Goal: Task Accomplishment & Management: Manage account settings

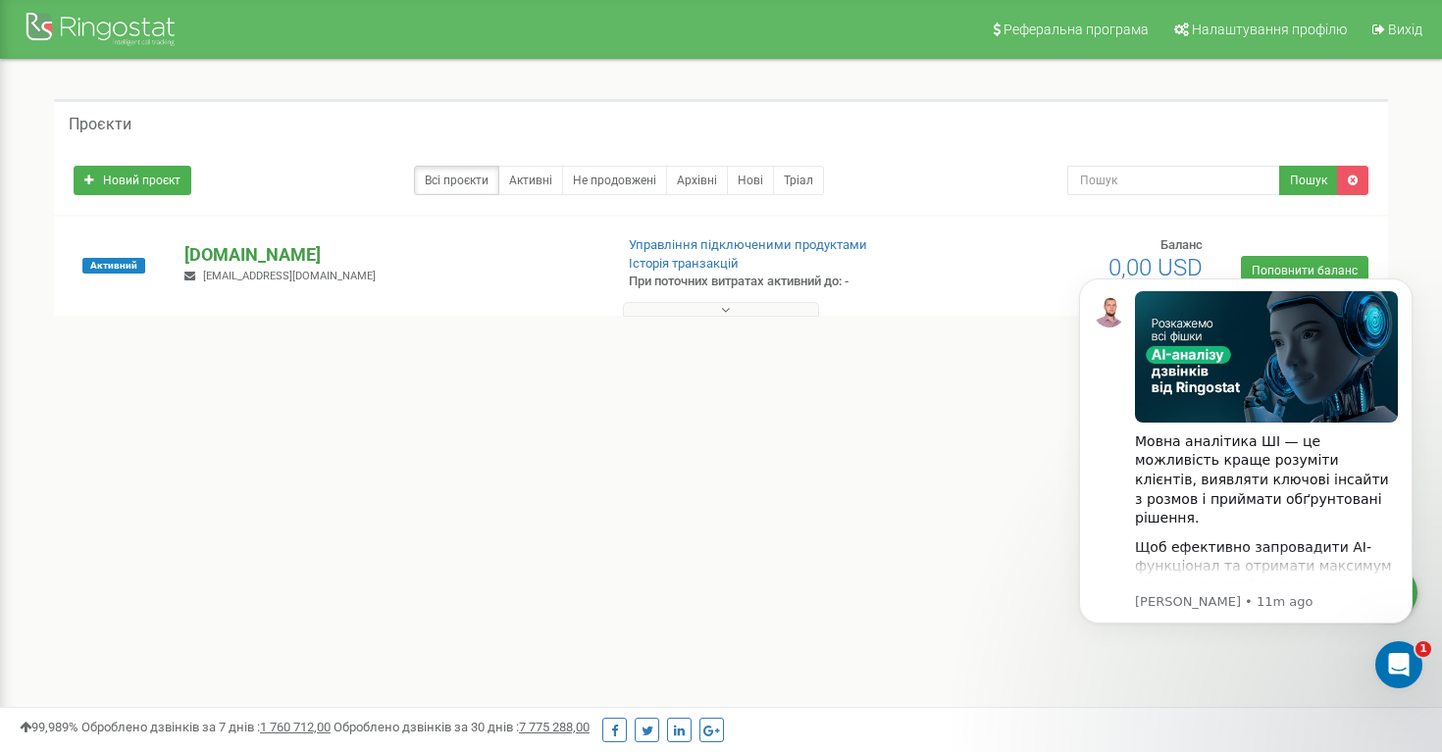
click at [235, 253] on p "[DOMAIN_NAME]" at bounding box center [390, 255] width 412 height 26
click at [1402, 672] on icon "Open Intercom Messenger" at bounding box center [1396, 662] width 32 height 32
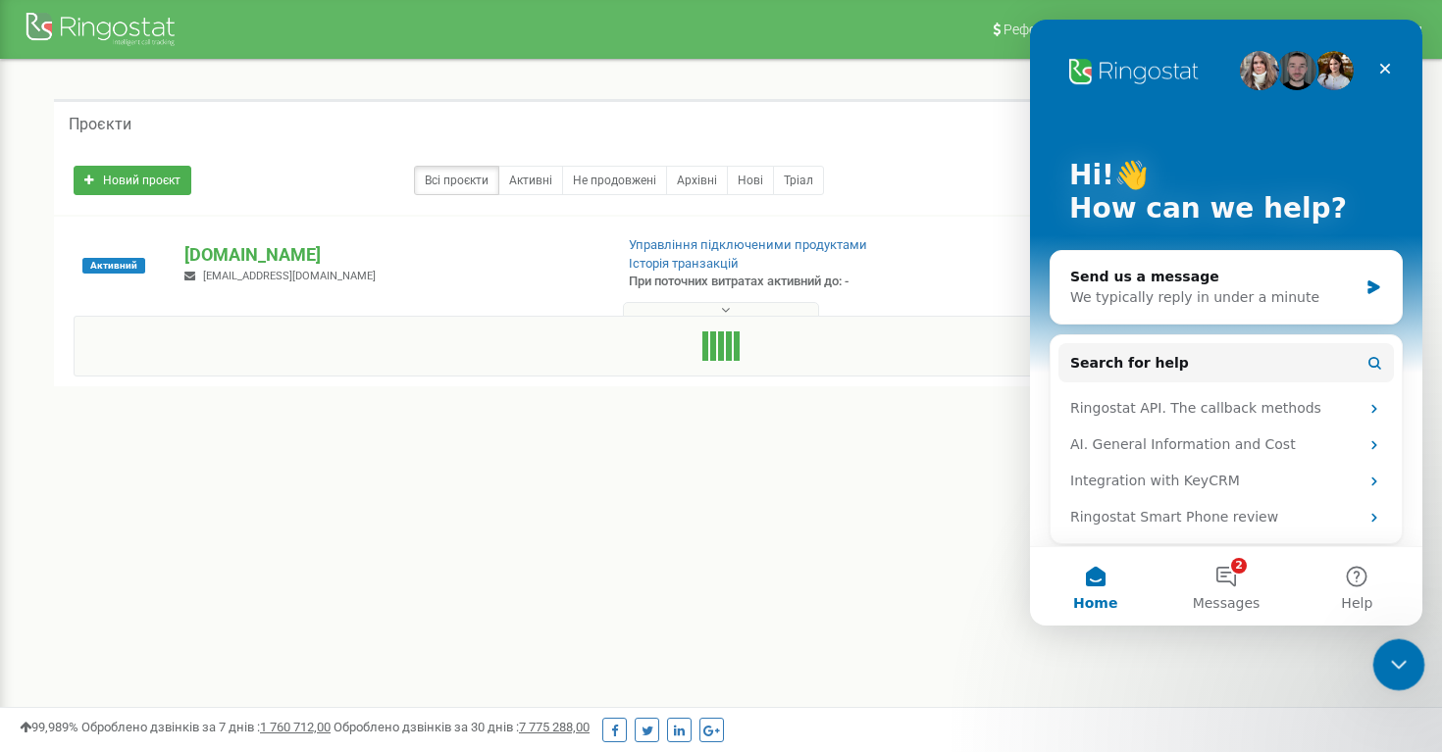
click at [1402, 673] on icon "Close Intercom Messenger" at bounding box center [1396, 662] width 24 height 24
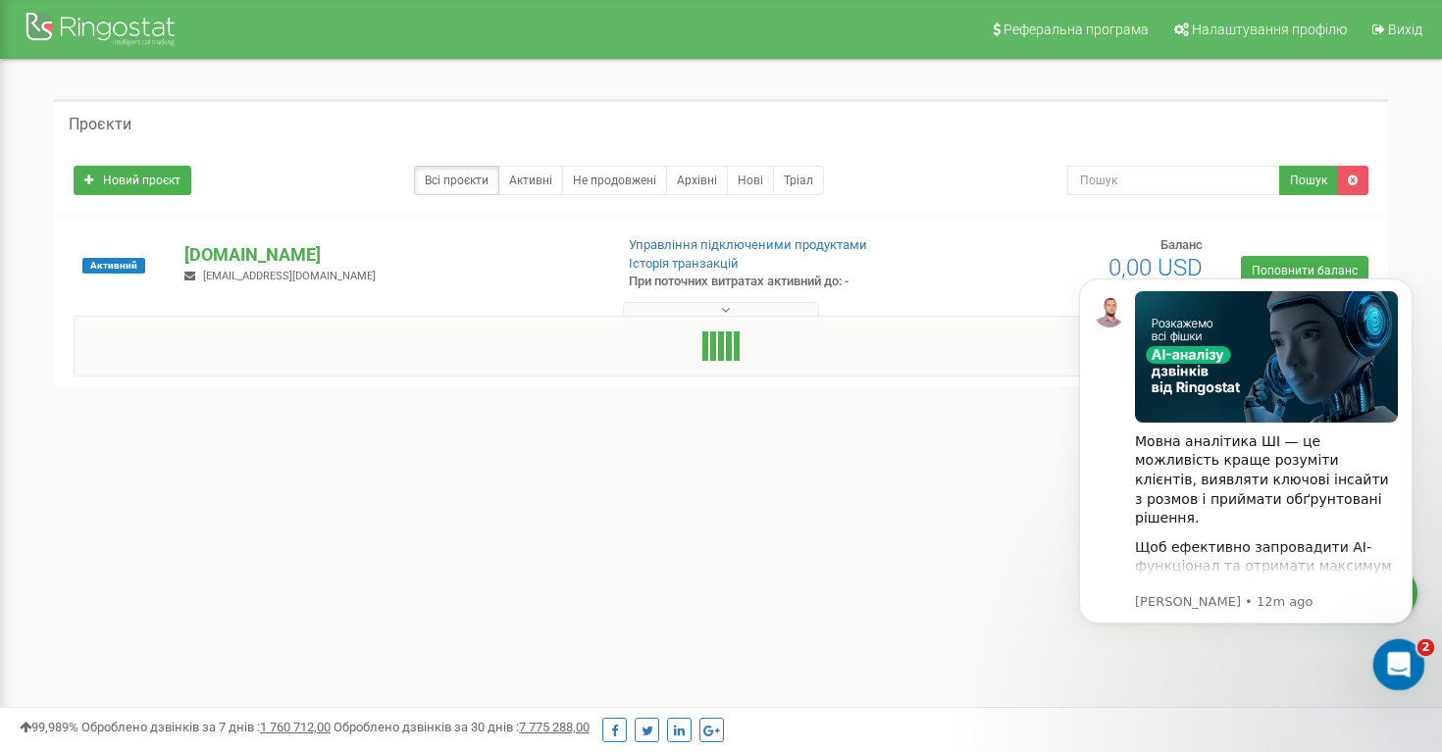
click at [1402, 673] on icon "Open Intercom Messenger" at bounding box center [1396, 662] width 32 height 32
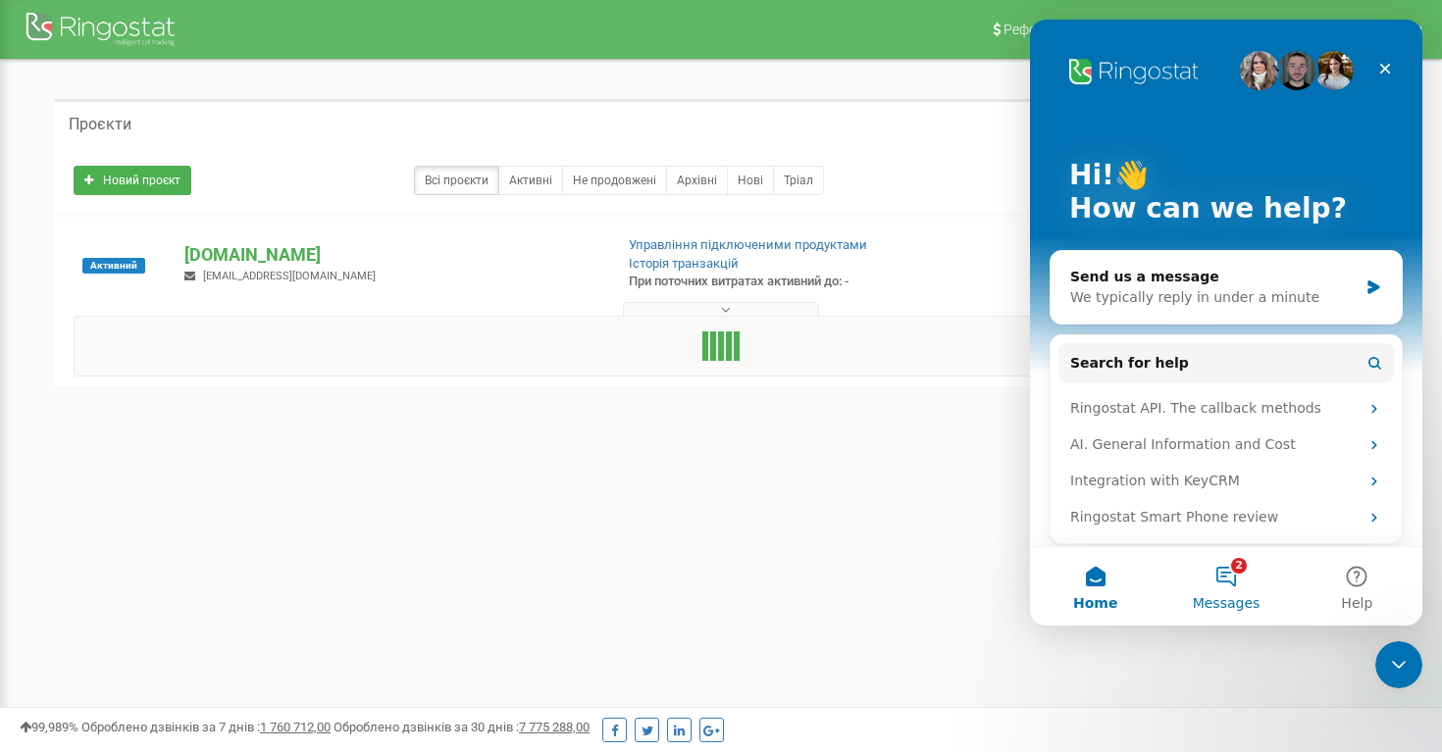
click at [1221, 578] on button "2 Messages" at bounding box center [1225, 586] width 130 height 78
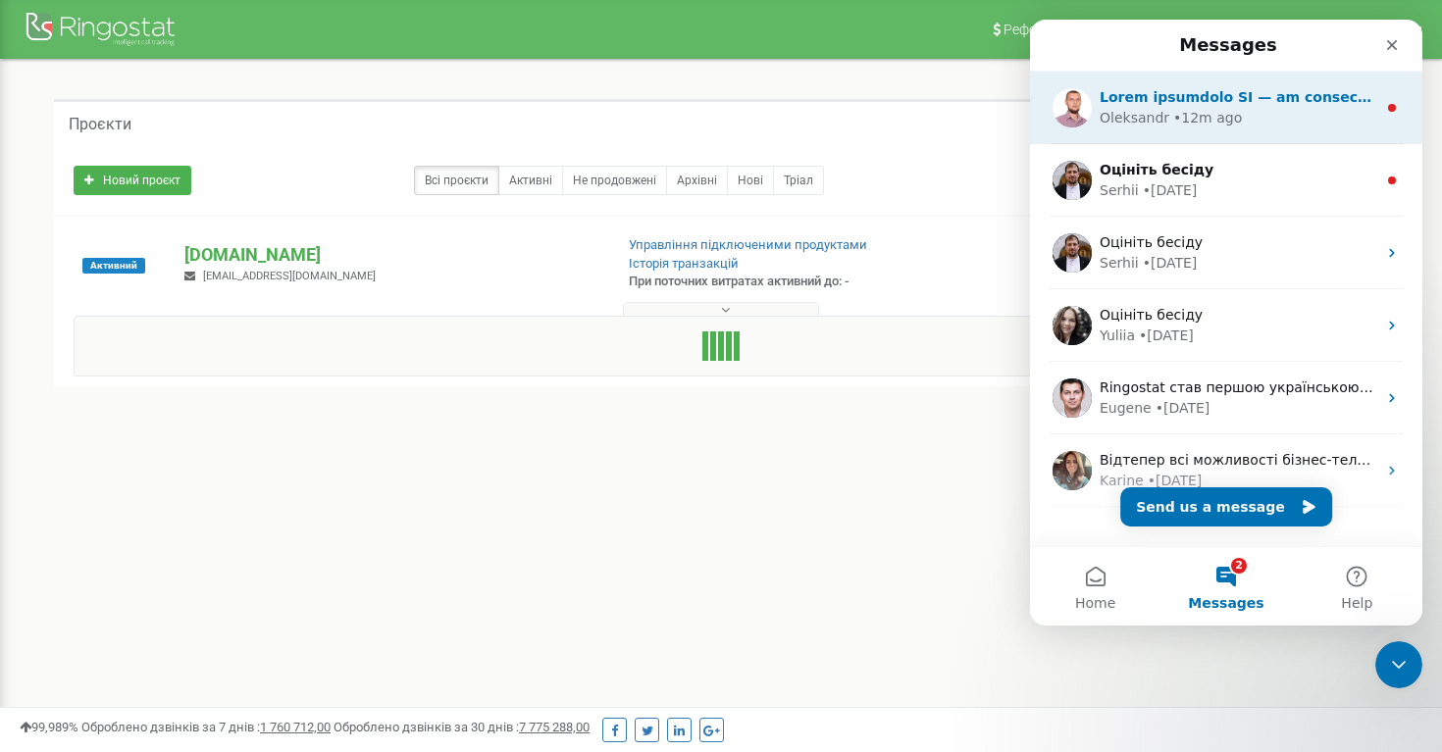
click at [1257, 113] on div "Oleksandr • 12m ago" at bounding box center [1237, 118] width 277 height 21
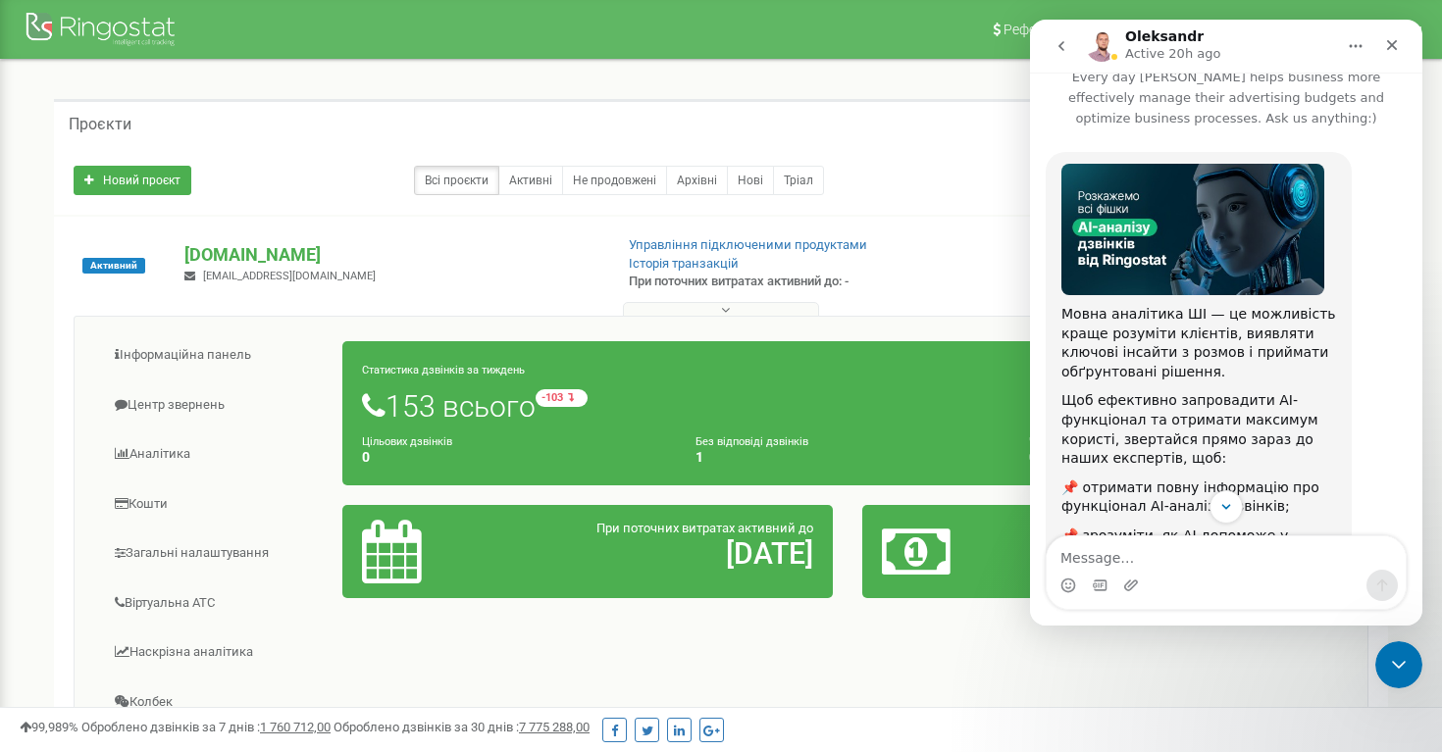
scroll to position [277, 0]
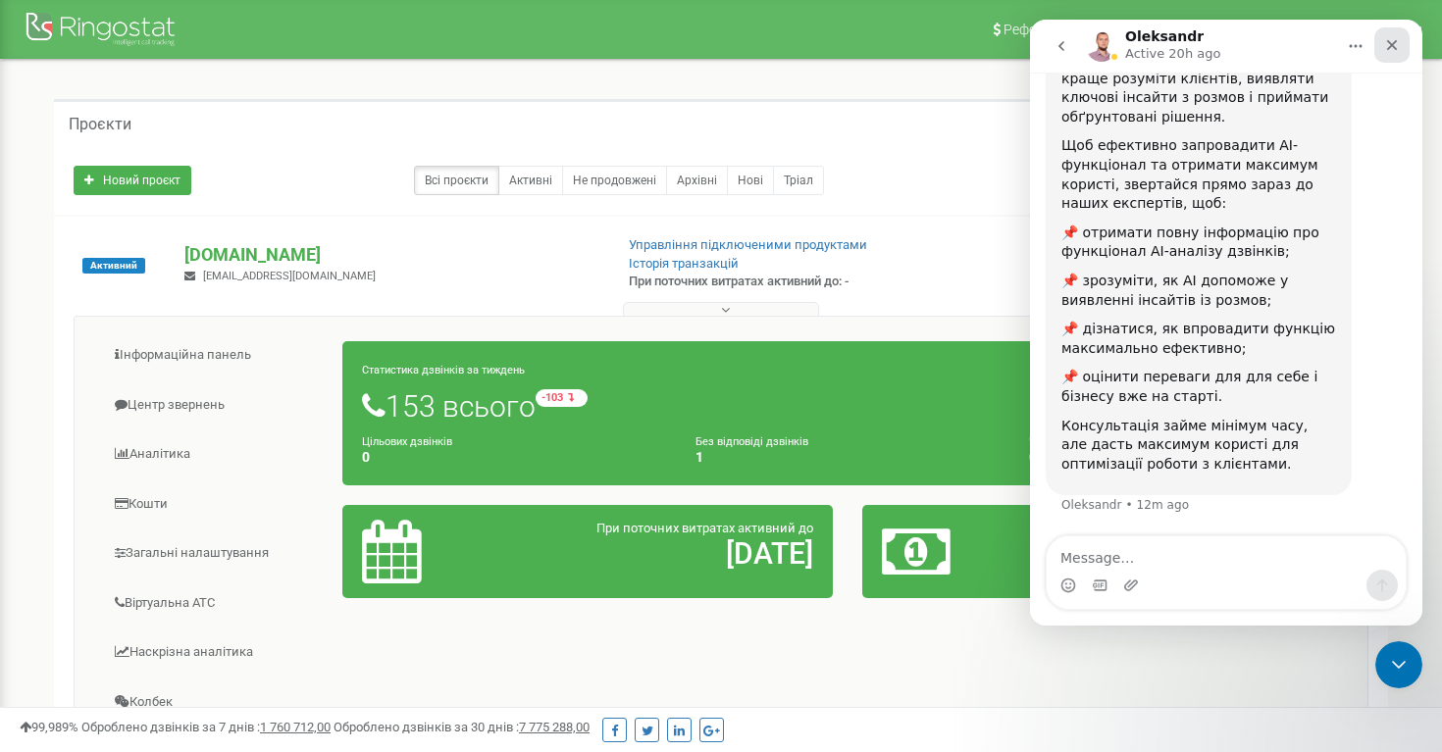
click at [1399, 42] on icon "Close" at bounding box center [1392, 45] width 16 height 16
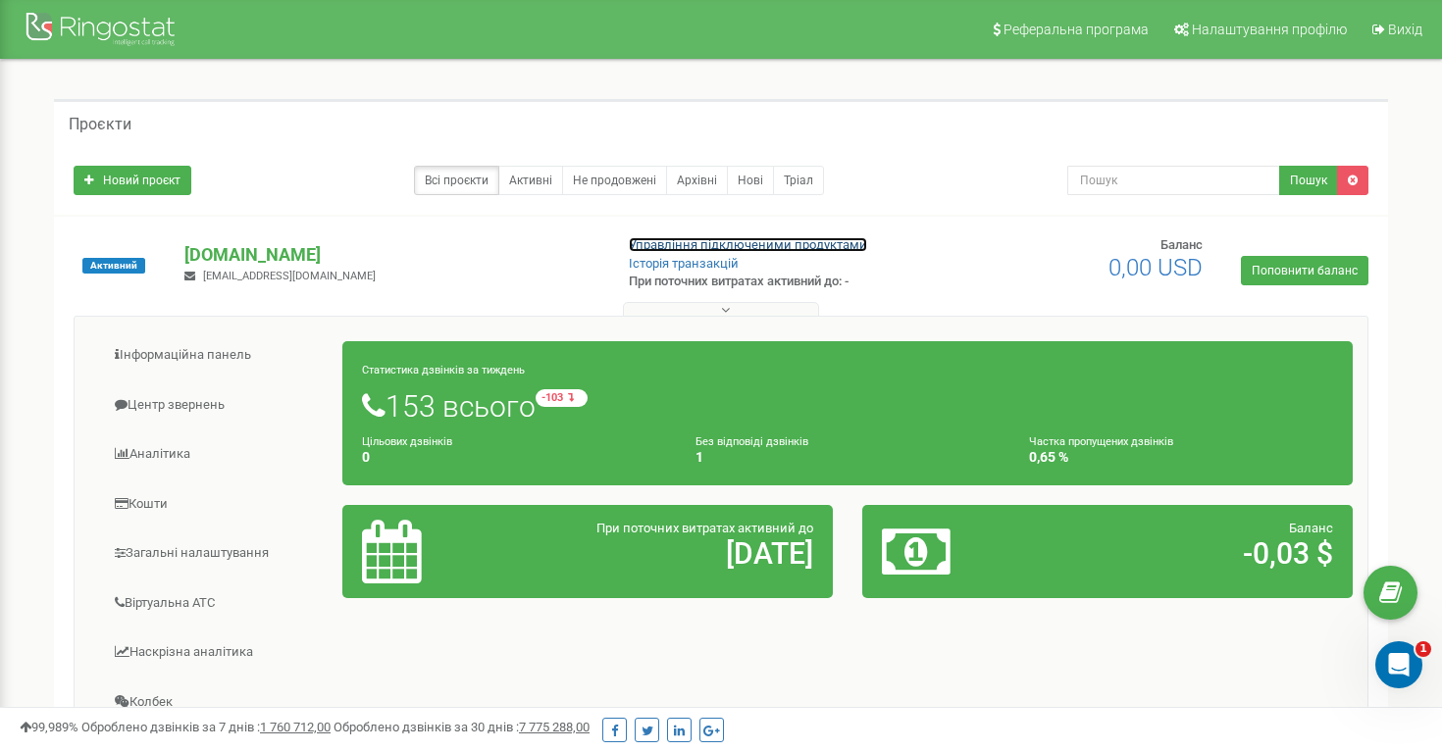
click at [740, 247] on link "Управління підключеними продуктами" at bounding box center [748, 244] width 238 height 15
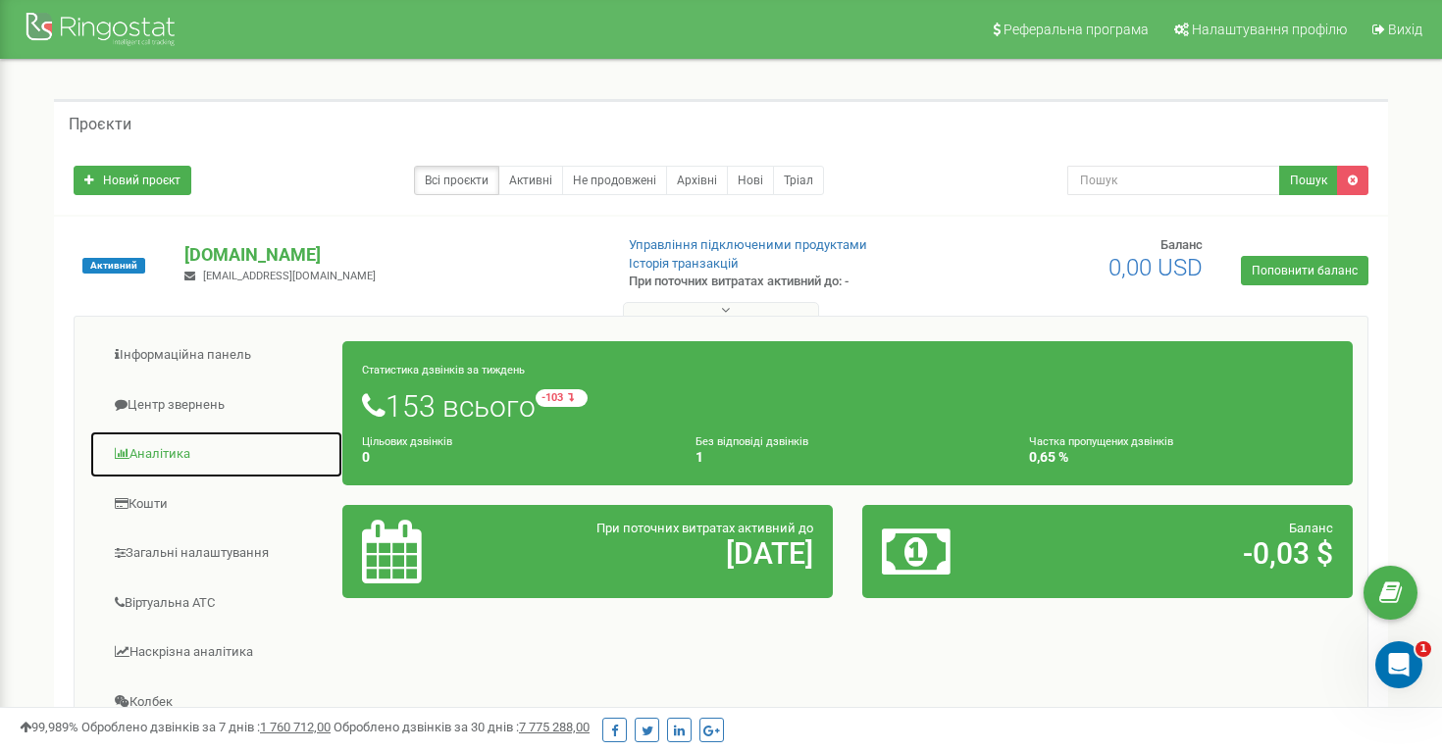
click at [169, 445] on link "Аналiтика" at bounding box center [216, 455] width 254 height 48
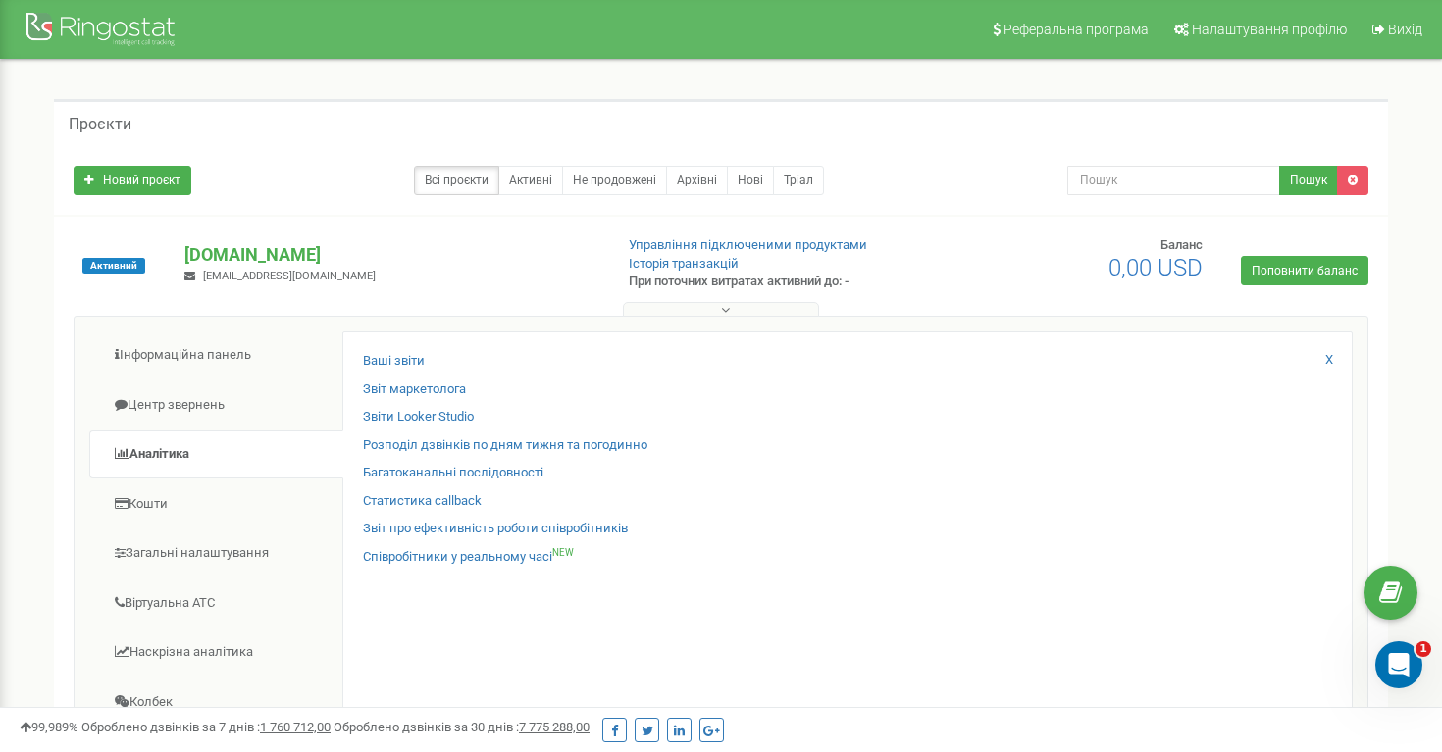
click at [404, 350] on div "Ваші звіти Звіт маркетолога Звіти Looker Studio Розподіл дзвінків по дням тижня…" at bounding box center [847, 649] width 1010 height 634
click at [404, 357] on link "Ваші звіти" at bounding box center [394, 361] width 62 height 19
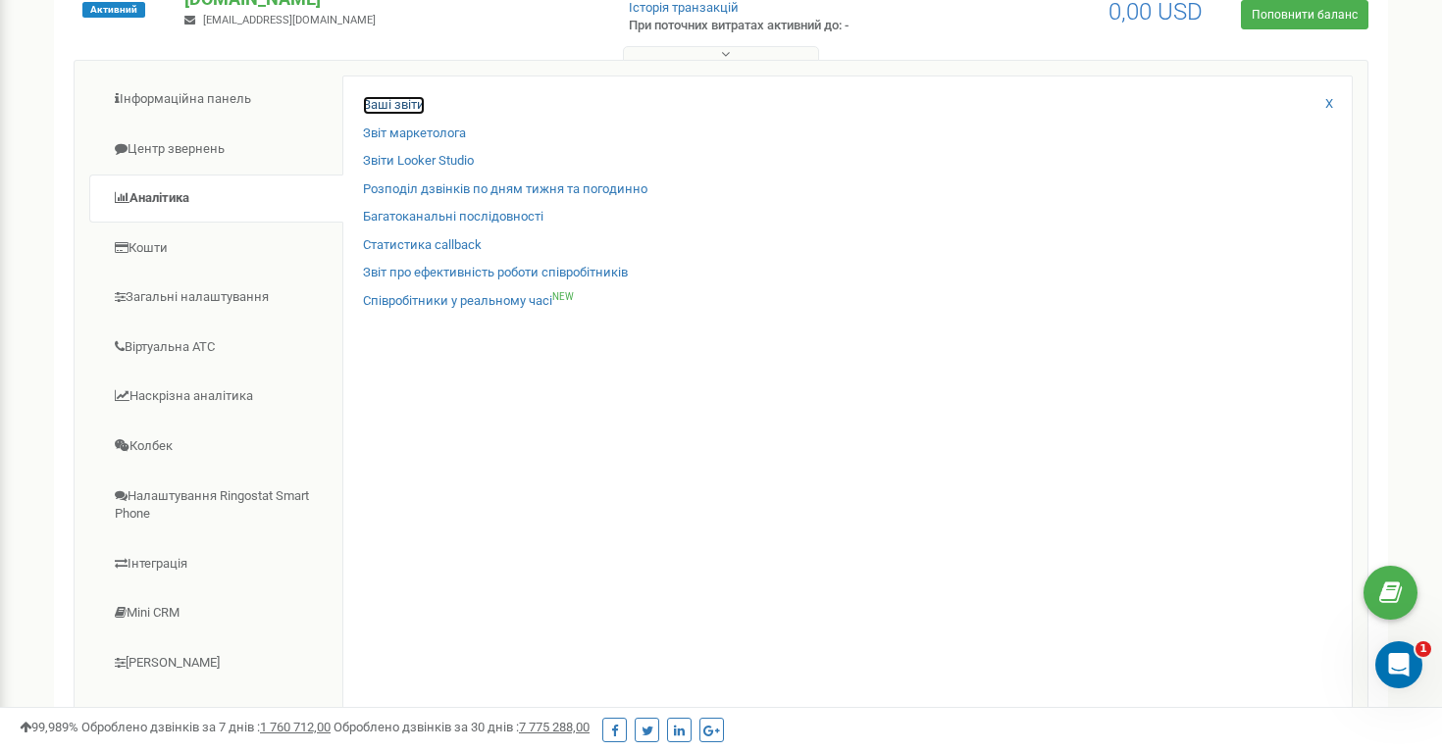
scroll to position [363, 0]
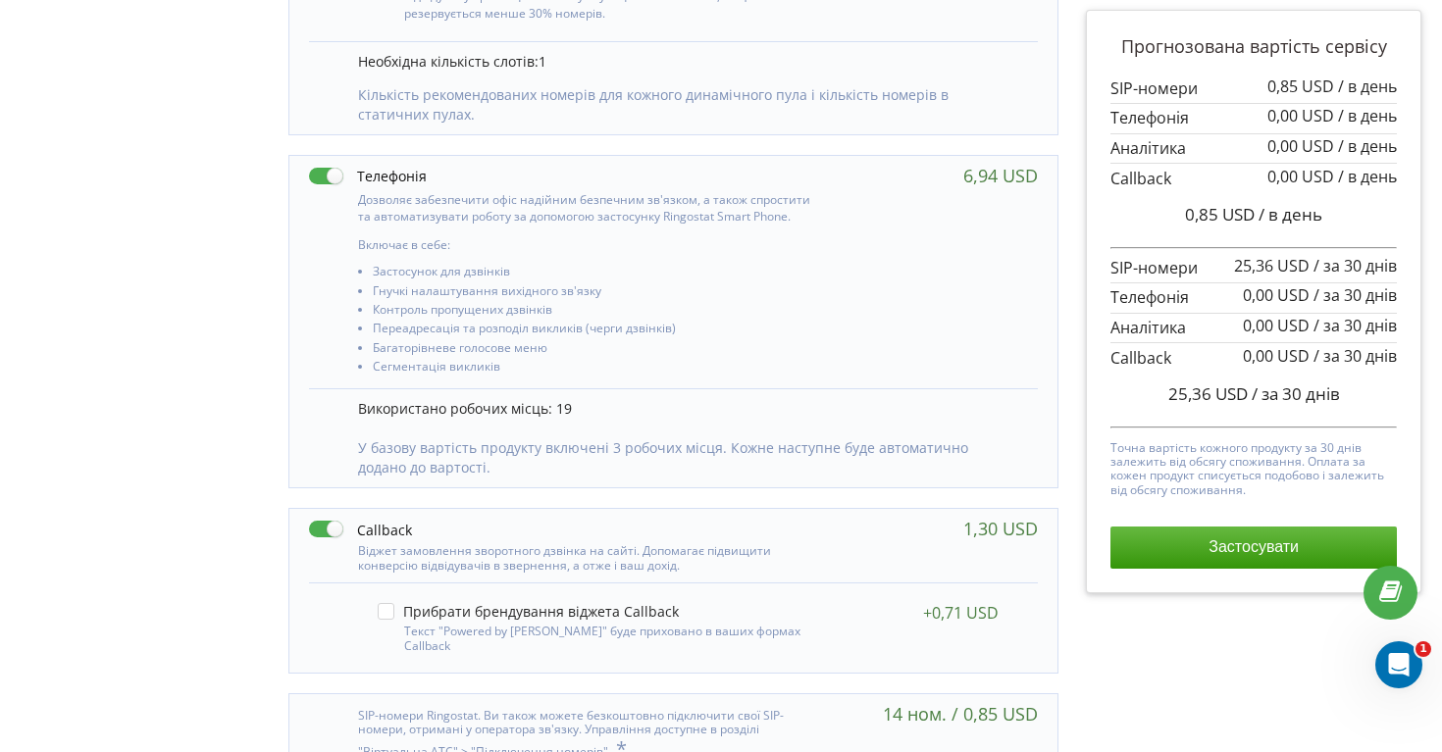
scroll to position [846, 0]
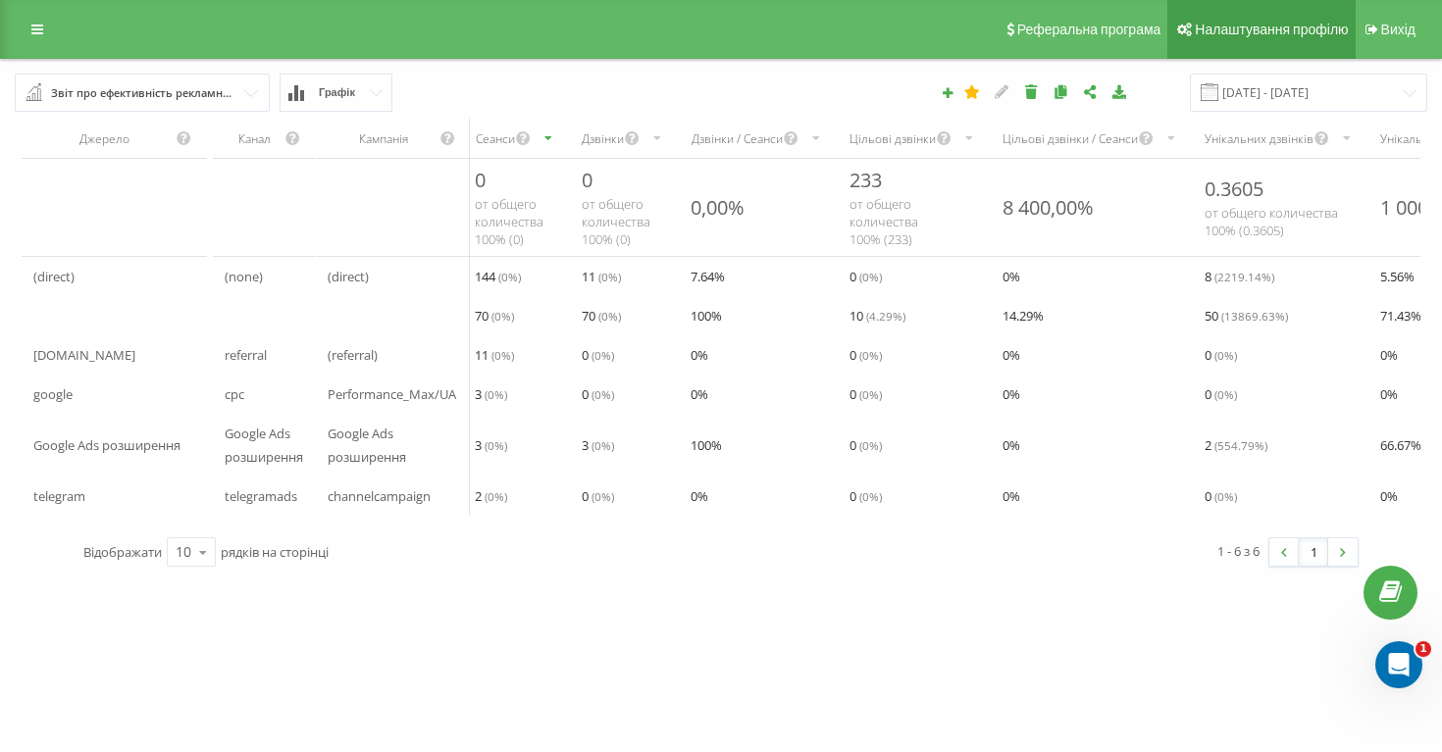
click at [1219, 28] on span "Налаштування профілю" at bounding box center [1271, 30] width 153 height 16
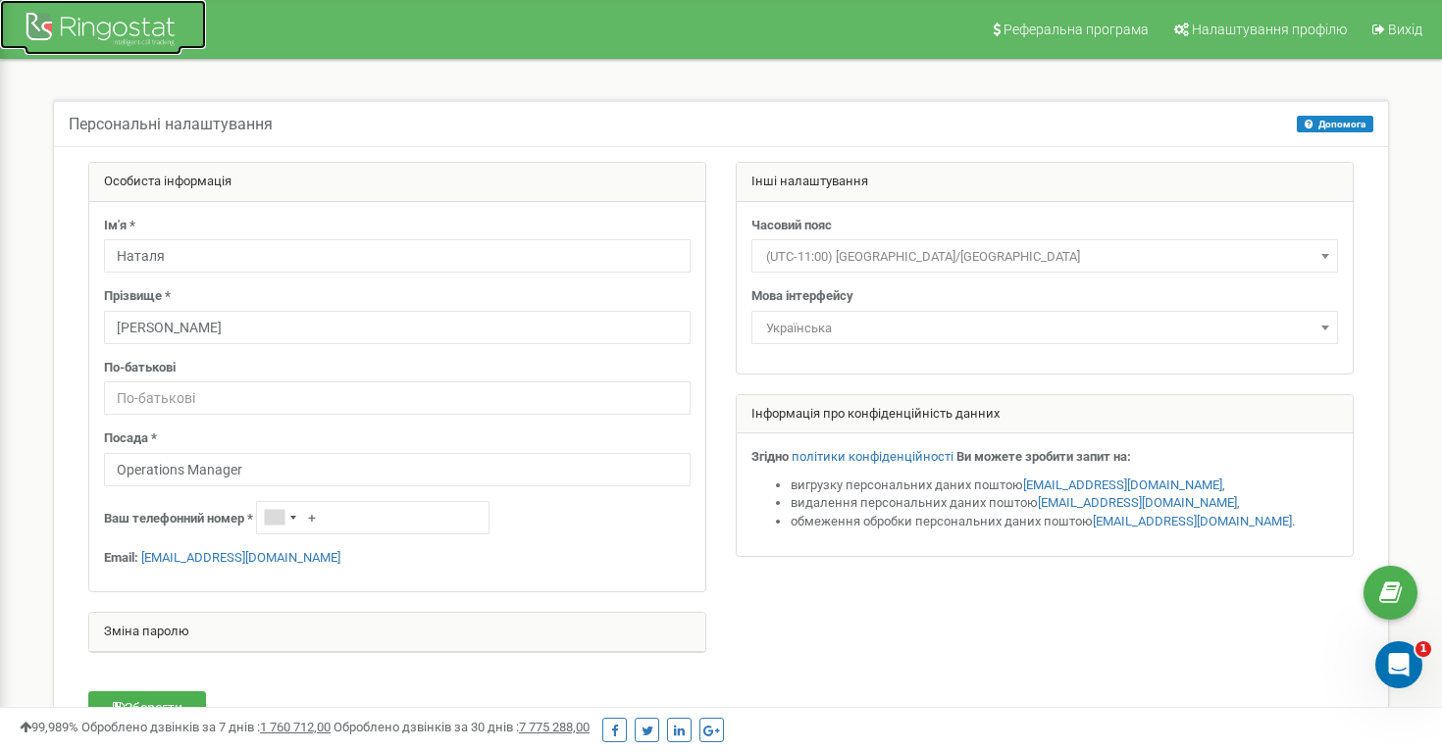
click at [110, 33] on div at bounding box center [103, 31] width 157 height 47
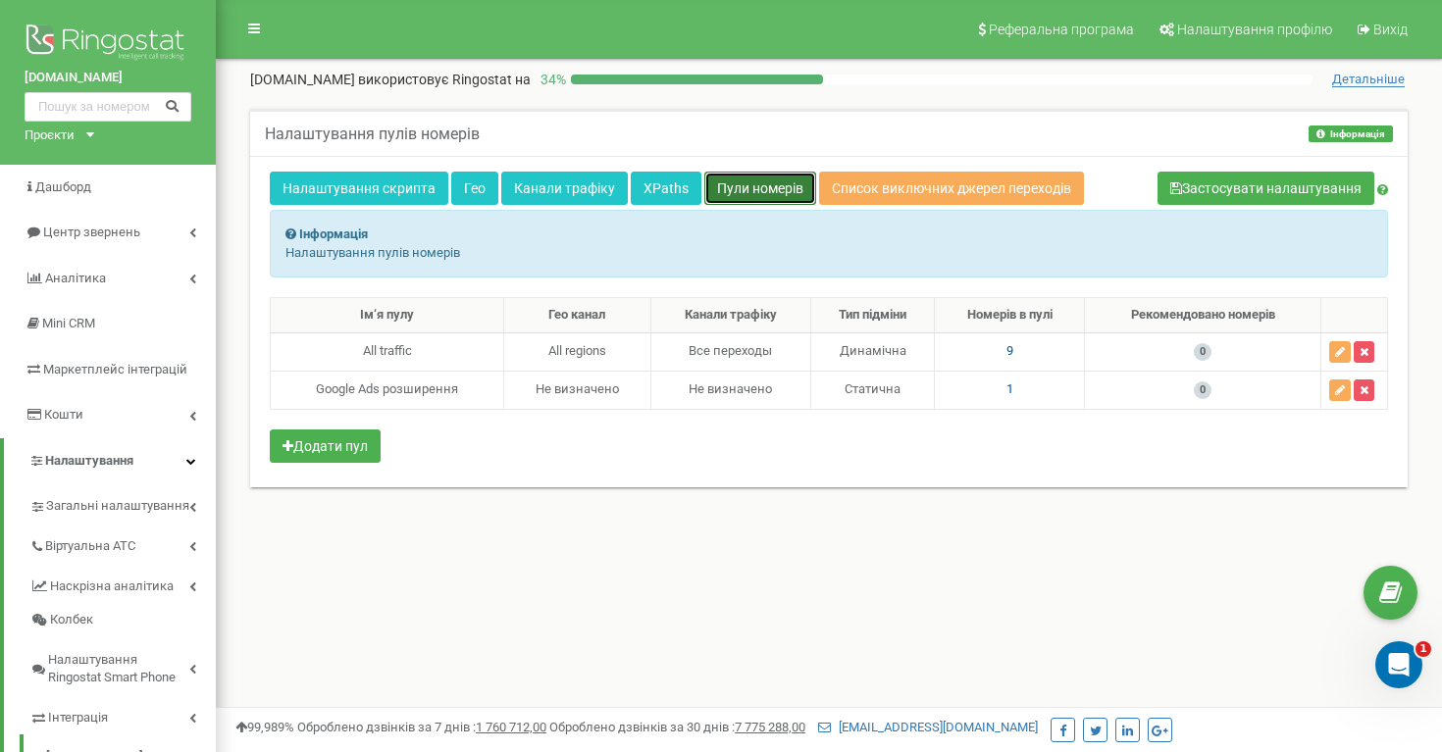
click at [765, 183] on link "Пули номерів" at bounding box center [760, 188] width 112 height 33
click at [1006, 350] on span "9" at bounding box center [1009, 350] width 7 height 15
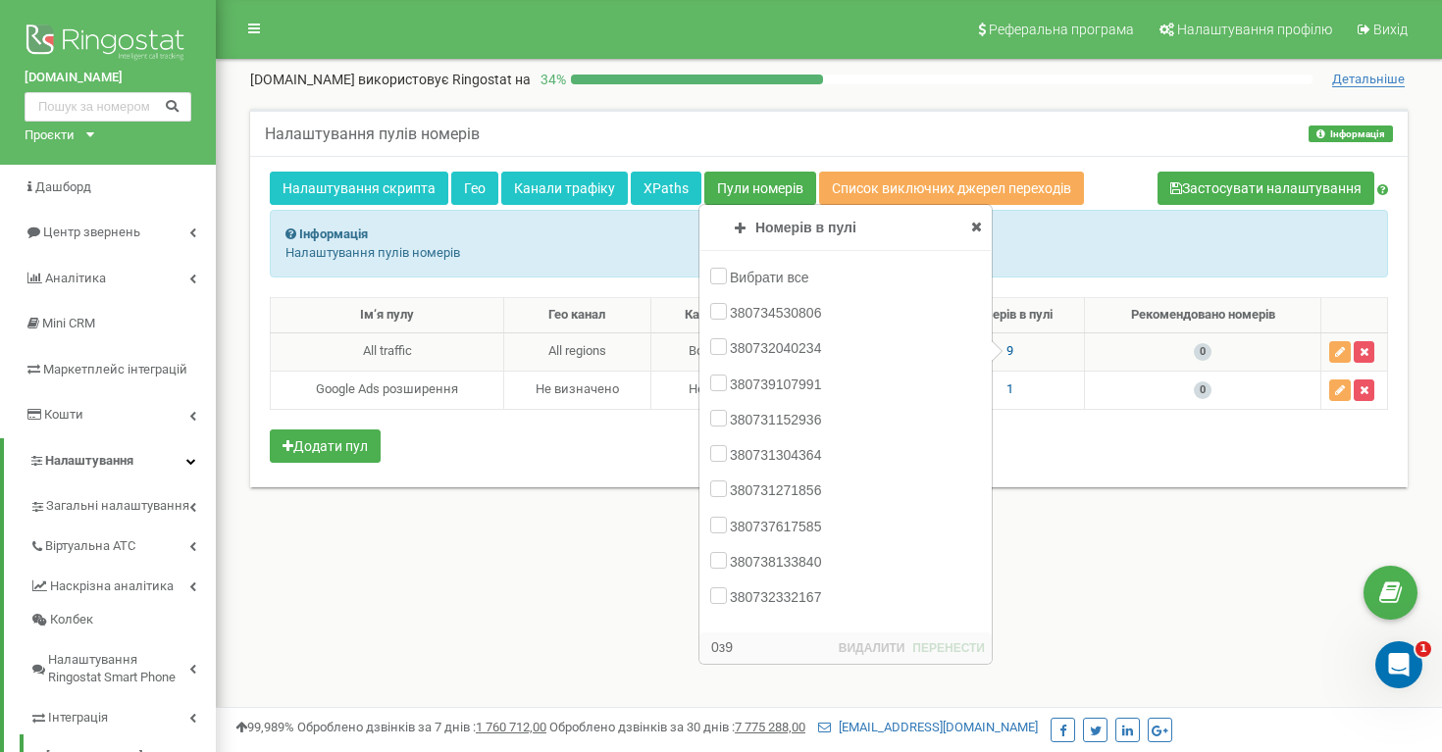
click at [977, 220] on icon at bounding box center [976, 227] width 11 height 14
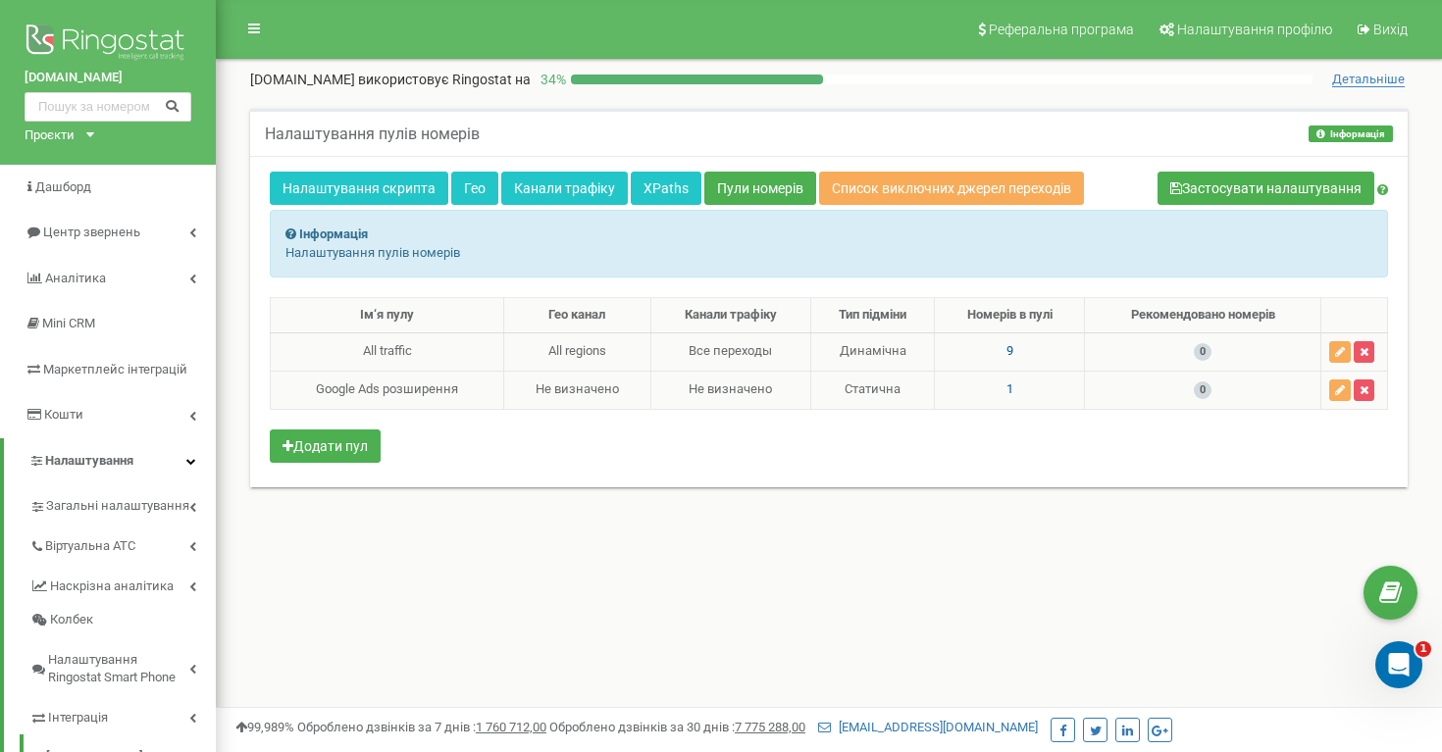
click at [1006, 386] on span "1" at bounding box center [1009, 389] width 7 height 15
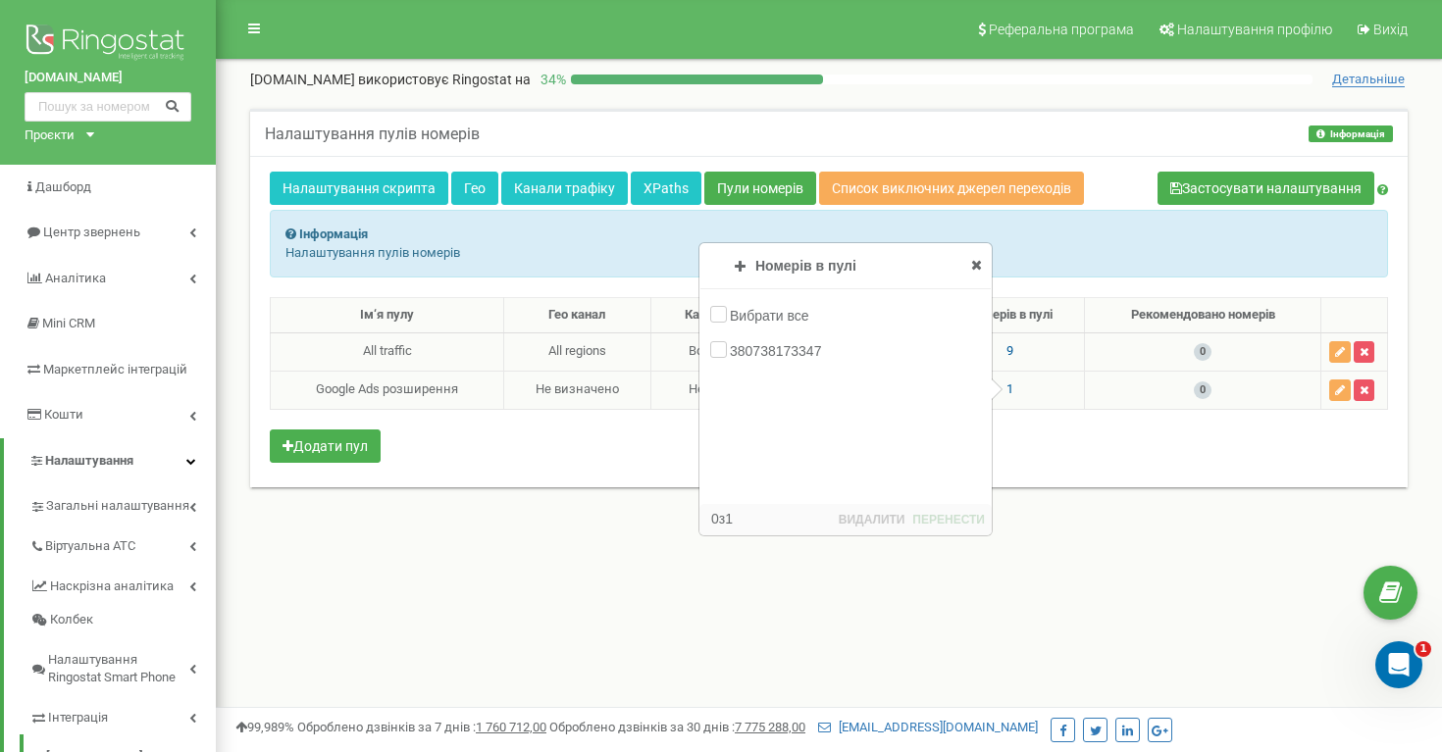
click at [977, 259] on icon at bounding box center [976, 265] width 11 height 14
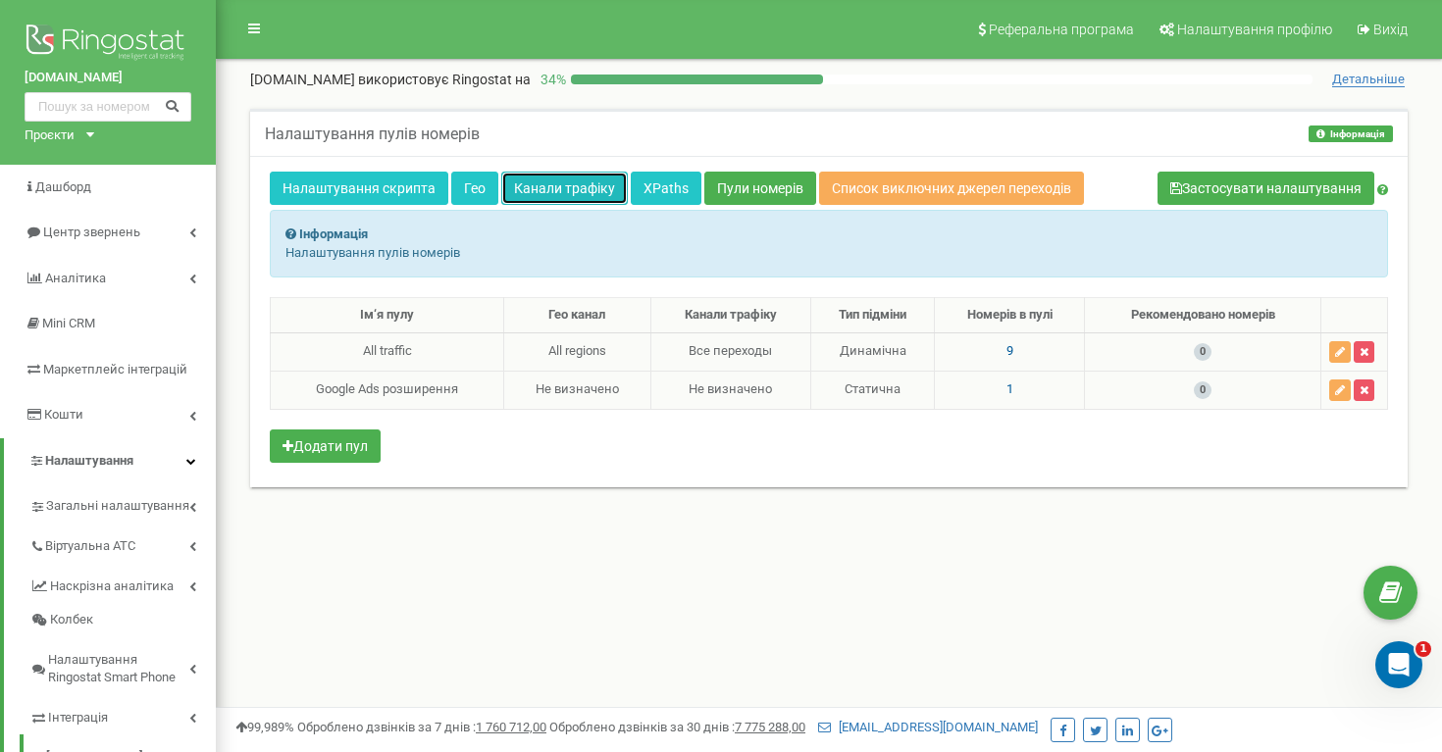
click at [580, 194] on link "Канали трафіку" at bounding box center [564, 188] width 127 height 33
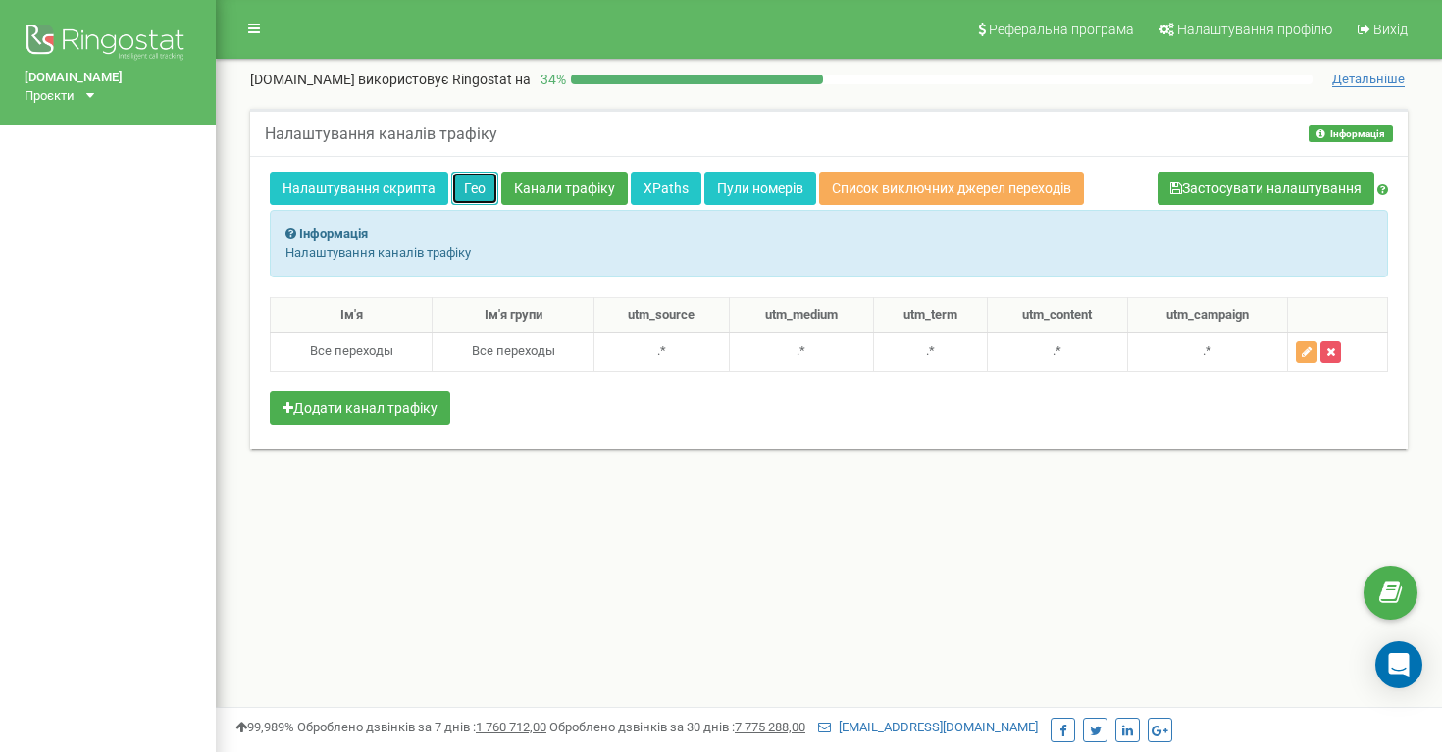
click at [469, 187] on link "Гео" at bounding box center [474, 188] width 47 height 33
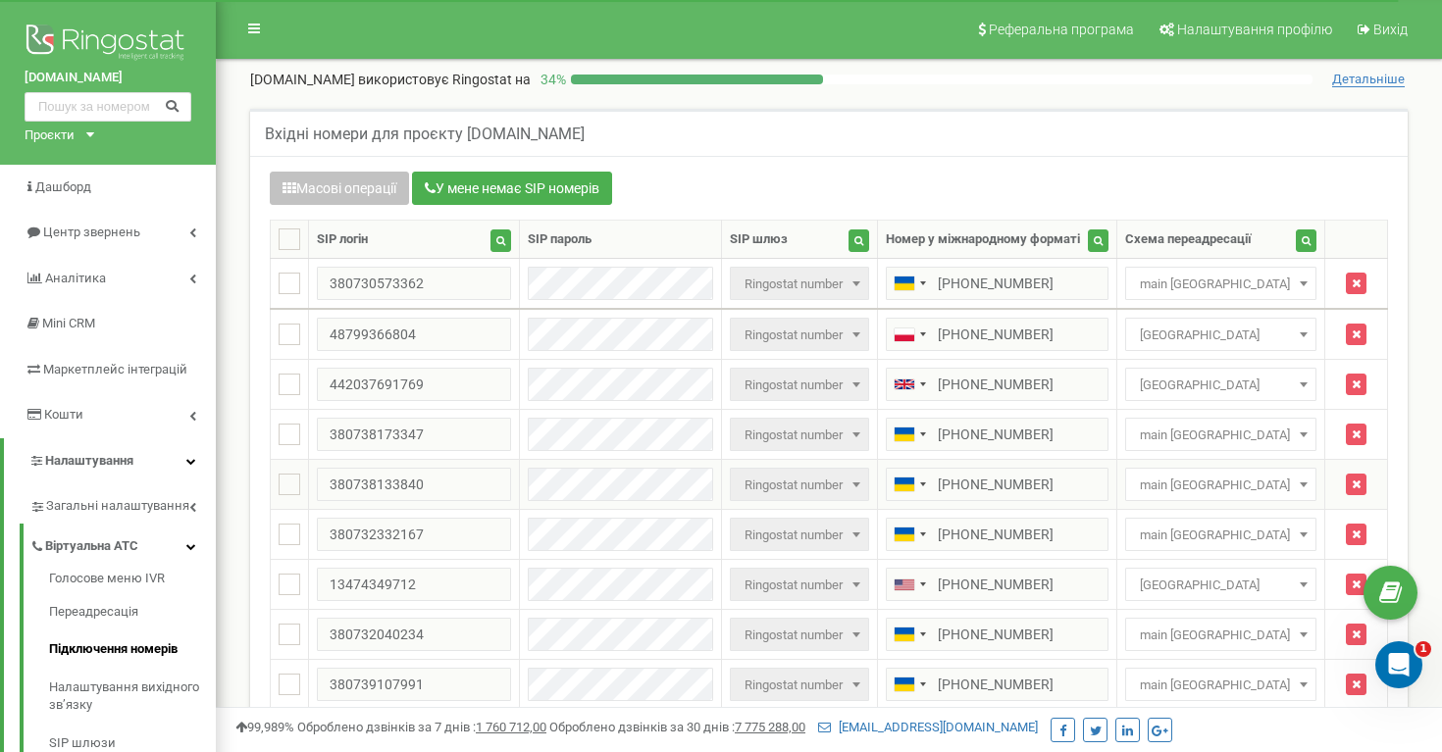
click at [534, 462] on td at bounding box center [620, 485] width 201 height 50
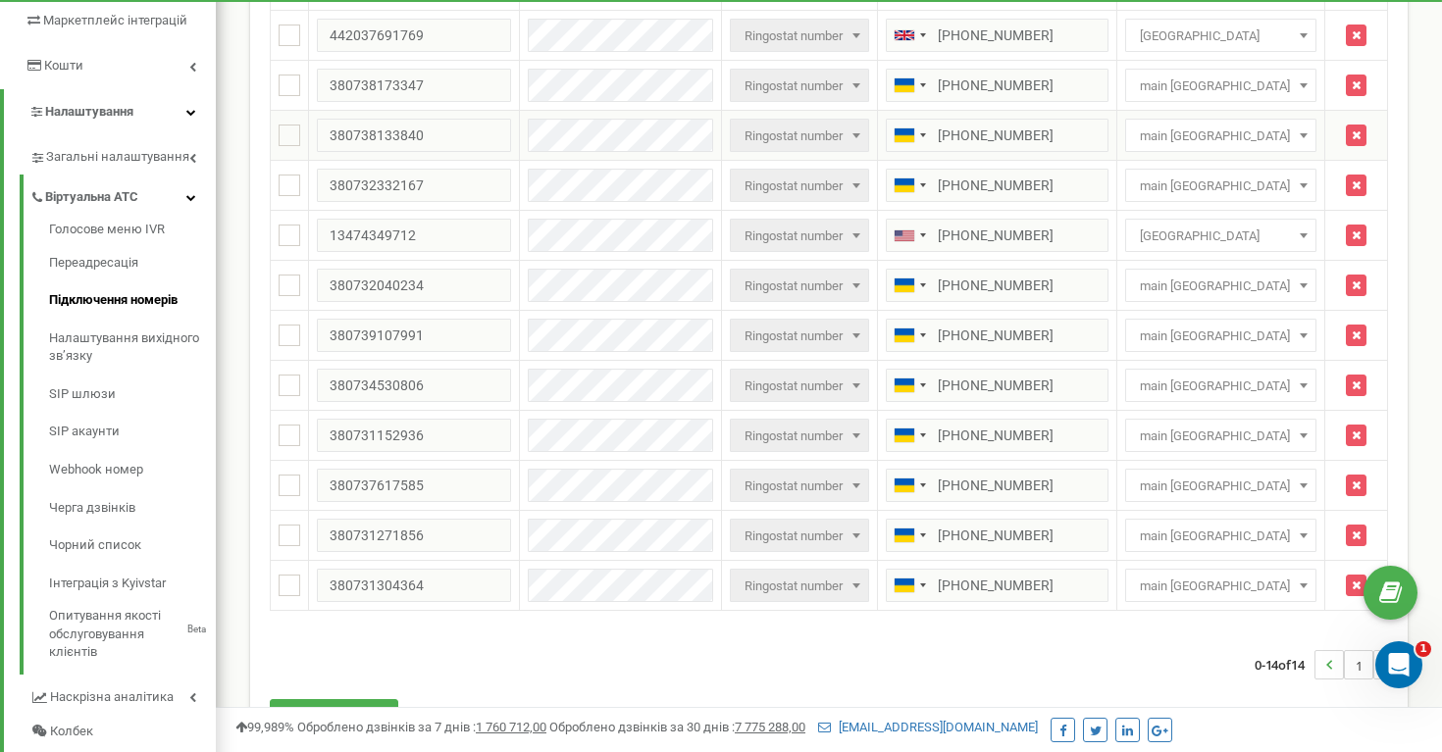
scroll to position [532, 0]
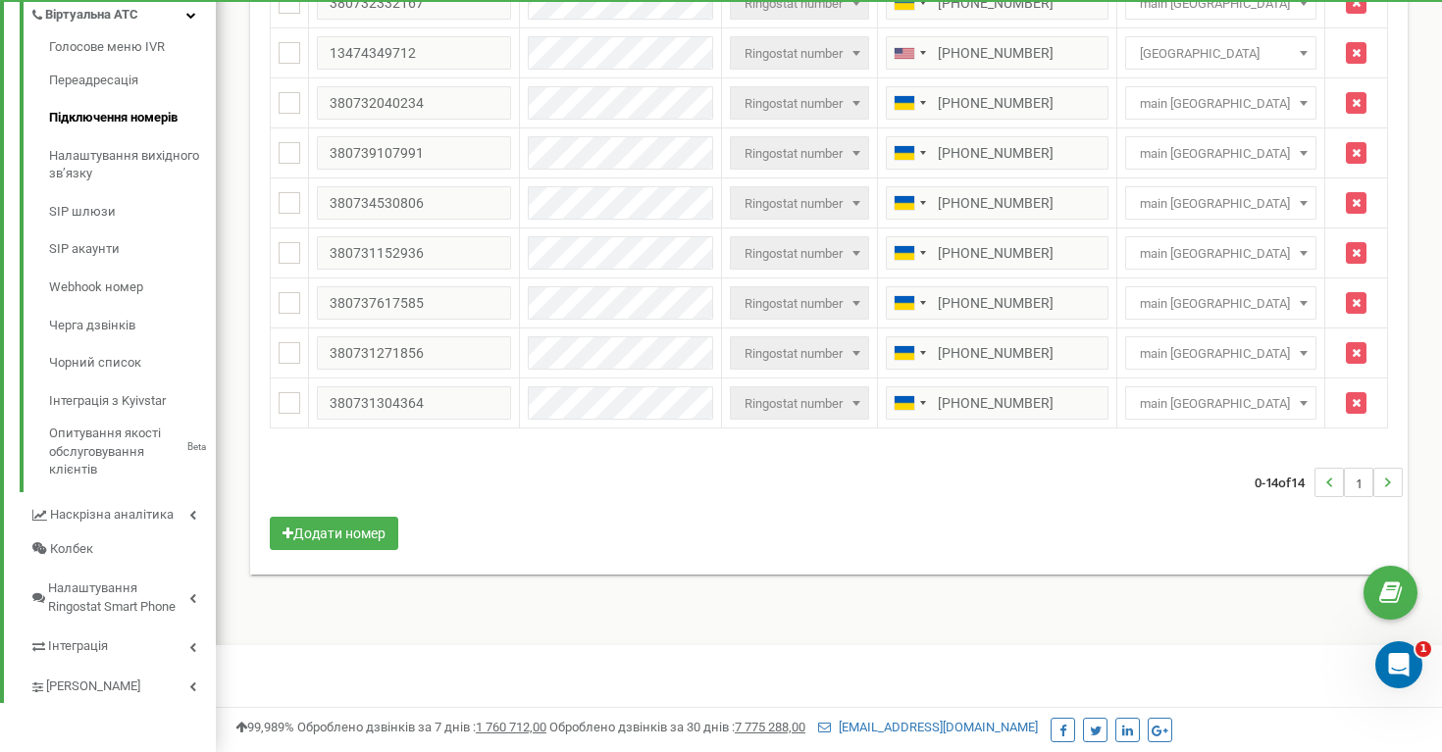
click at [1358, 479] on li "1" at bounding box center [1358, 482] width 29 height 29
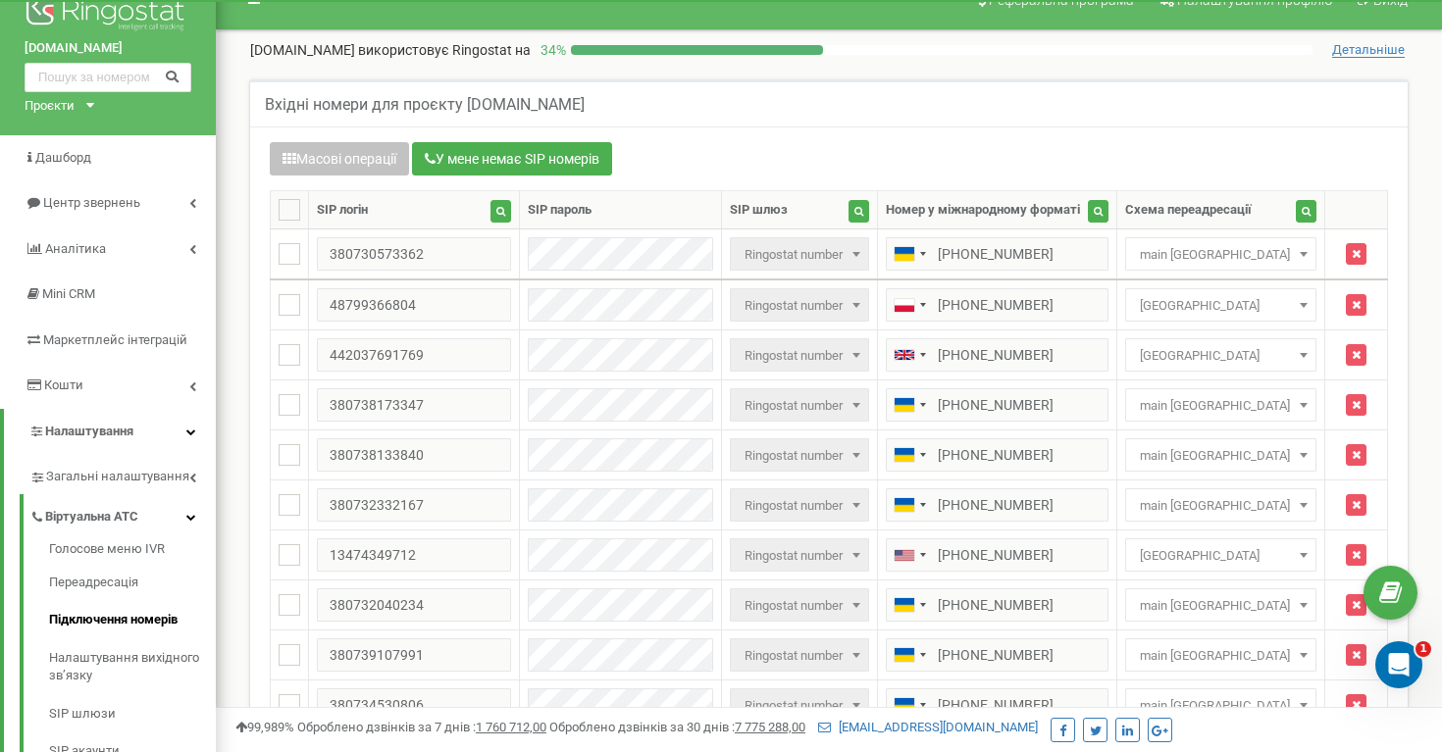
scroll to position [33, 0]
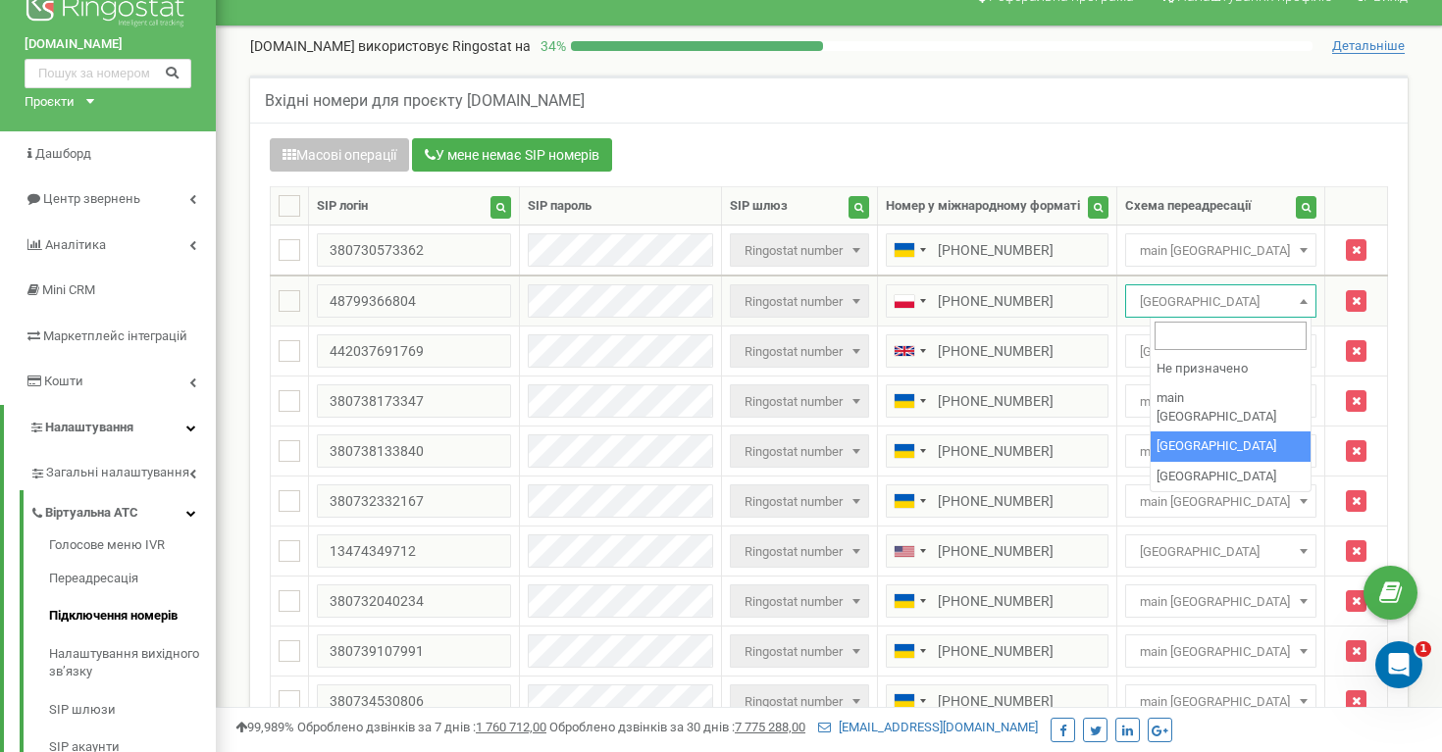
click at [1260, 304] on span "Poland" at bounding box center [1221, 301] width 178 height 27
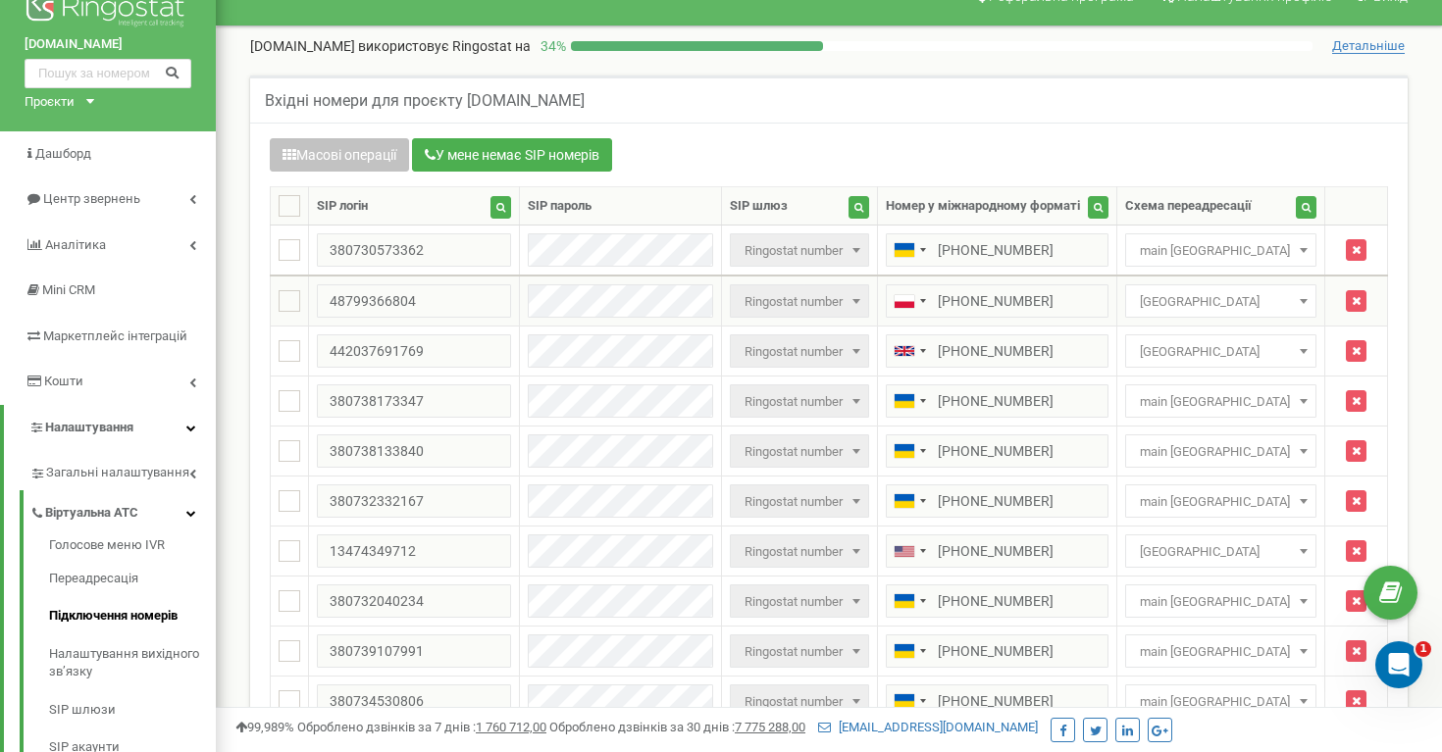
click at [1260, 304] on span "Poland" at bounding box center [1221, 301] width 178 height 27
click at [866, 304] on span at bounding box center [856, 301] width 20 height 26
click at [929, 297] on div "Telephone country code" at bounding box center [909, 300] width 45 height 31
click at [1400, 673] on icon "Open Intercom Messenger" at bounding box center [1396, 662] width 32 height 32
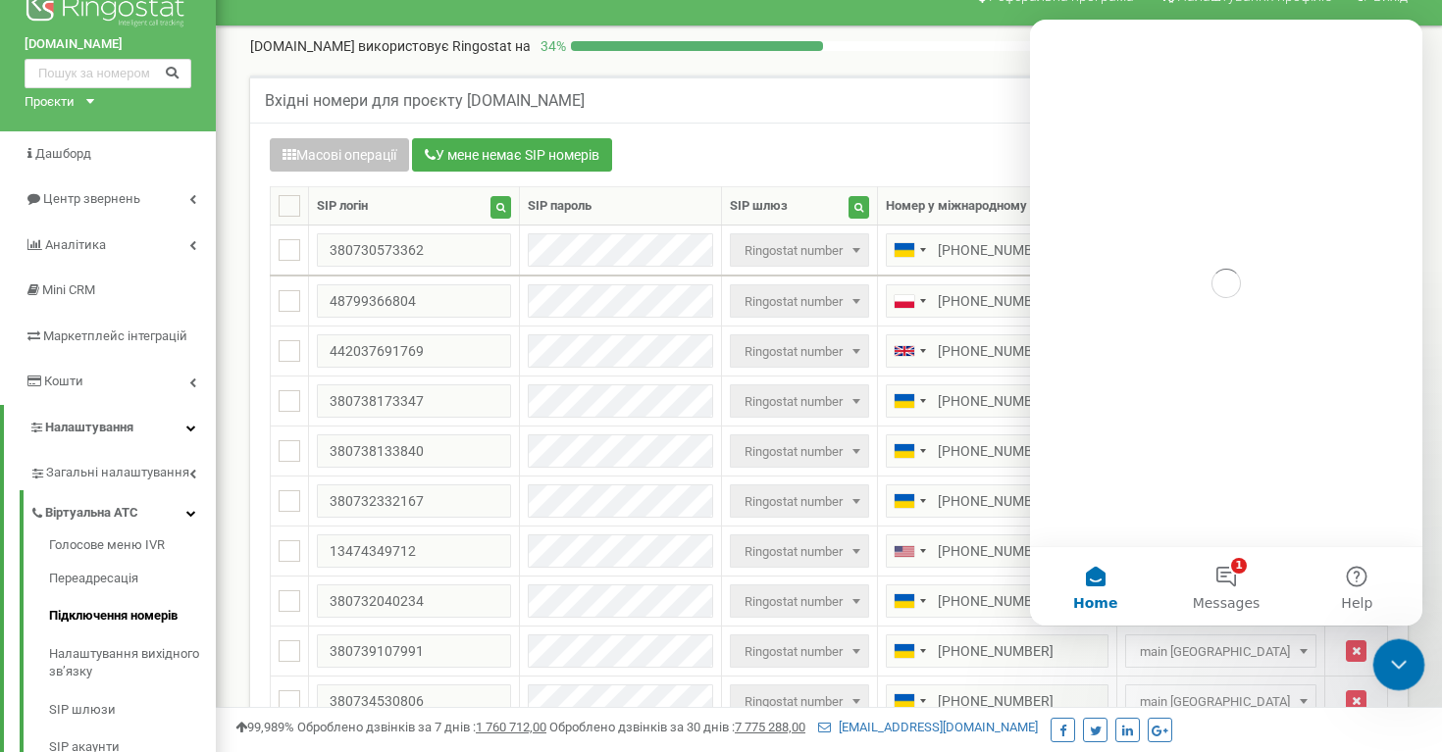
scroll to position [0, 0]
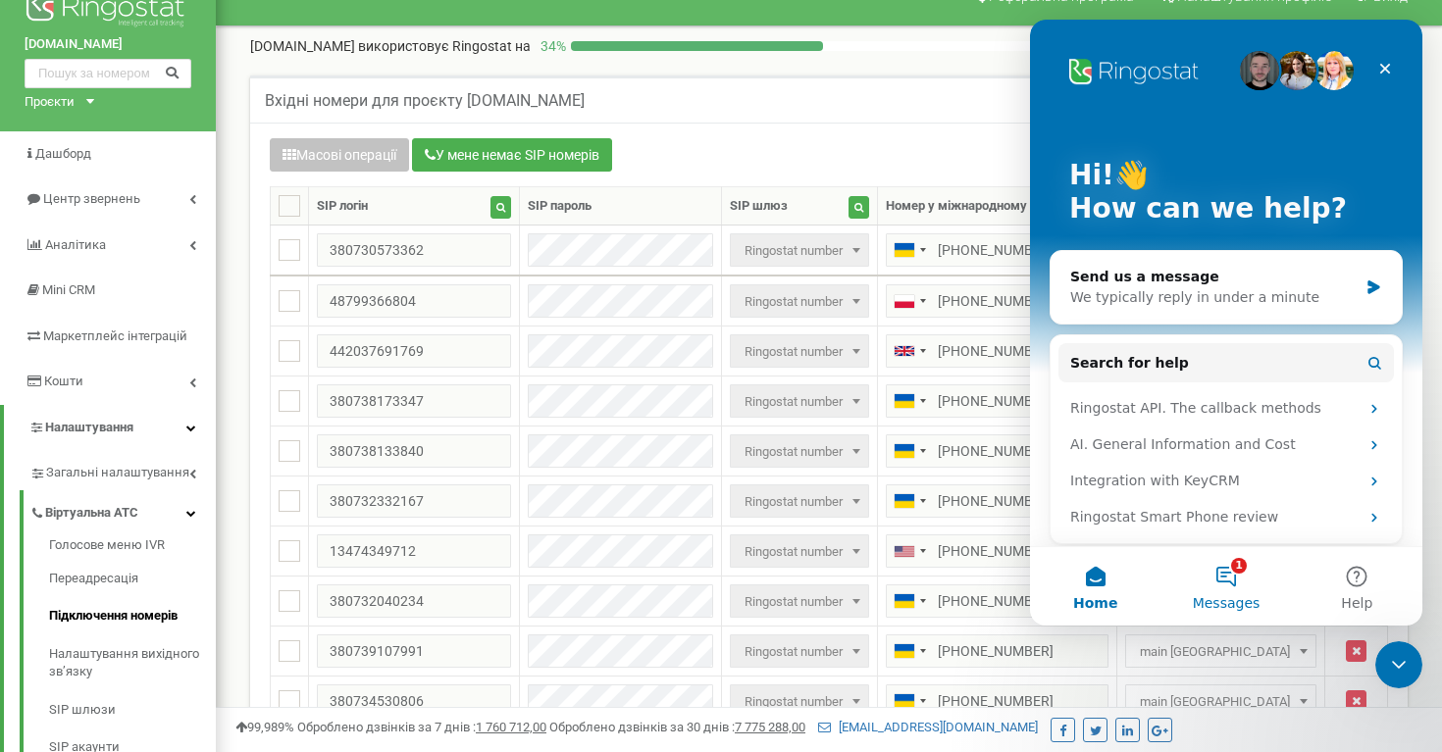
click at [1223, 577] on button "1 Messages" at bounding box center [1225, 586] width 130 height 78
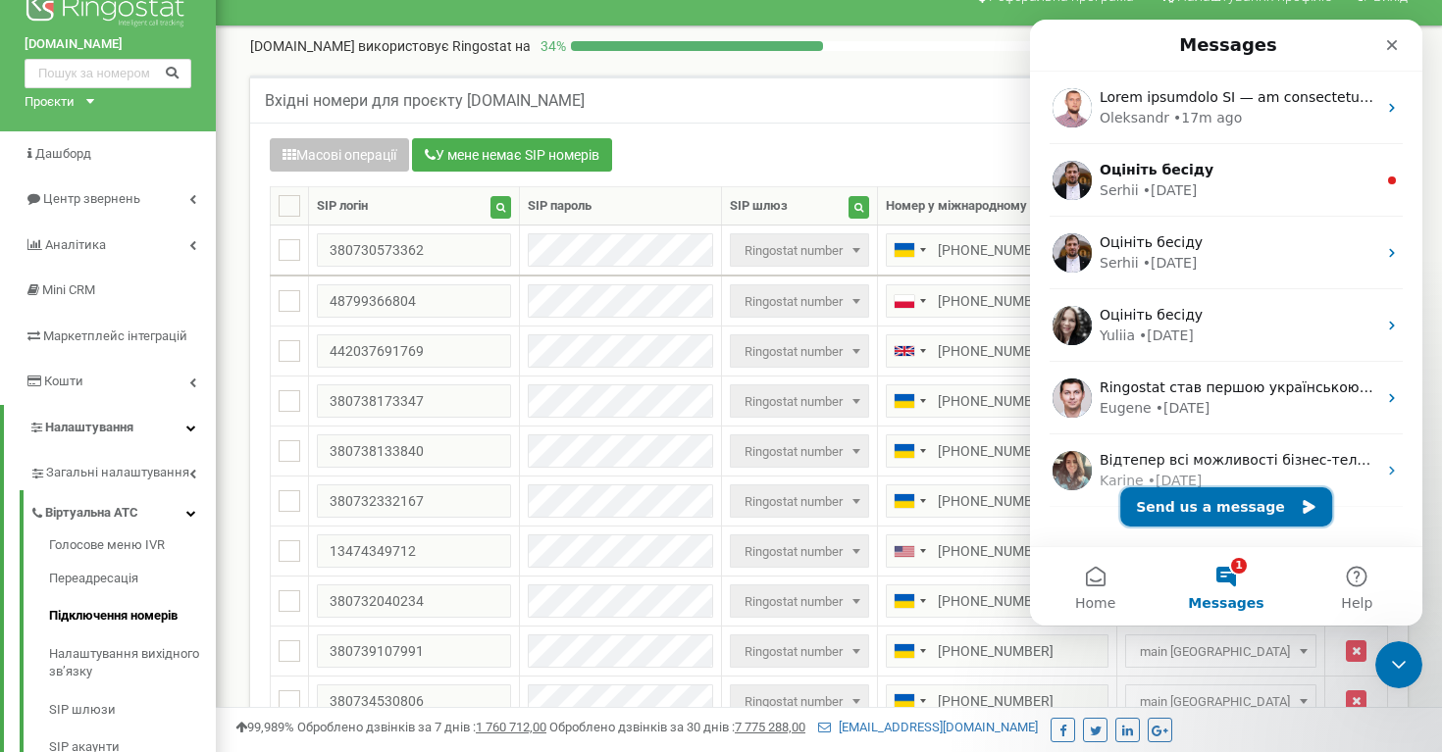
click at [1215, 504] on button "Send us a message" at bounding box center [1226, 506] width 212 height 39
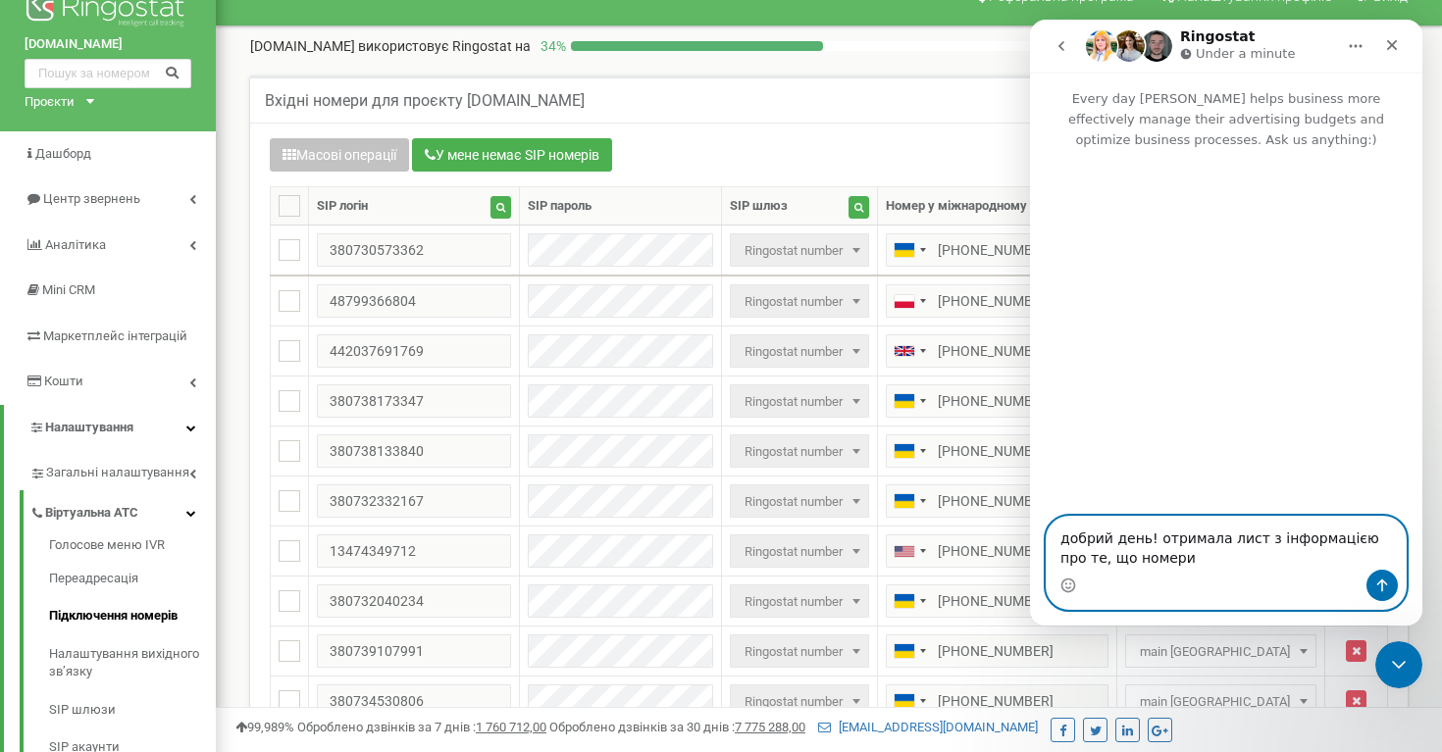
paste textarea "з коду +48799ХХХ, припинили роботу"
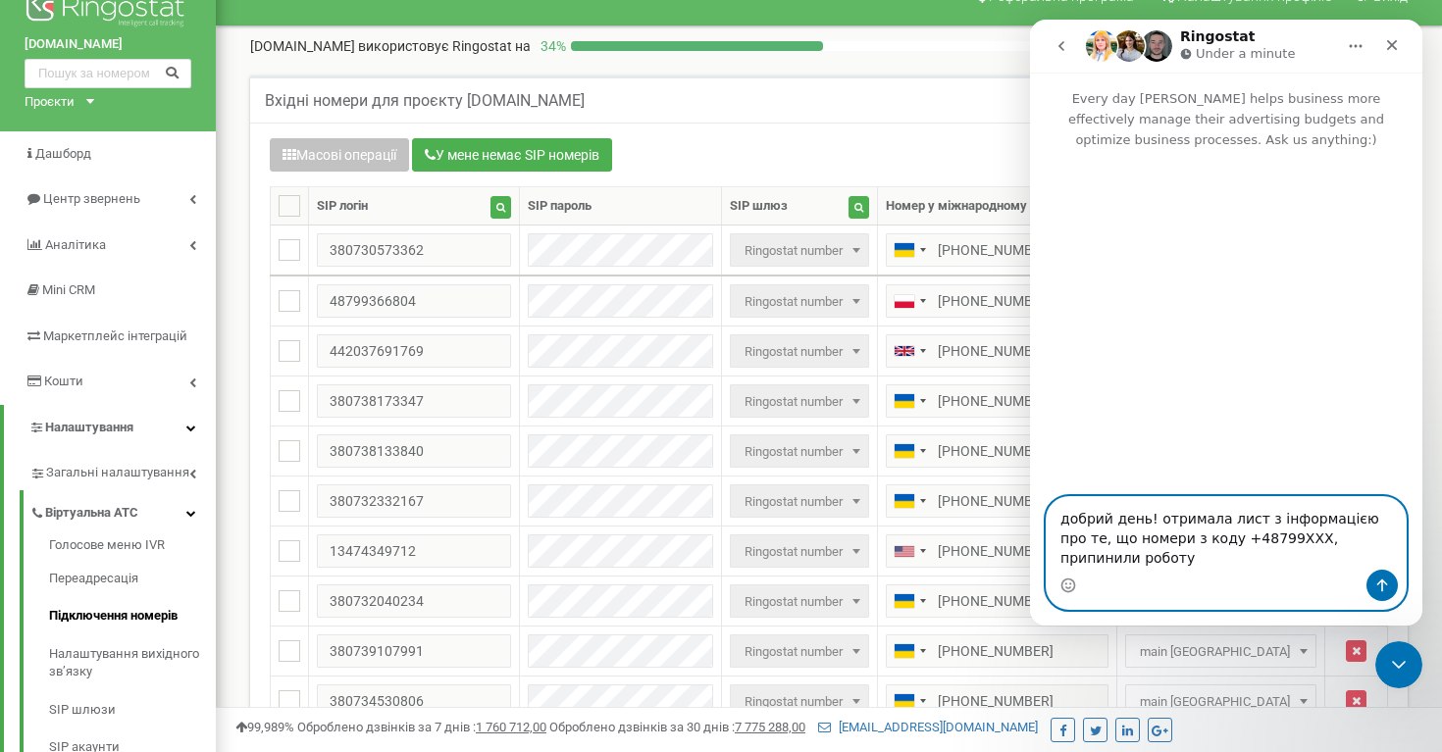
click at [1200, 542] on textarea "добрий день! отримала лист з інформацією про те, що номери з коду +48799ХХХ, пр…" at bounding box center [1226, 533] width 359 height 73
click at [1133, 558] on textarea "добрий день! отримала лист з інформацією про те, що номери з кодом +48799ХХХ, п…" at bounding box center [1226, 533] width 359 height 73
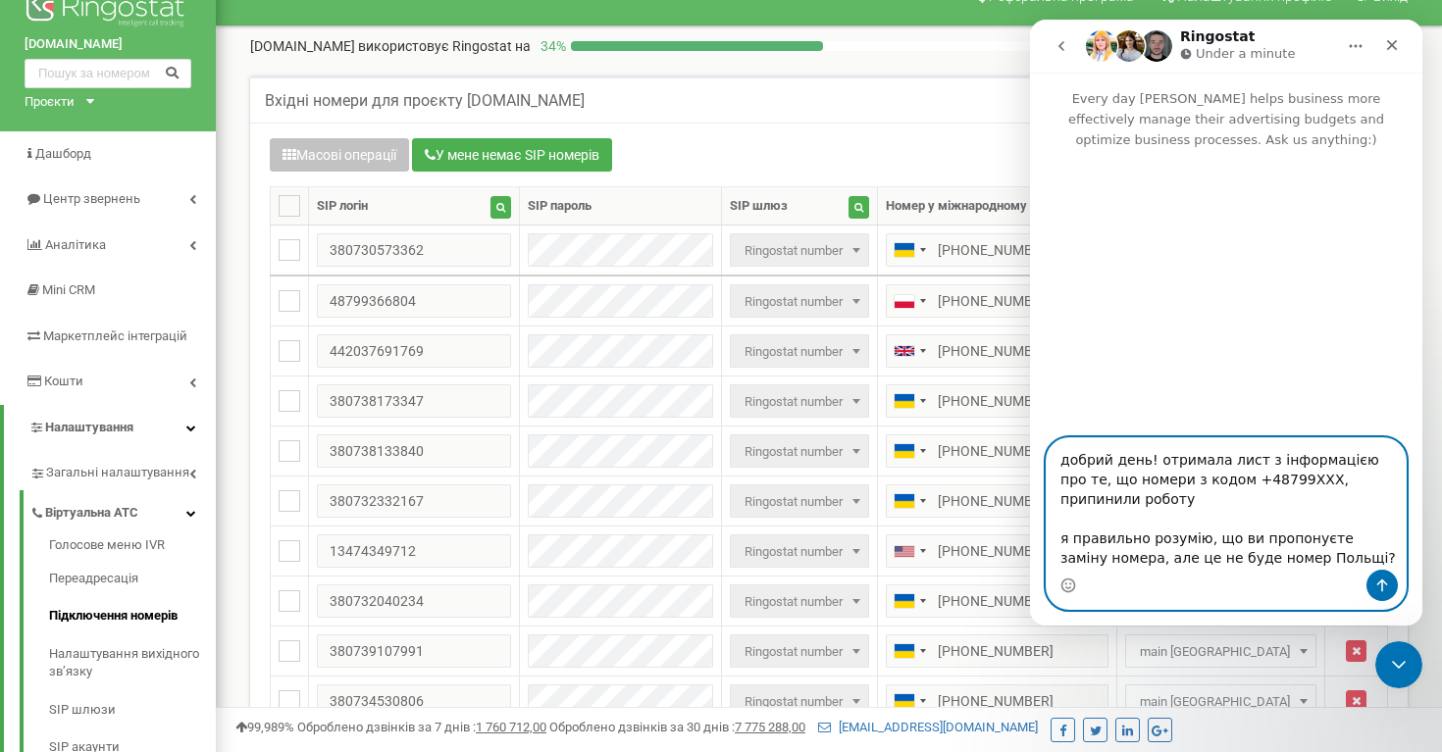
type textarea "добрий день! отримала лист з інформацією про те, що номери з кодом +48799ХХХ, п…"
click at [1381, 590] on icon "Send a message…" at bounding box center [1382, 586] width 11 height 13
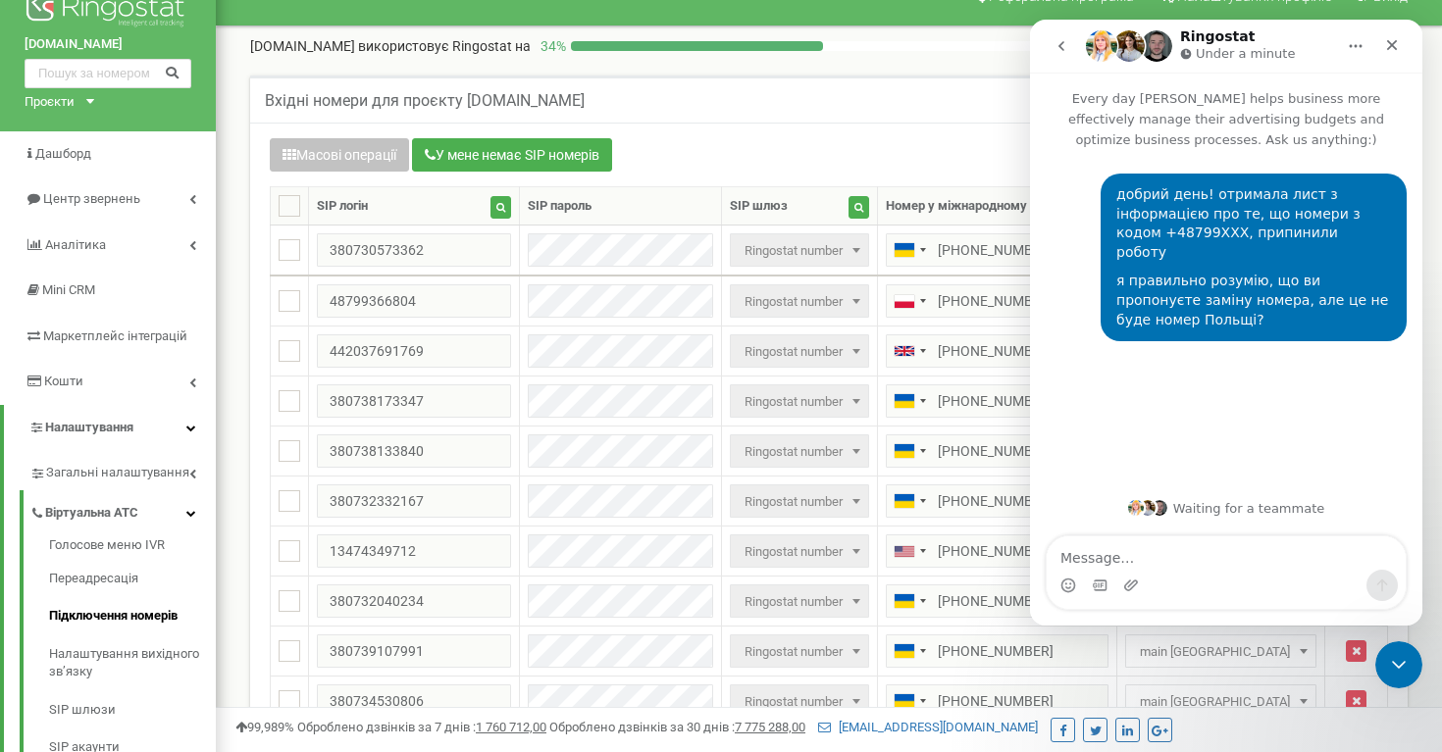
click at [773, 154] on div "Масові операції У мене немає SIP номерів" at bounding box center [829, 157] width 1118 height 38
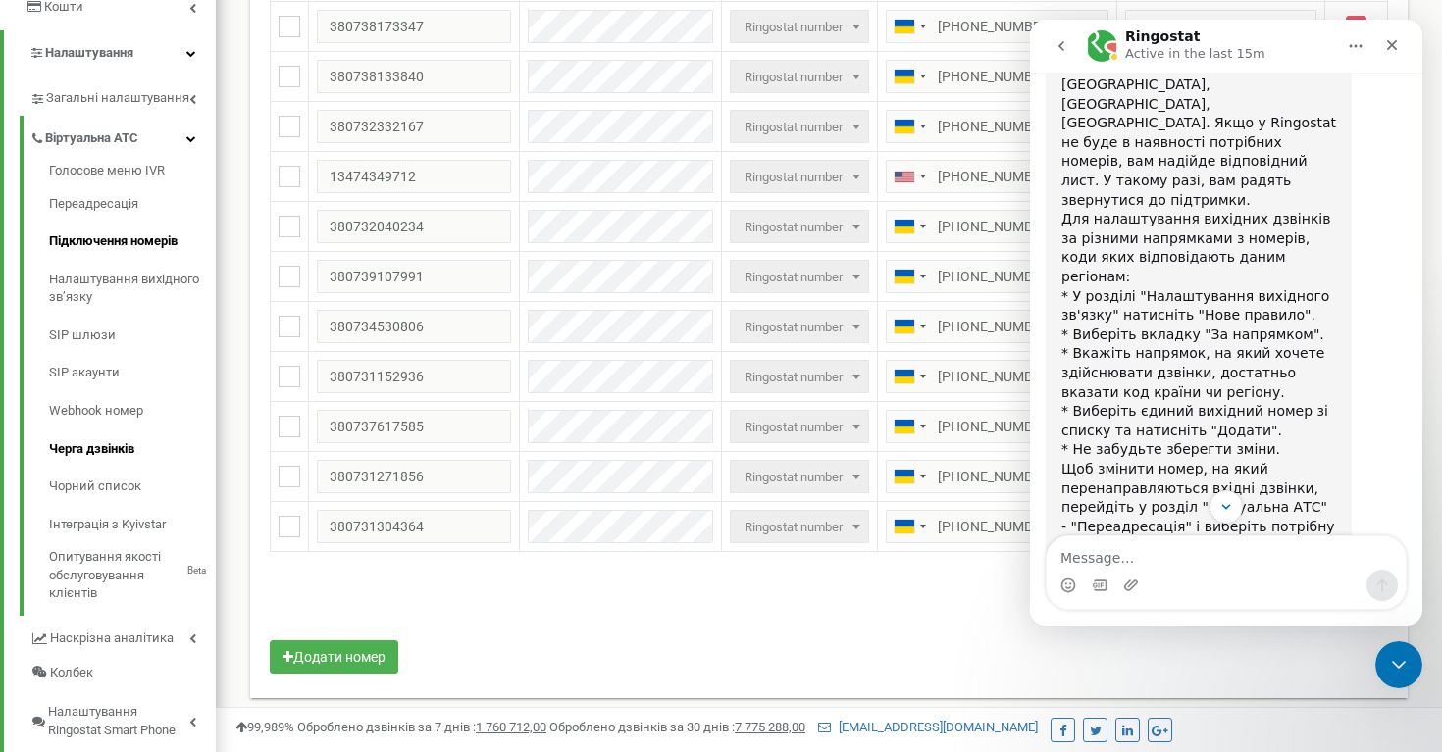
scroll to position [409, 0]
click at [109, 207] on link "Переадресація" at bounding box center [132, 203] width 167 height 38
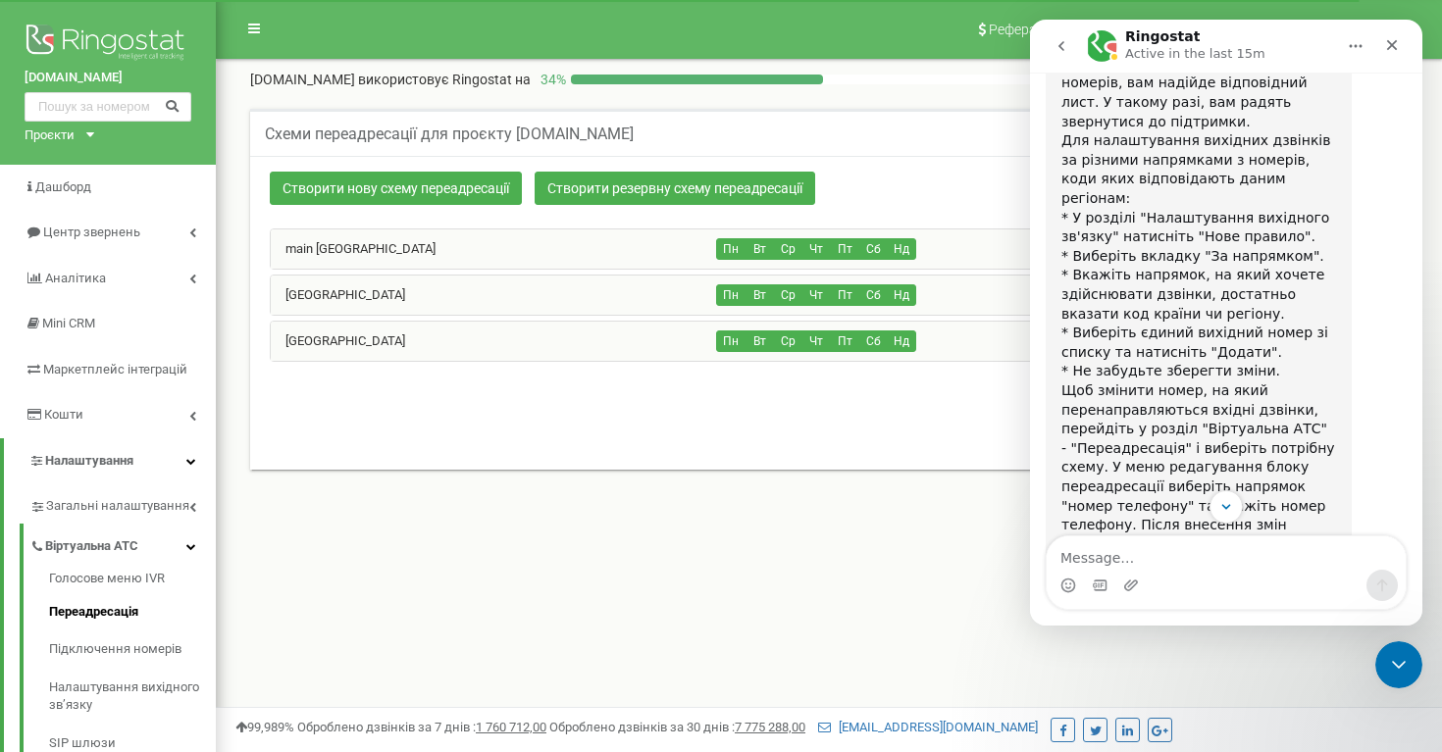
scroll to position [875, 0]
click at [543, 665] on div "Реферальна програма Налаштування профілю Вихід academyocean.com використовує Ri…" at bounding box center [829, 588] width 1226 height 1177
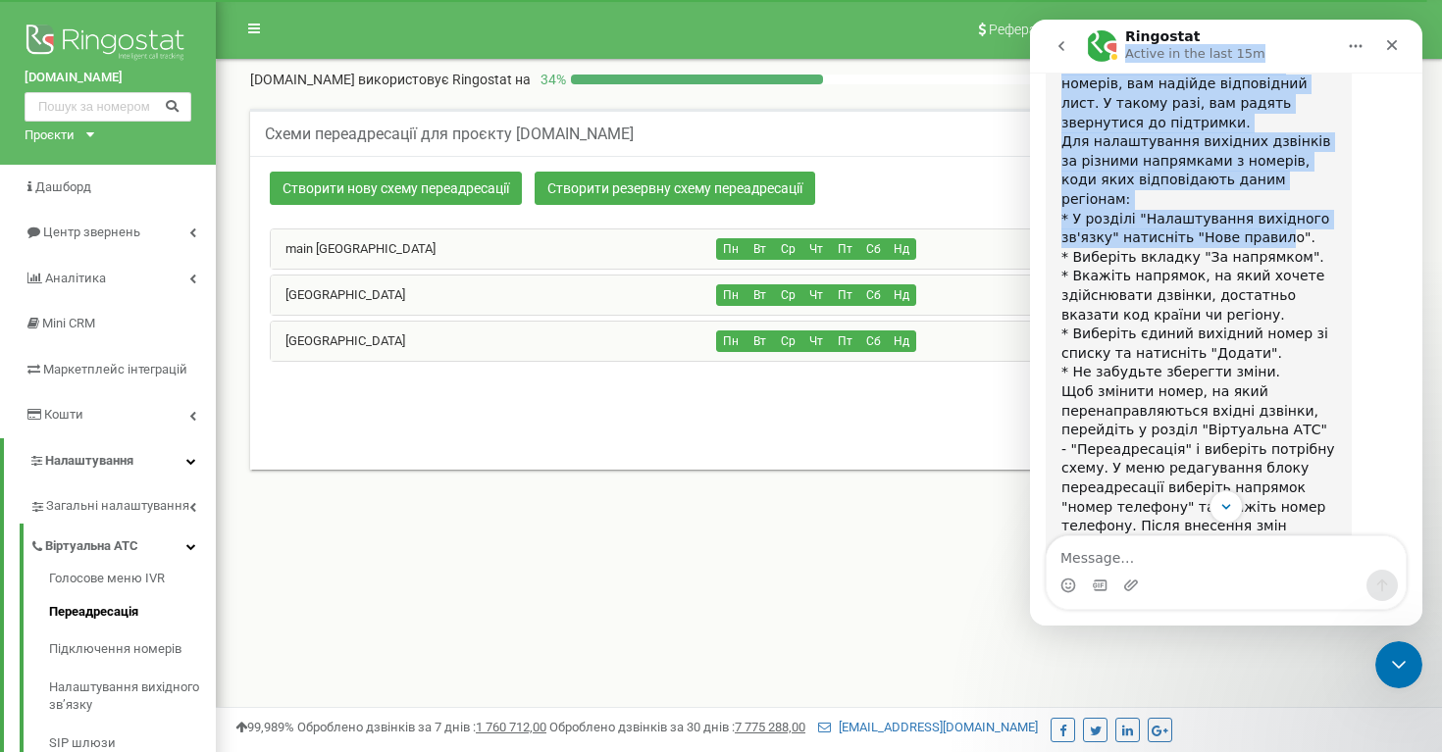
drag, startPoint x: 1275, startPoint y: 42, endPoint x: 1275, endPoint y: 156, distance: 113.8
click at [1275, 156] on div "Ringostat Active in the last 15m Every day Ringostat helps business more effect…" at bounding box center [1226, 323] width 392 height 606
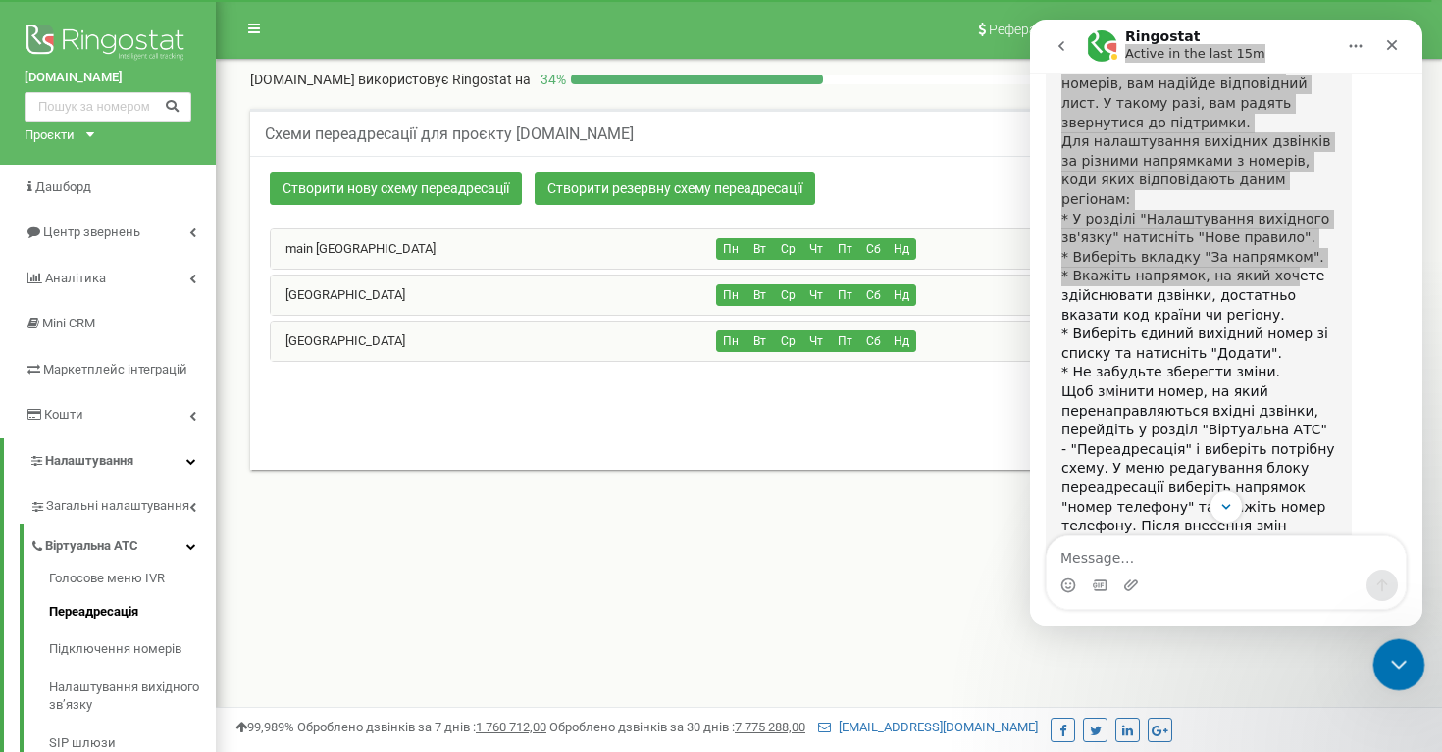
click at [1405, 646] on div "Close Intercom Messenger" at bounding box center [1395, 662] width 47 height 47
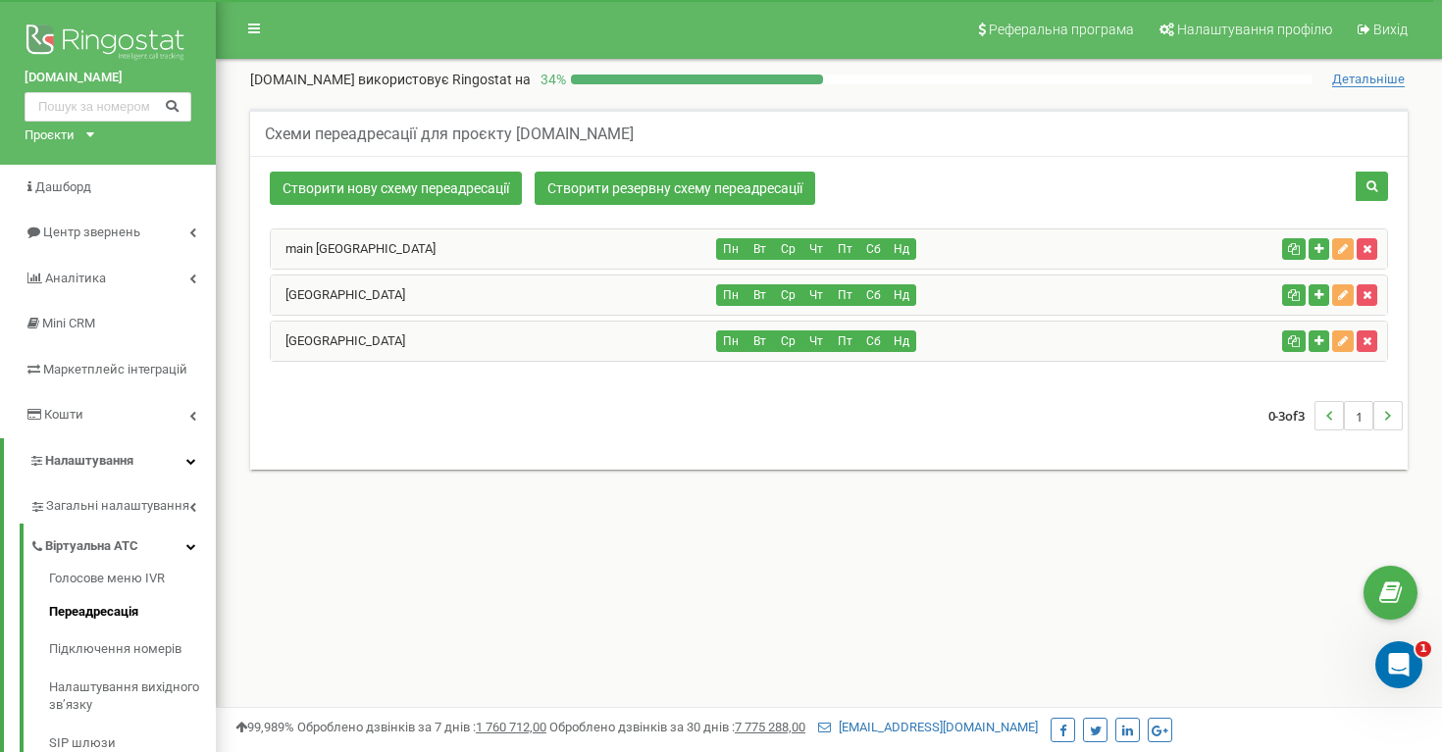
scroll to position [1030, 0]
click at [1345, 297] on icon "button" at bounding box center [1343, 295] width 10 height 12
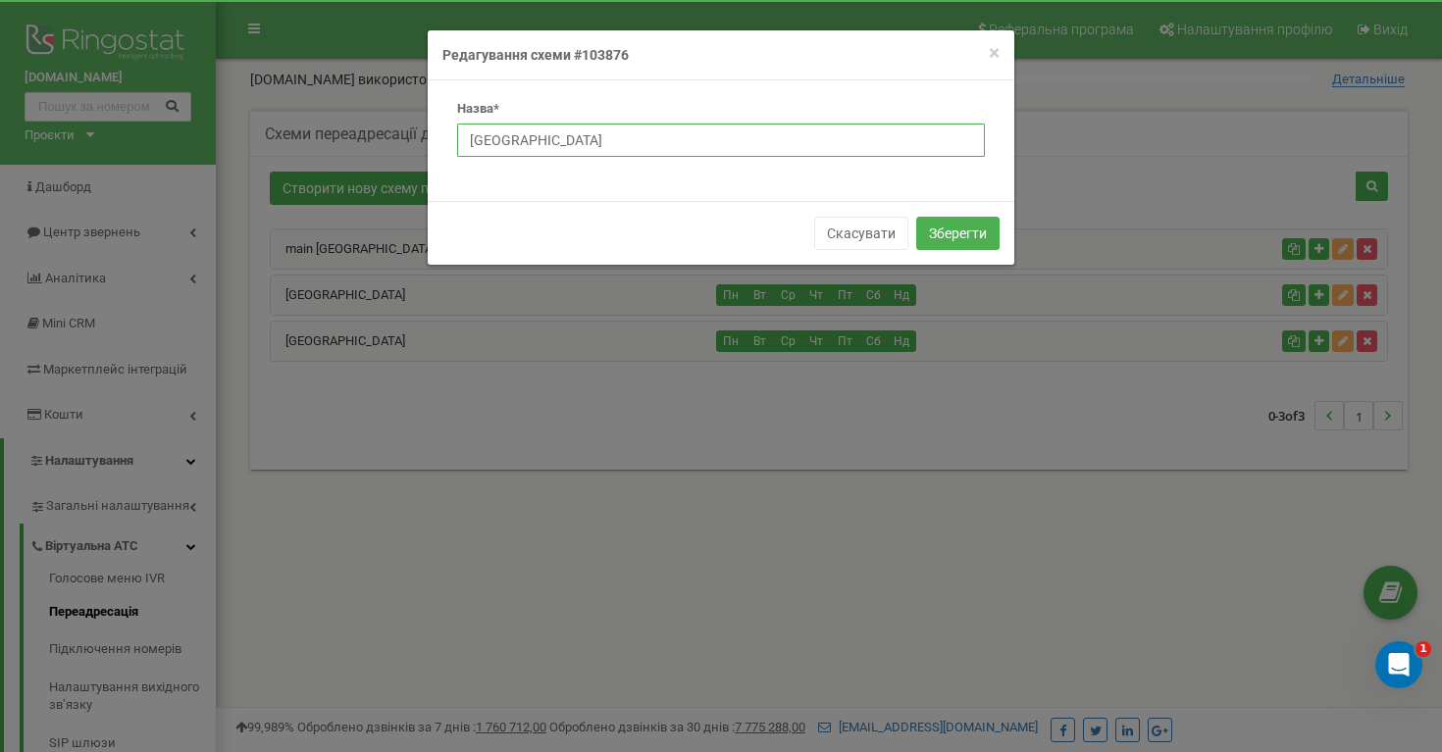
click at [921, 132] on input "Poland" at bounding box center [721, 140] width 528 height 33
click at [999, 53] on div "× Close Редагування схеми #103876" at bounding box center [721, 55] width 587 height 50
click at [991, 50] on span "×" at bounding box center [994, 53] width 11 height 24
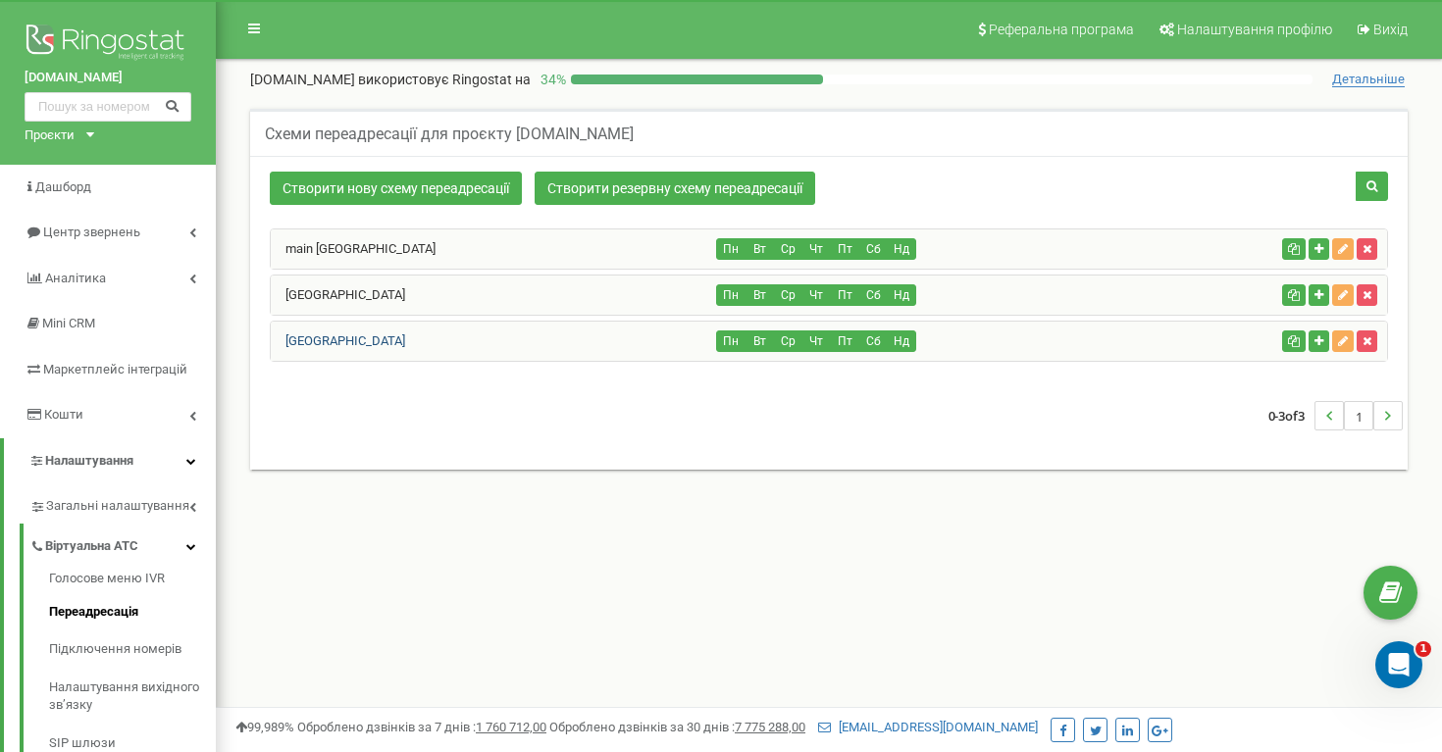
click at [297, 335] on link "USA" at bounding box center [338, 340] width 134 height 15
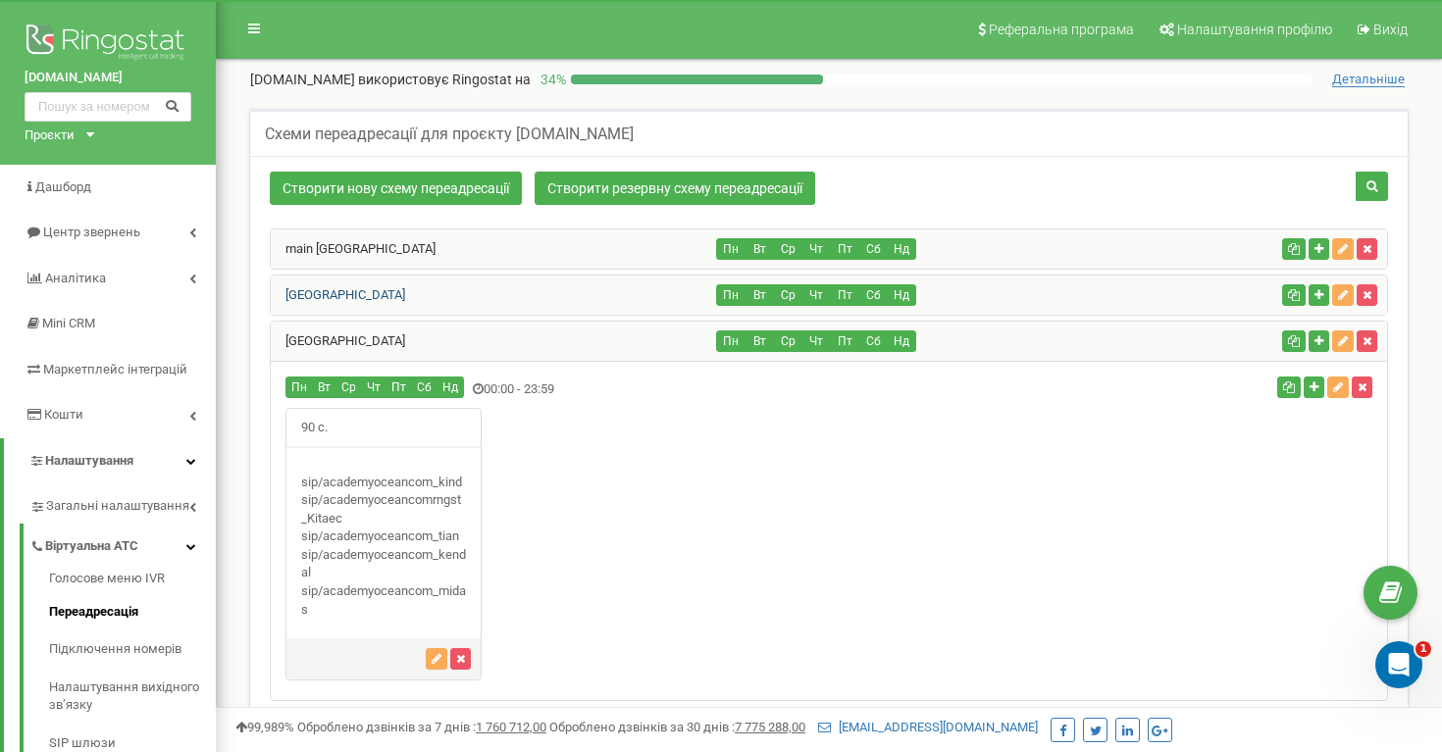
click at [322, 297] on link "Poland" at bounding box center [338, 294] width 134 height 15
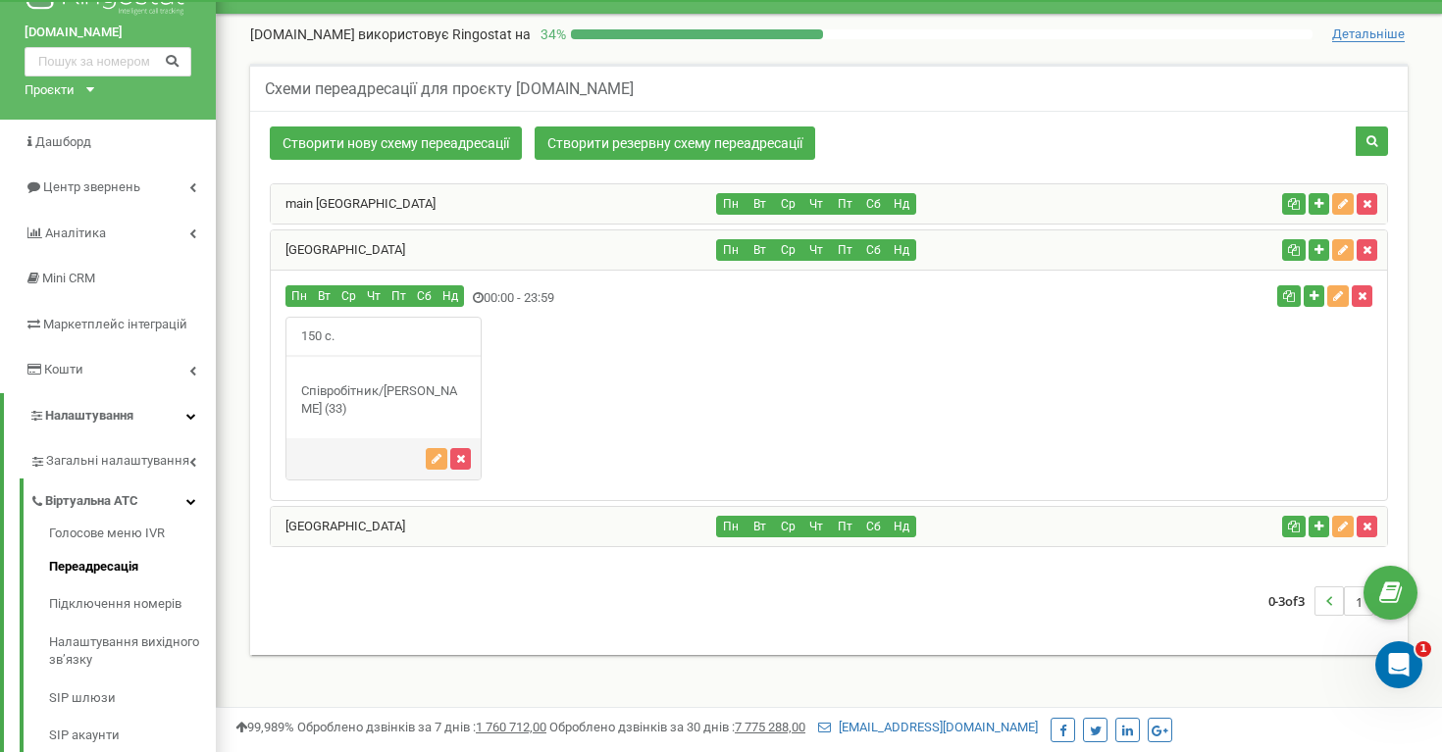
scroll to position [52, 0]
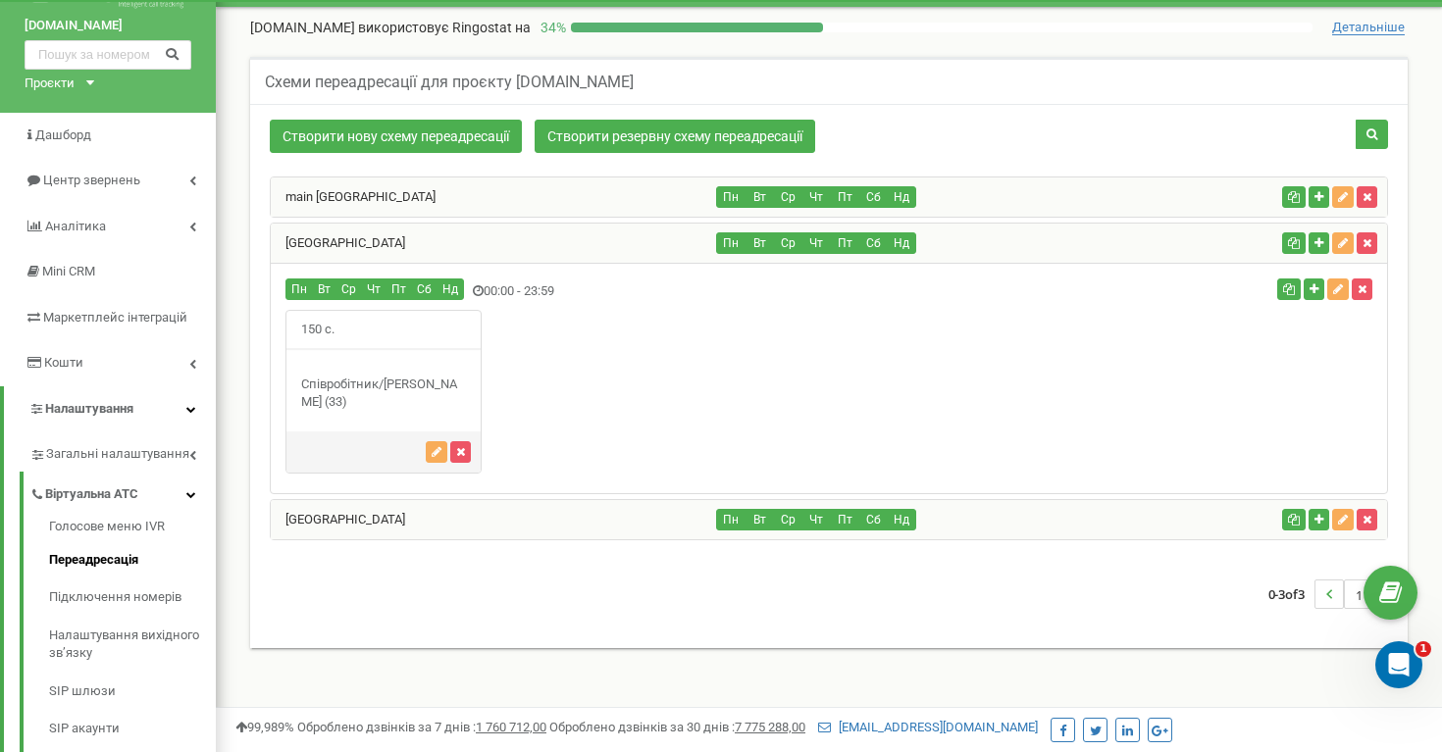
click at [371, 200] on div "main Ukraine" at bounding box center [494, 197] width 446 height 39
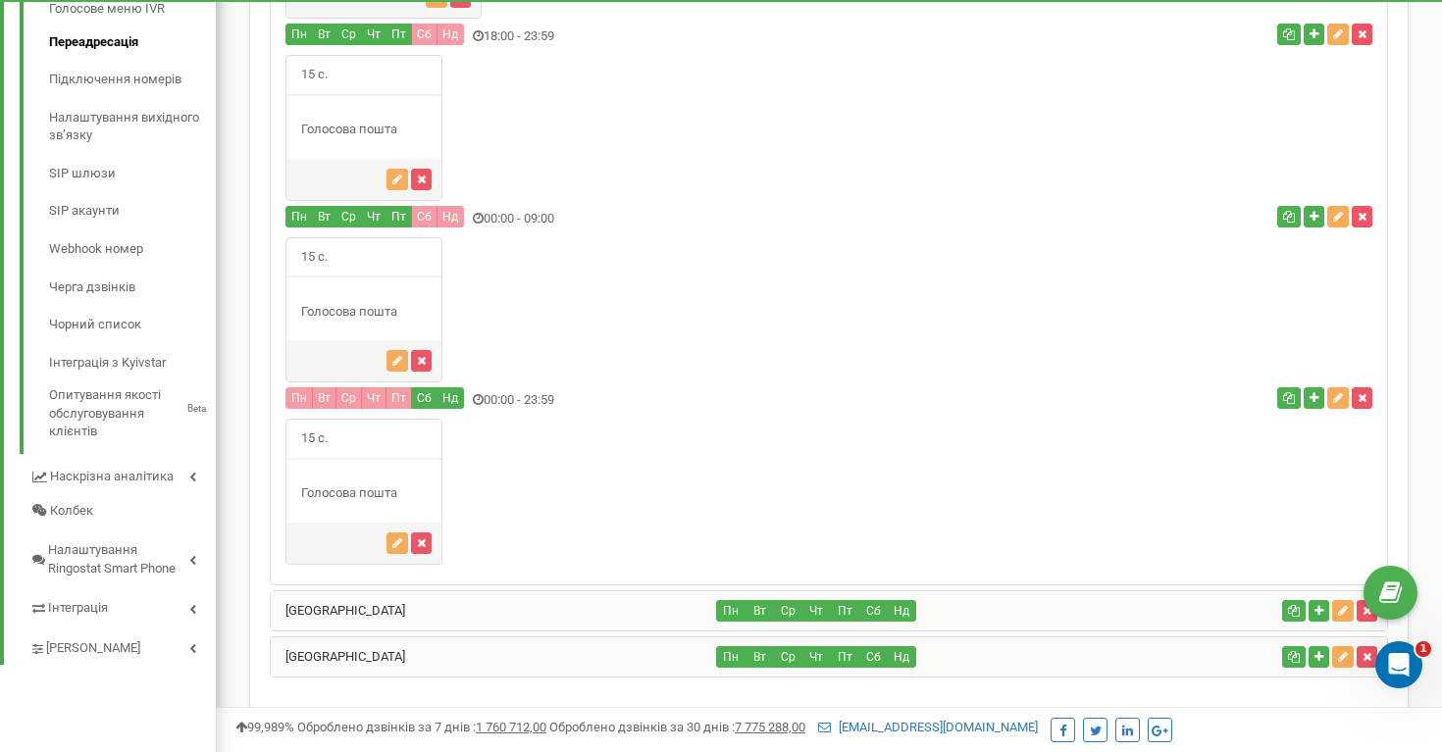
scroll to position [667, 0]
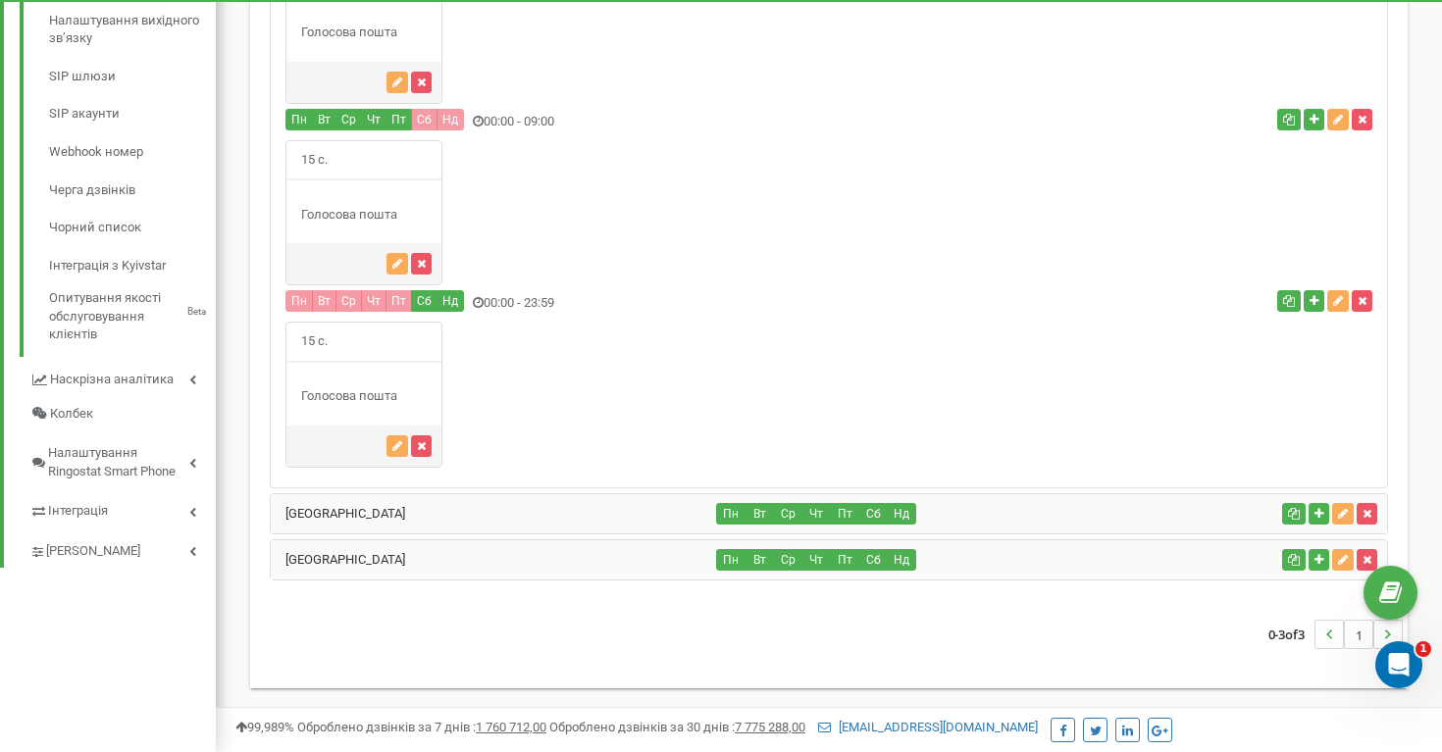
click at [327, 517] on div "Poland" at bounding box center [494, 513] width 446 height 39
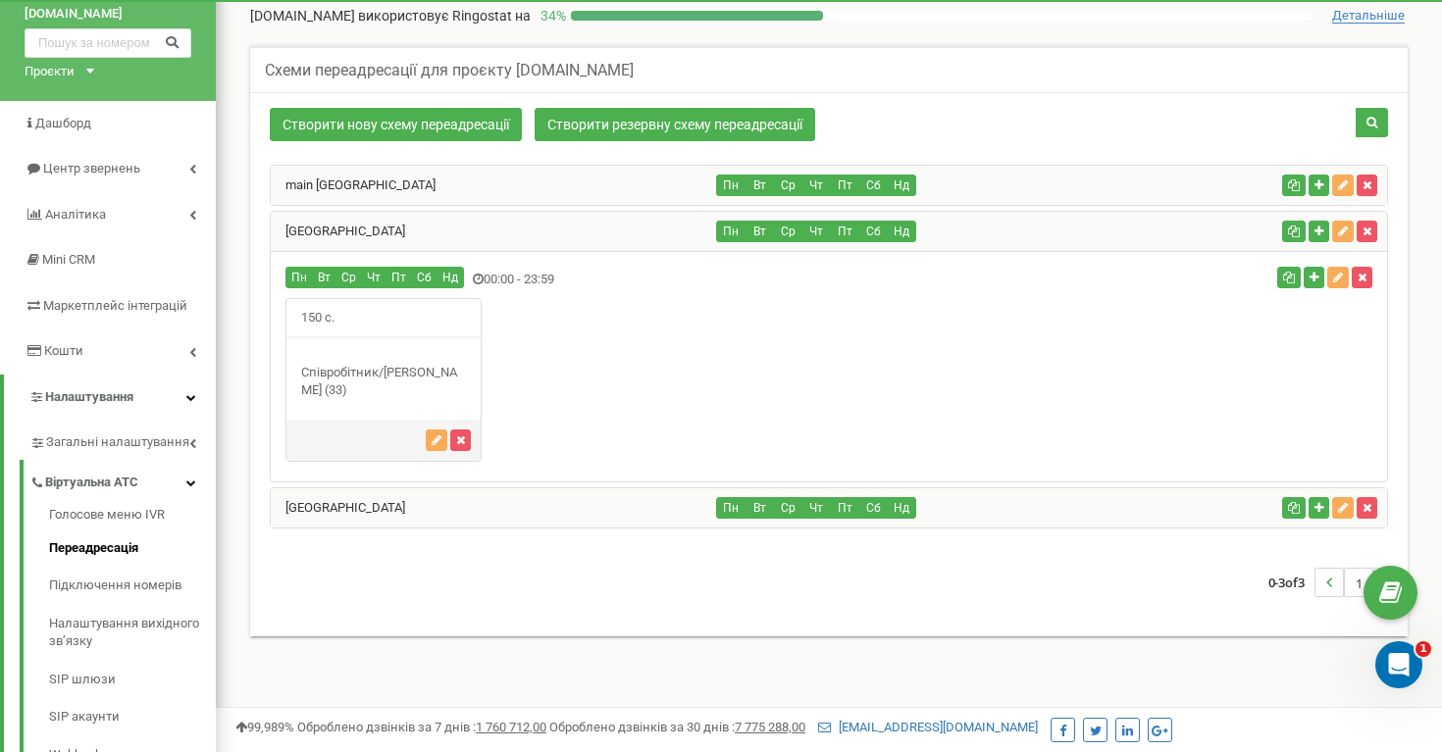
scroll to position [29, 0]
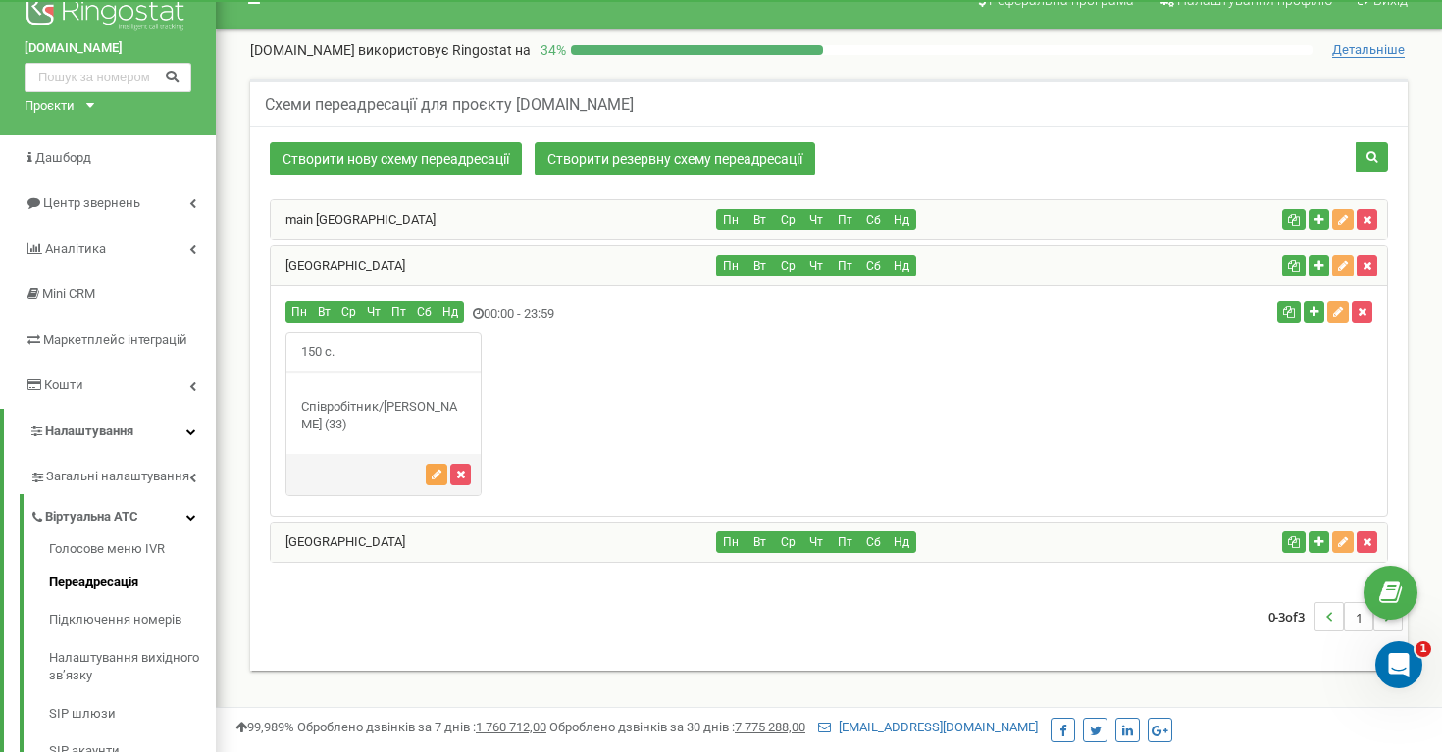
click at [435, 474] on icon "button" at bounding box center [437, 475] width 10 height 12
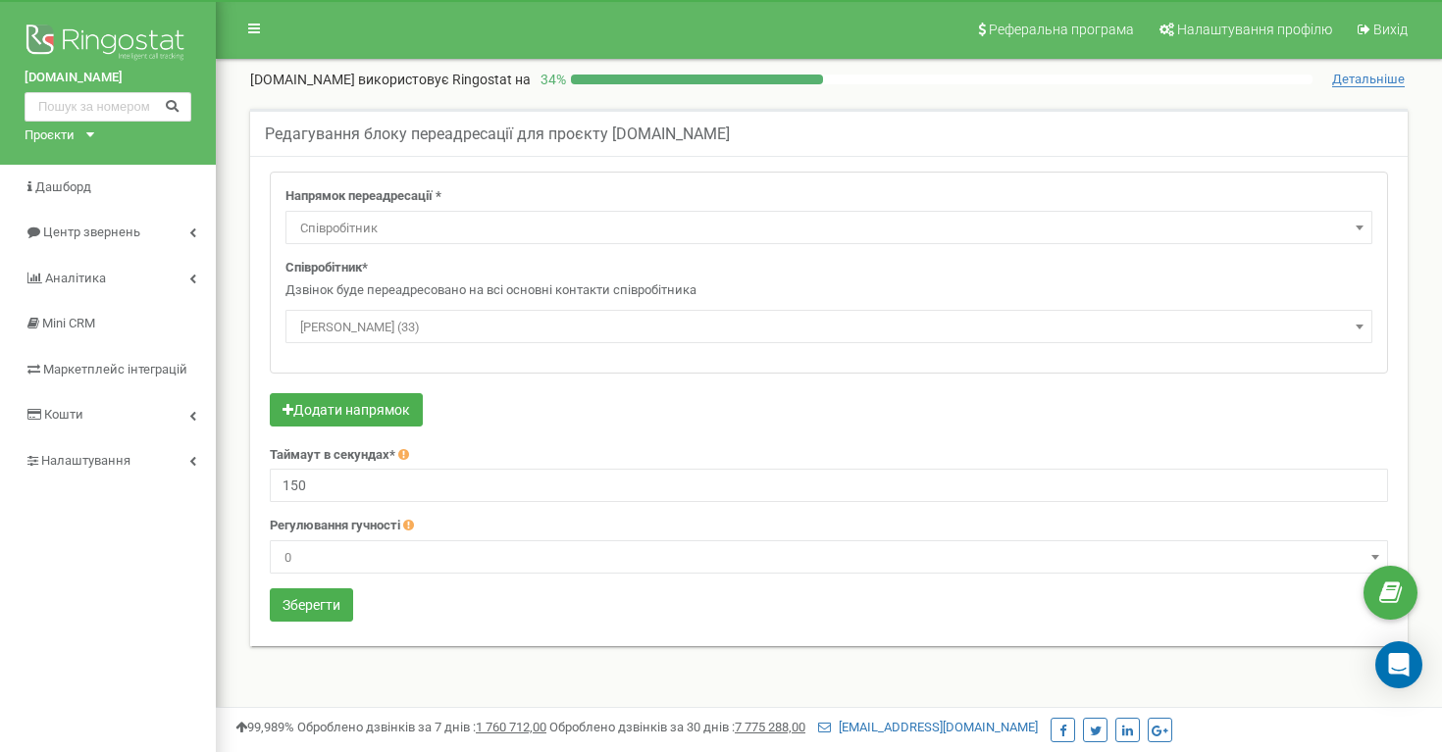
select select "Employee"
select select "75526"
click at [1402, 645] on div "Open Intercom Messenger" at bounding box center [1395, 662] width 65 height 65
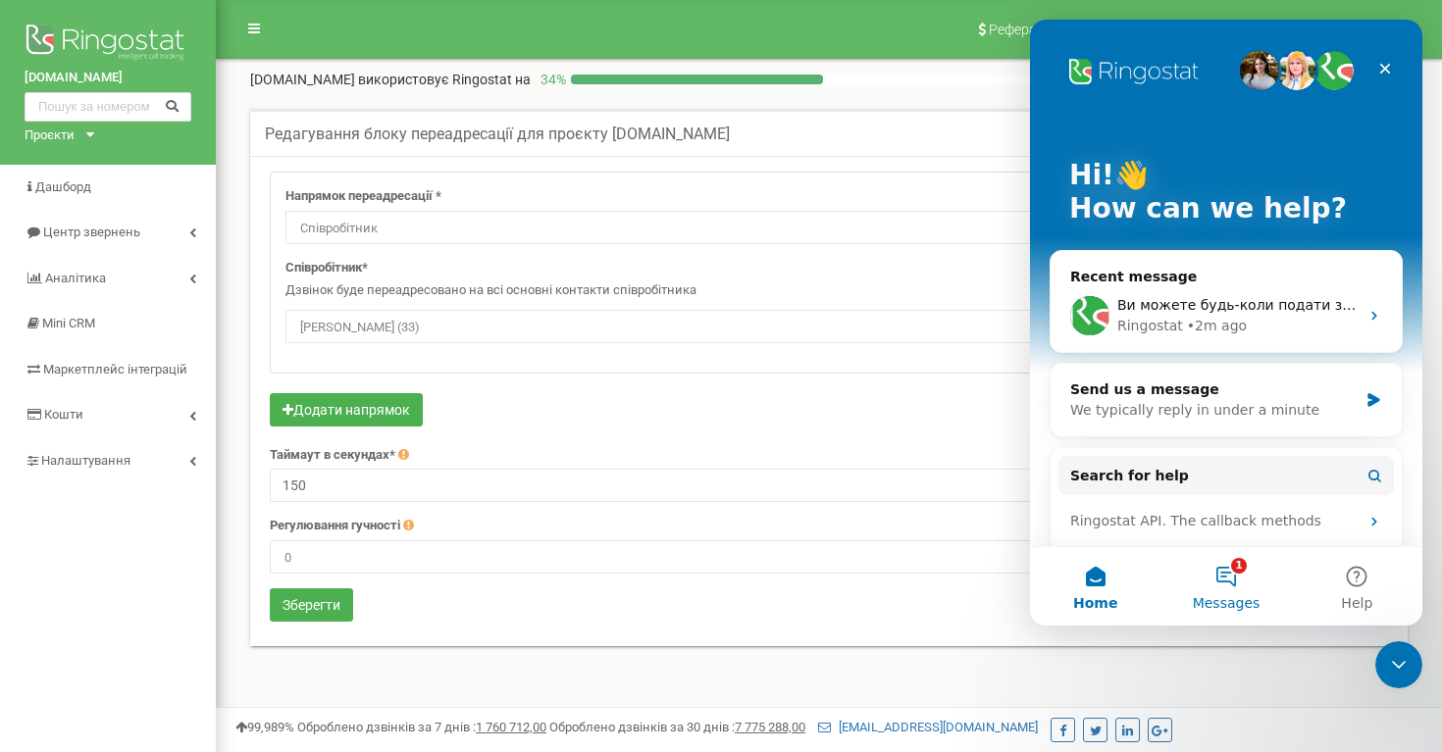
click at [1230, 579] on button "1 Messages" at bounding box center [1225, 586] width 130 height 78
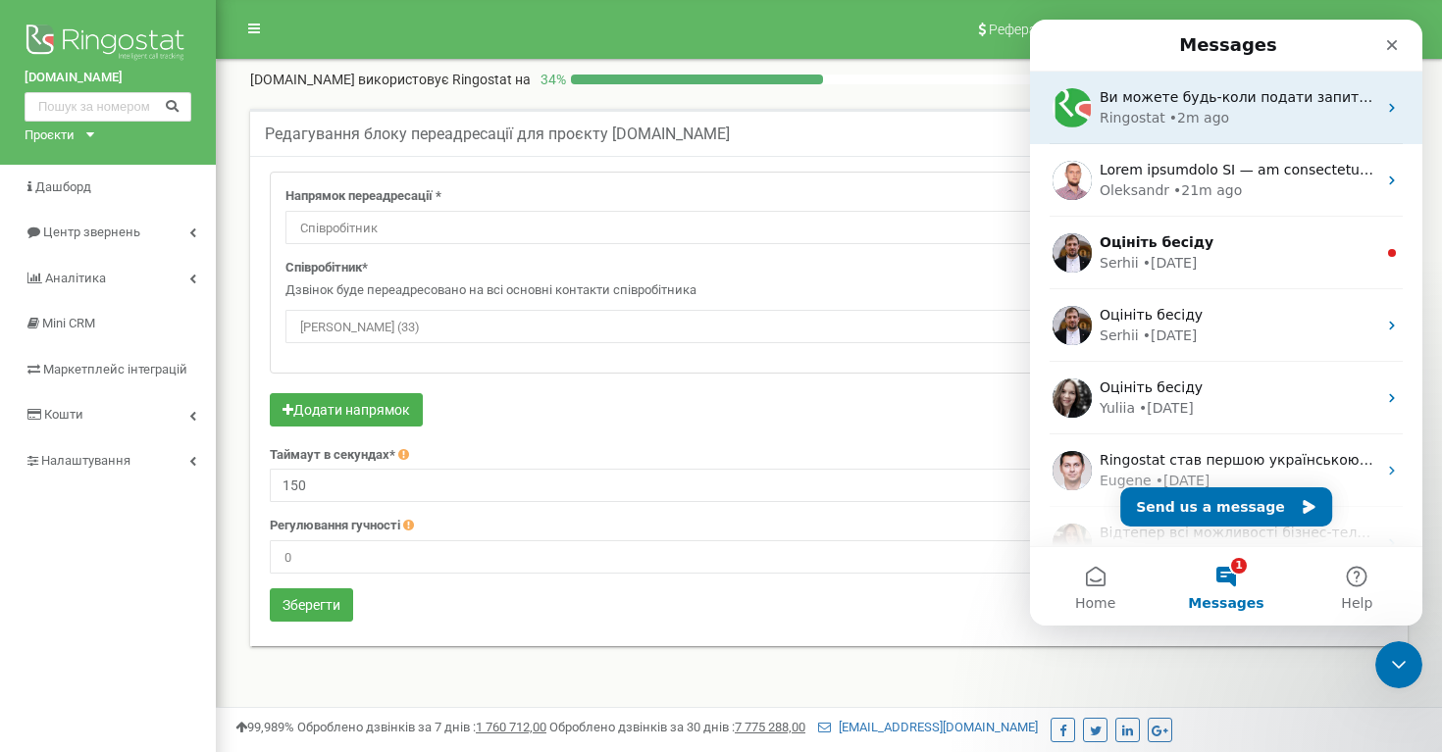
click at [1207, 115] on div "• 2m ago" at bounding box center [1199, 118] width 60 height 21
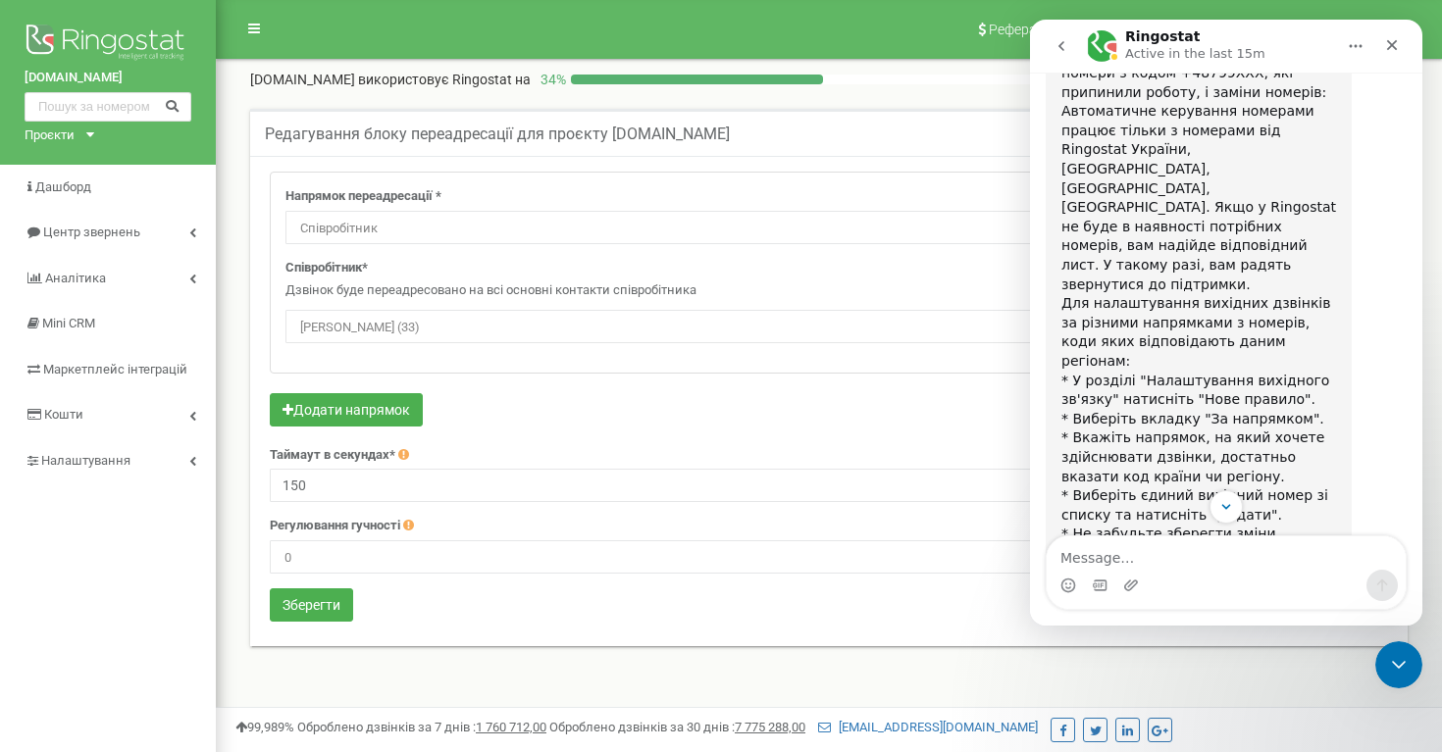
scroll to position [732, 0]
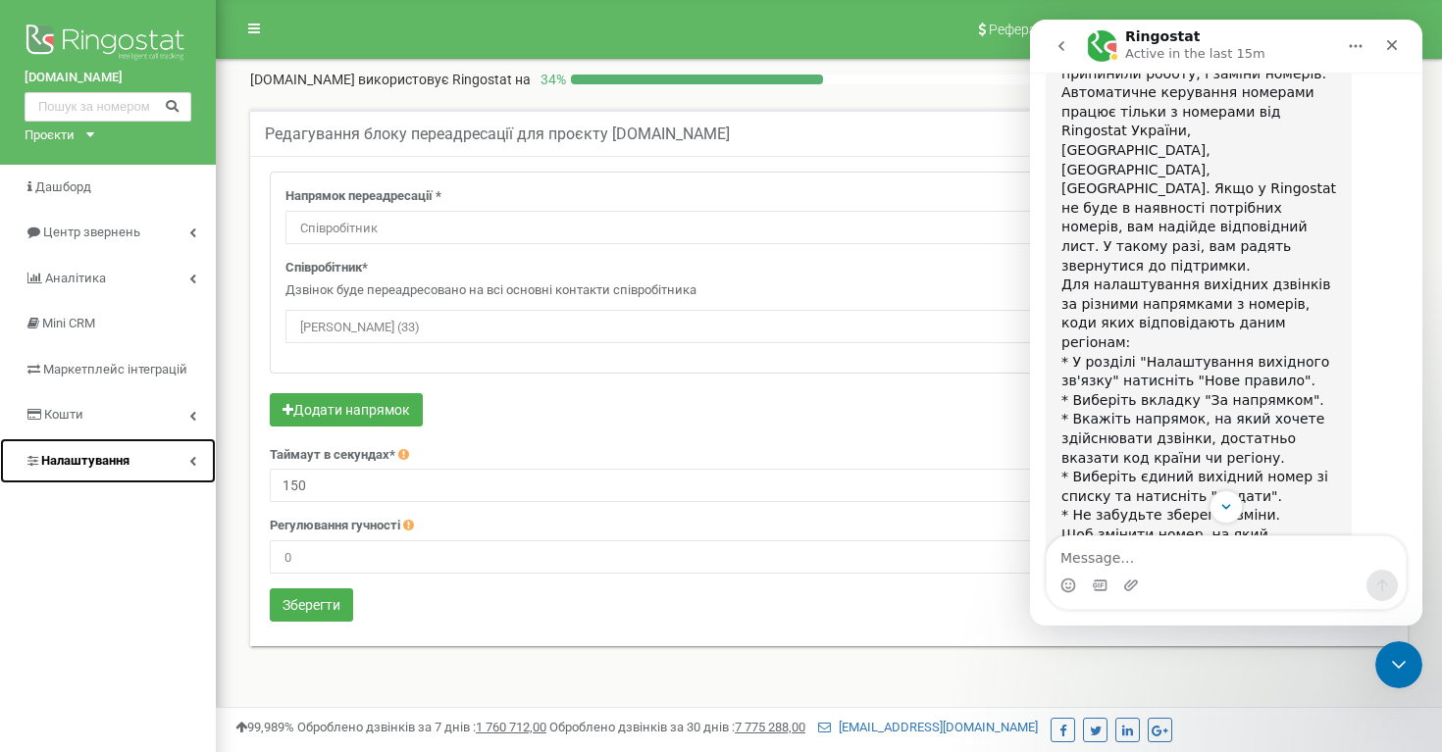
click at [190, 461] on icon at bounding box center [192, 461] width 7 height 10
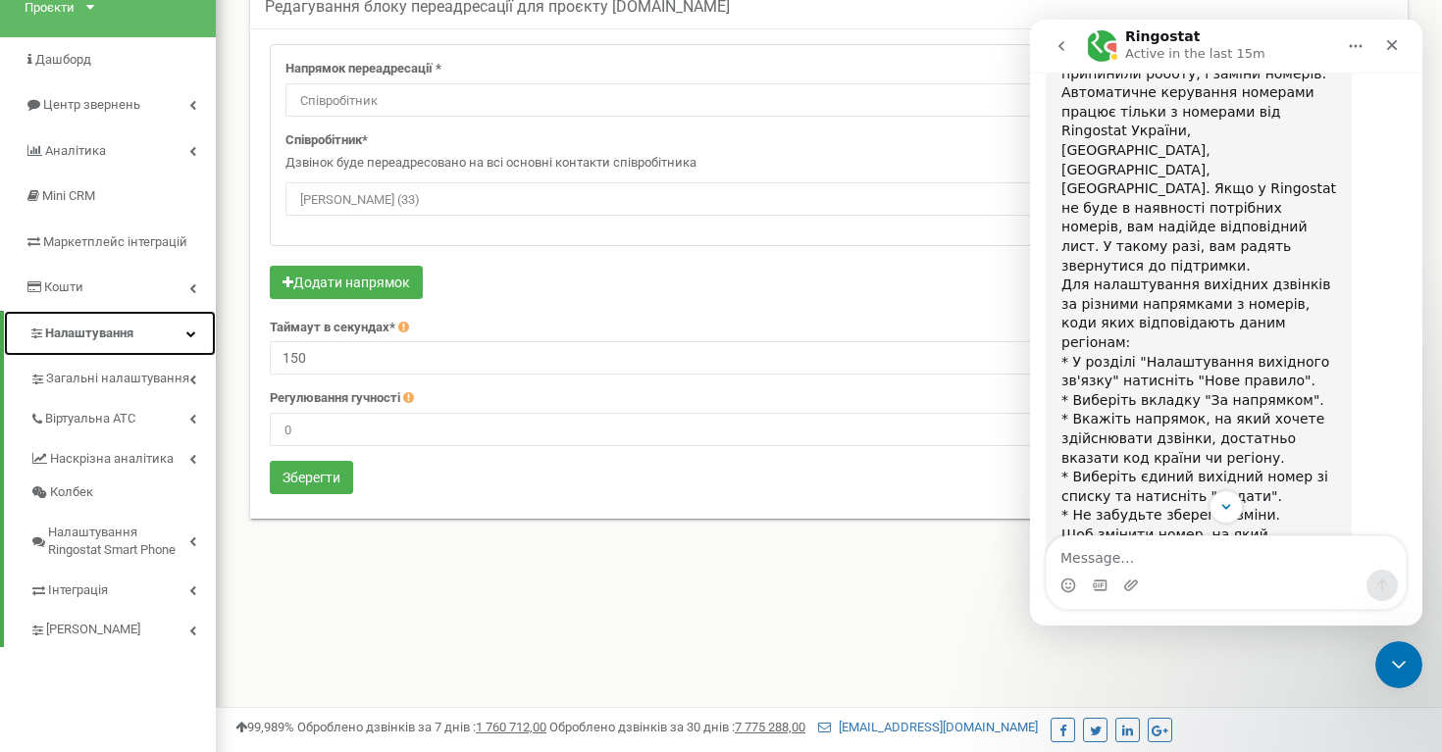
scroll to position [131, 0]
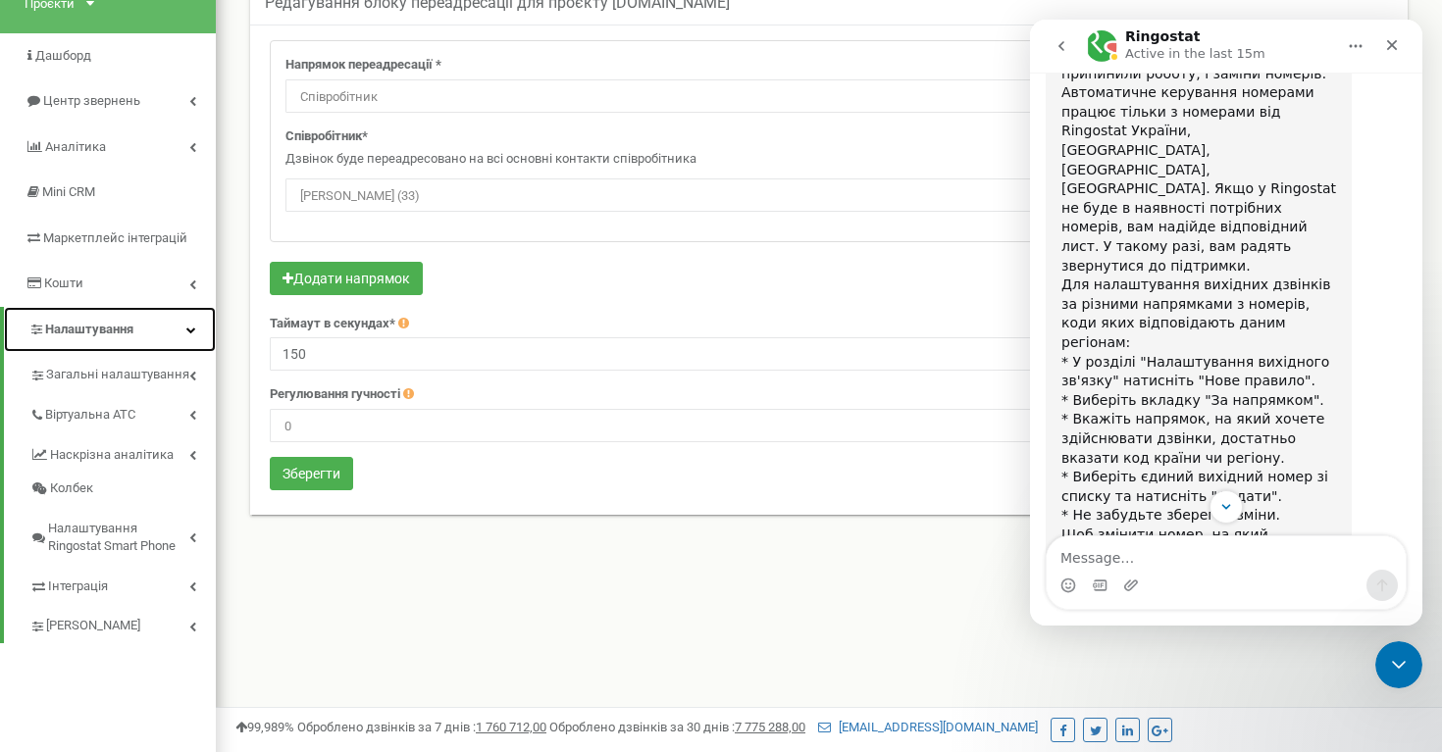
click at [189, 329] on icon at bounding box center [191, 330] width 10 height 10
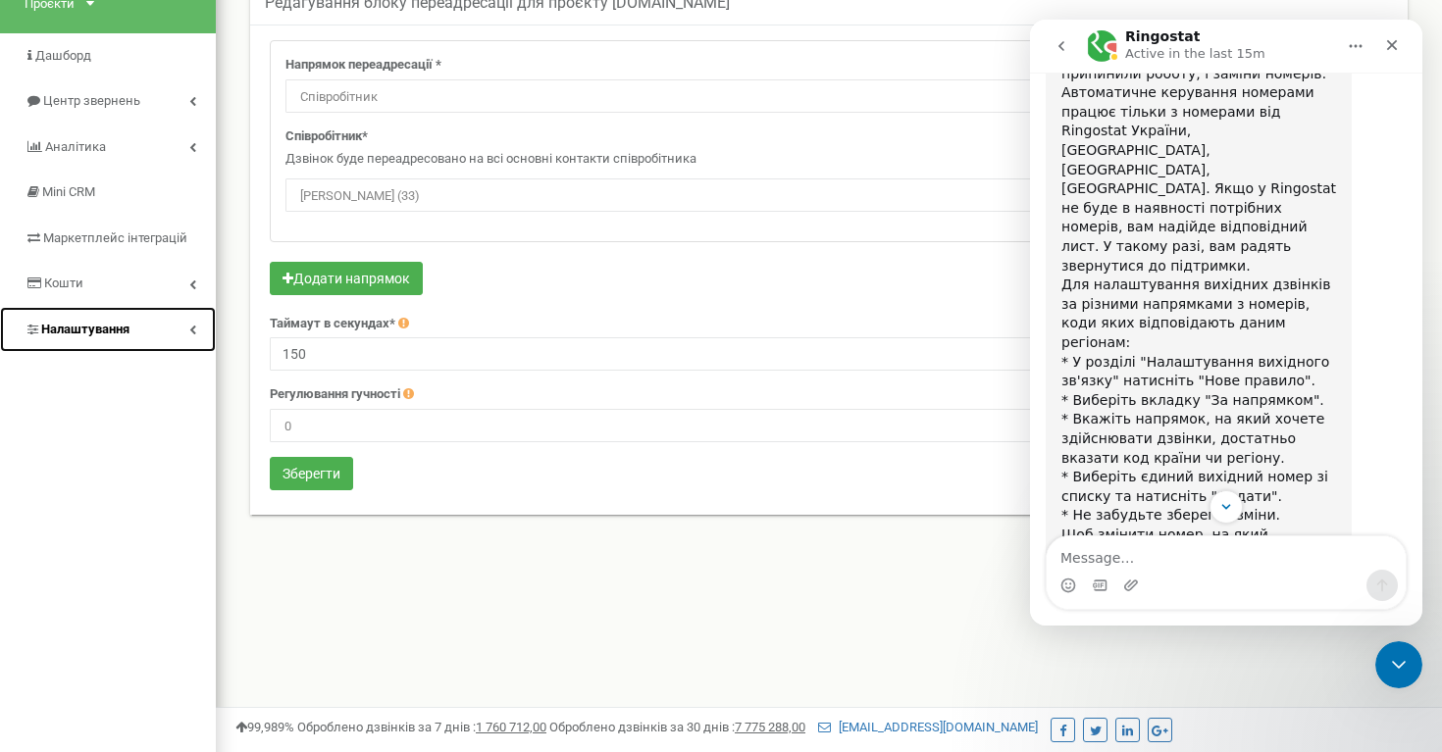
click at [189, 329] on icon at bounding box center [192, 330] width 7 height 10
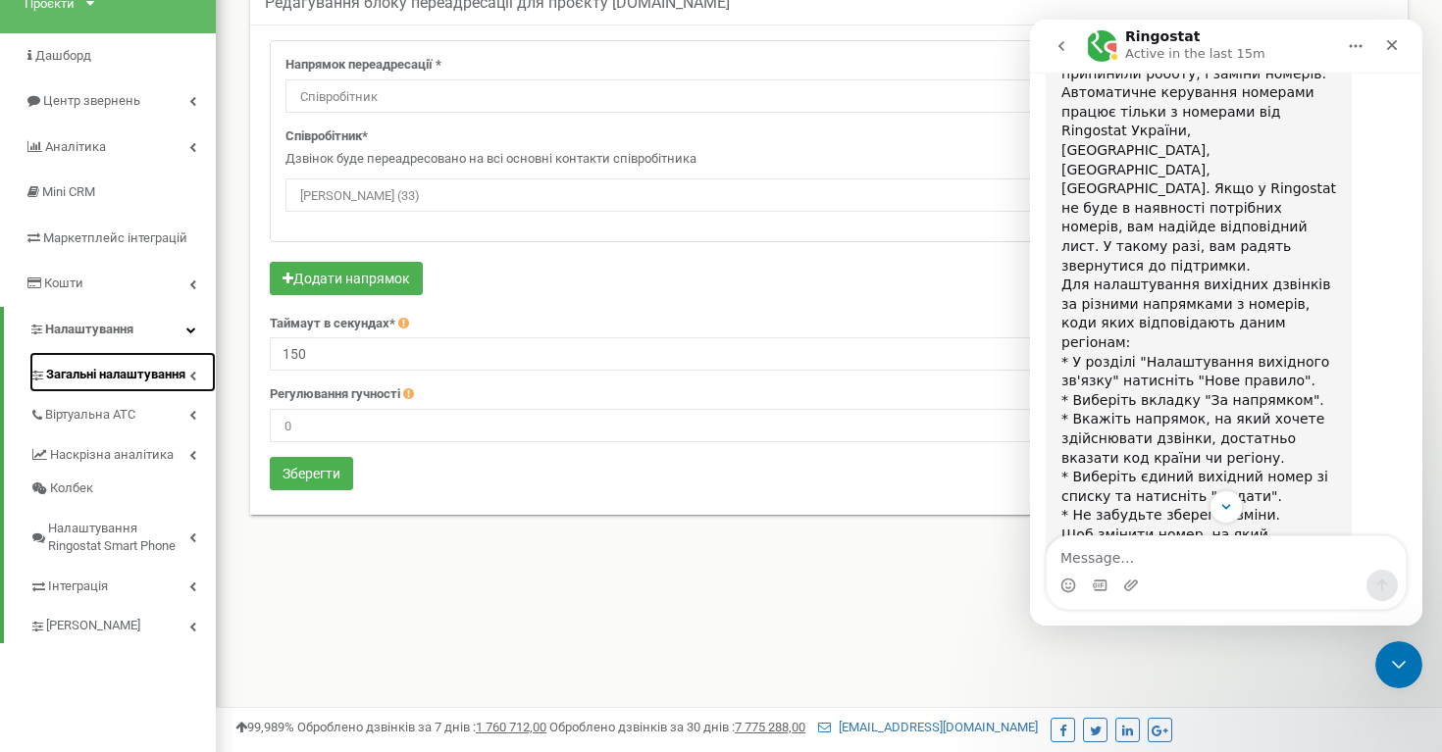
click at [194, 374] on icon at bounding box center [192, 376] width 7 height 10
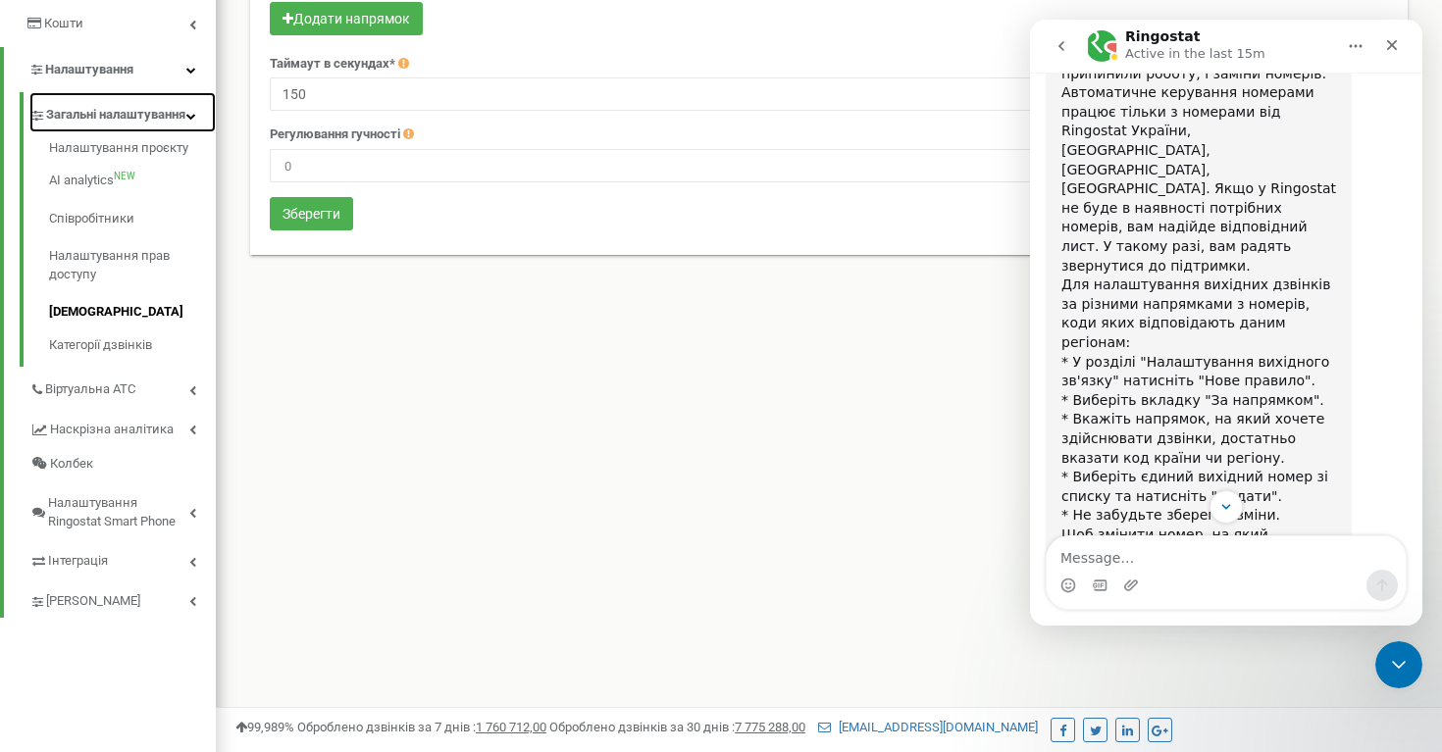
scroll to position [394, 0]
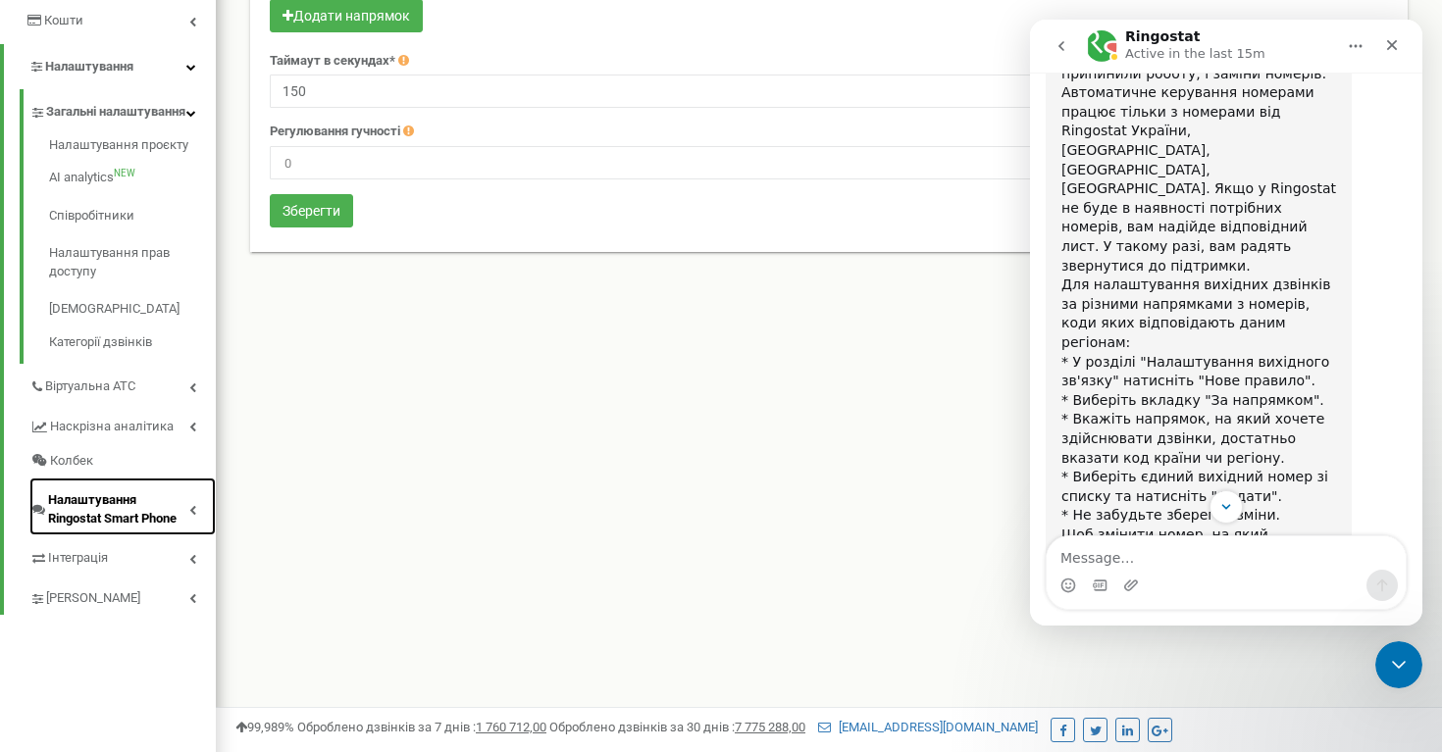
click at [179, 528] on span "Налаштування Ringostat Smart Phone" at bounding box center [118, 509] width 141 height 36
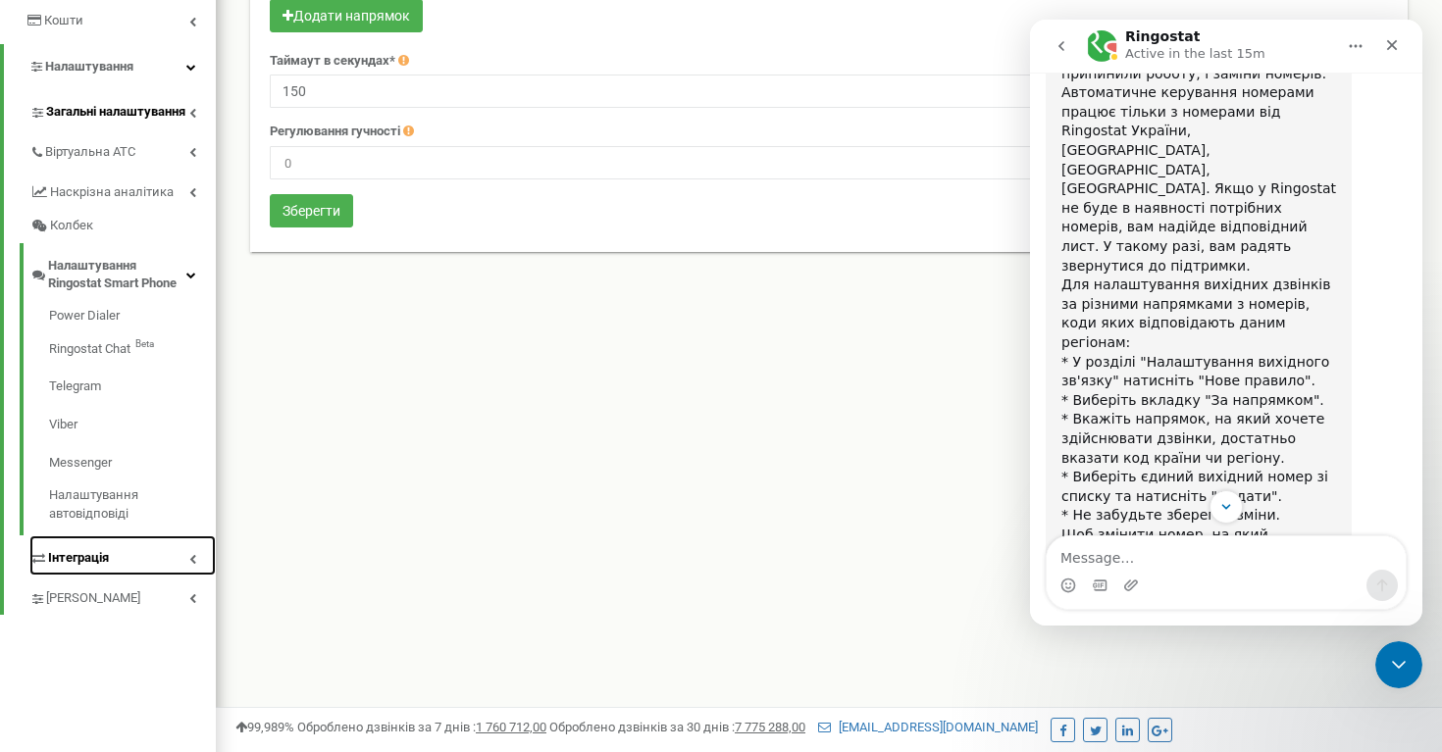
click at [193, 561] on icon at bounding box center [192, 559] width 7 height 10
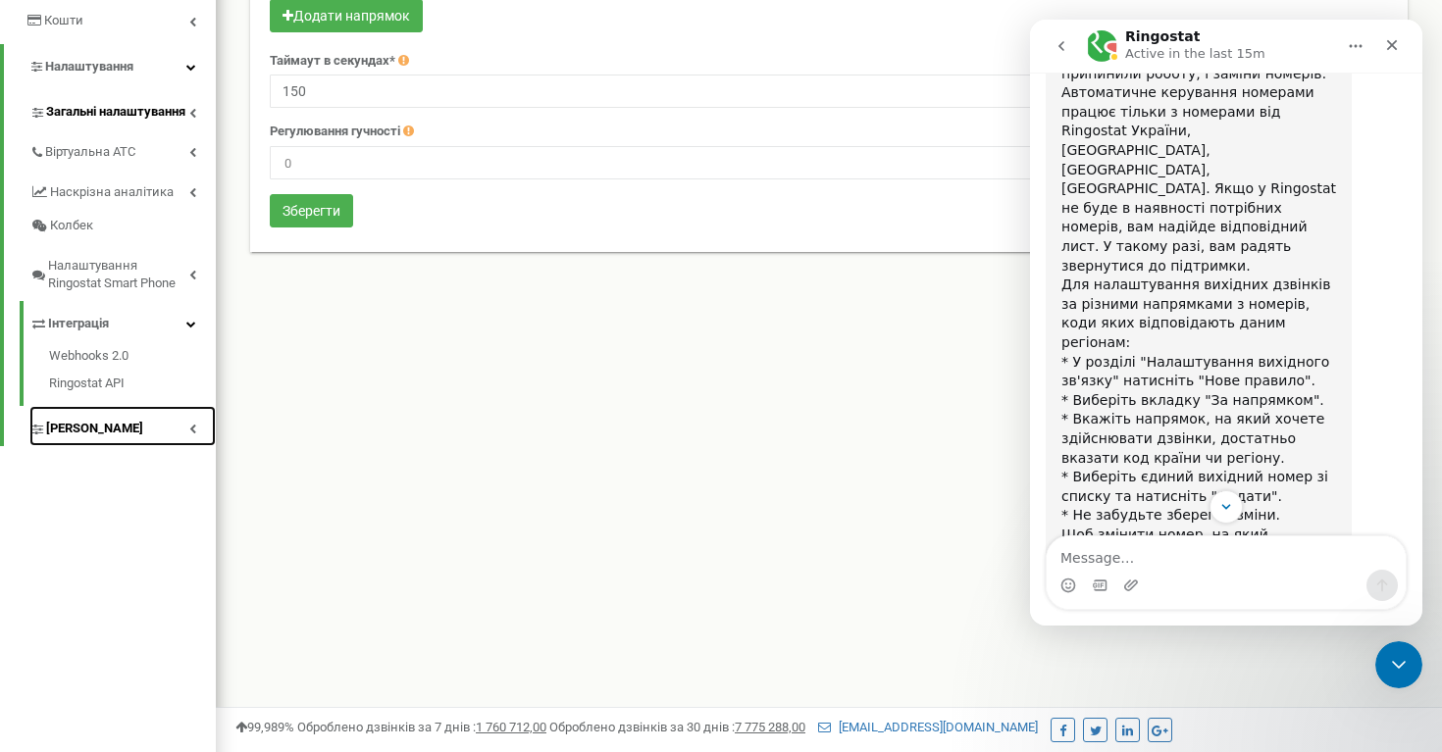
click at [194, 436] on link "[PERSON_NAME]" at bounding box center [122, 426] width 186 height 40
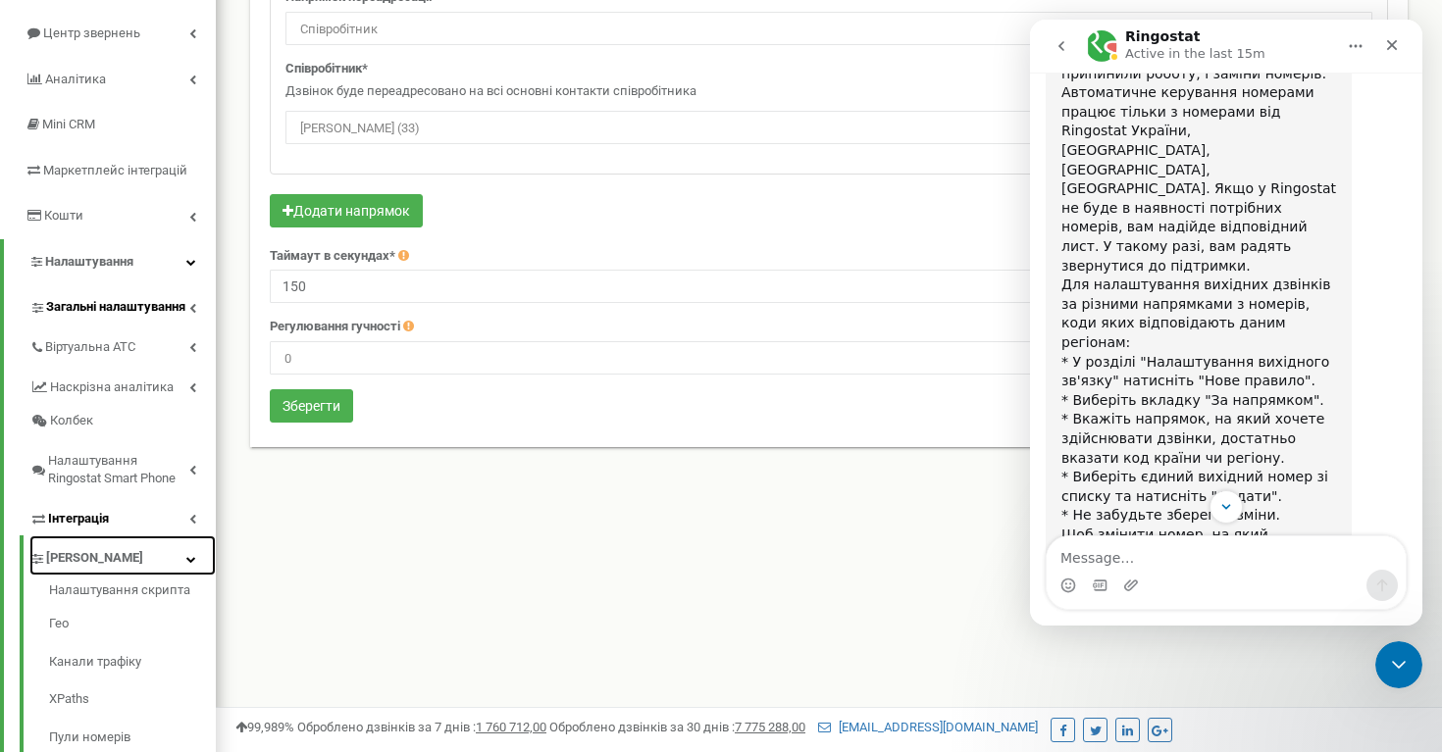
scroll to position [0, 0]
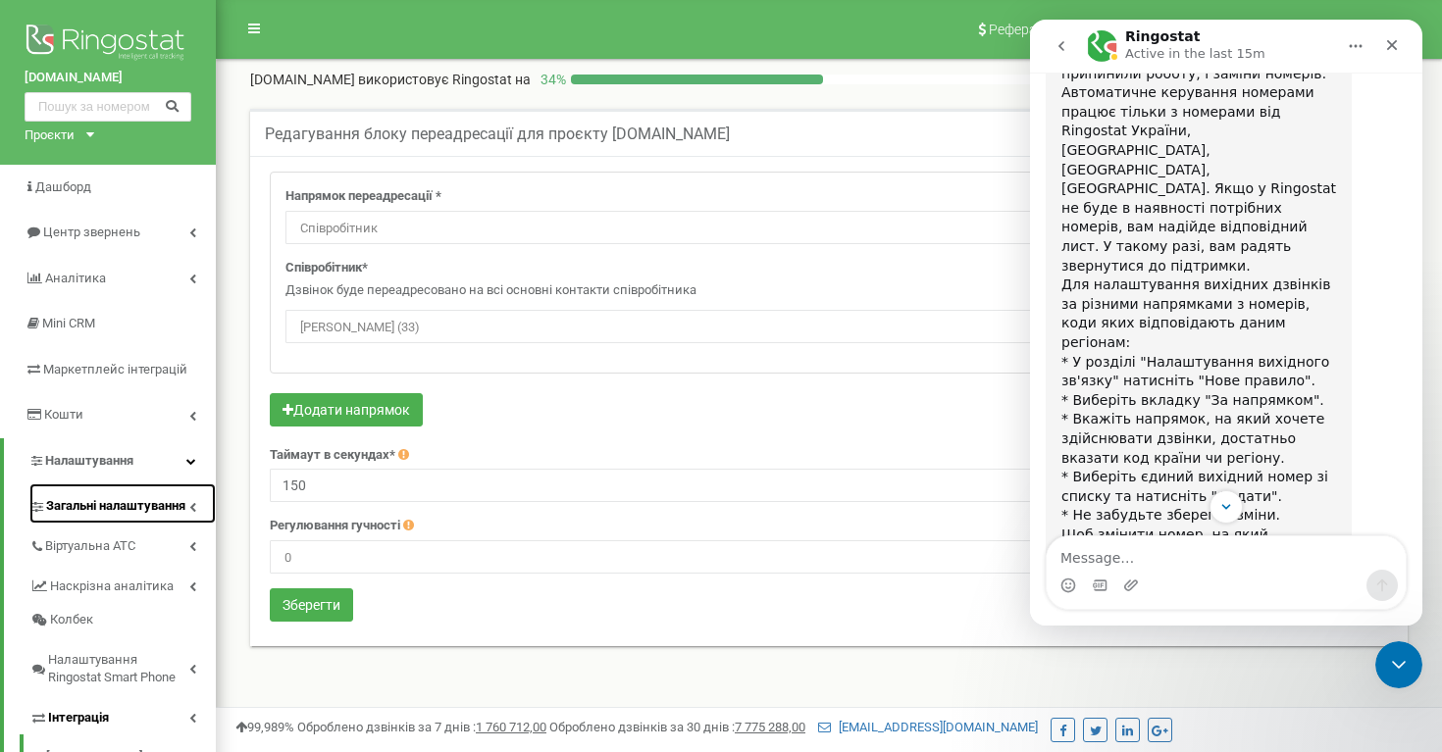
click at [100, 493] on link "Загальні налаштування" at bounding box center [122, 504] width 186 height 40
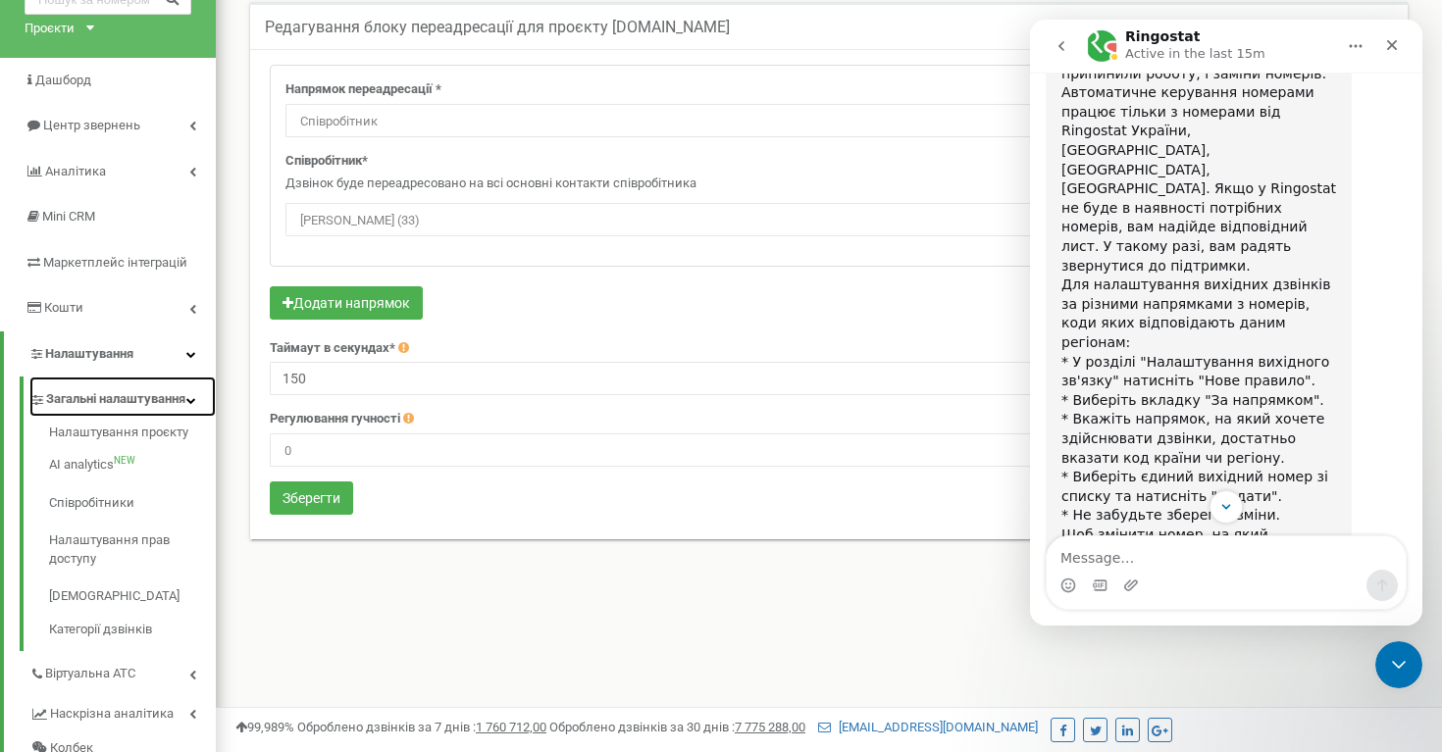
scroll to position [122, 0]
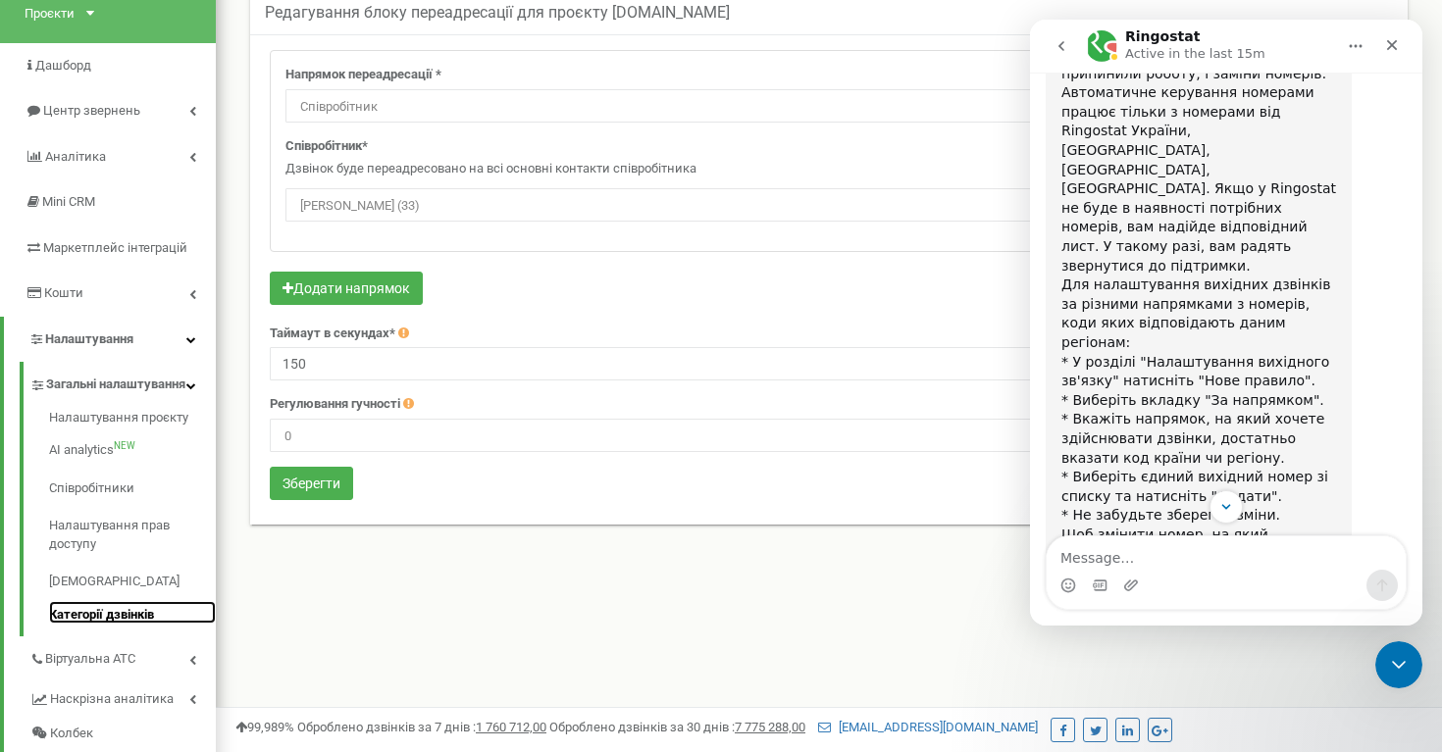
click at [126, 625] on link "Категорії дзвінків" at bounding box center [132, 613] width 167 height 24
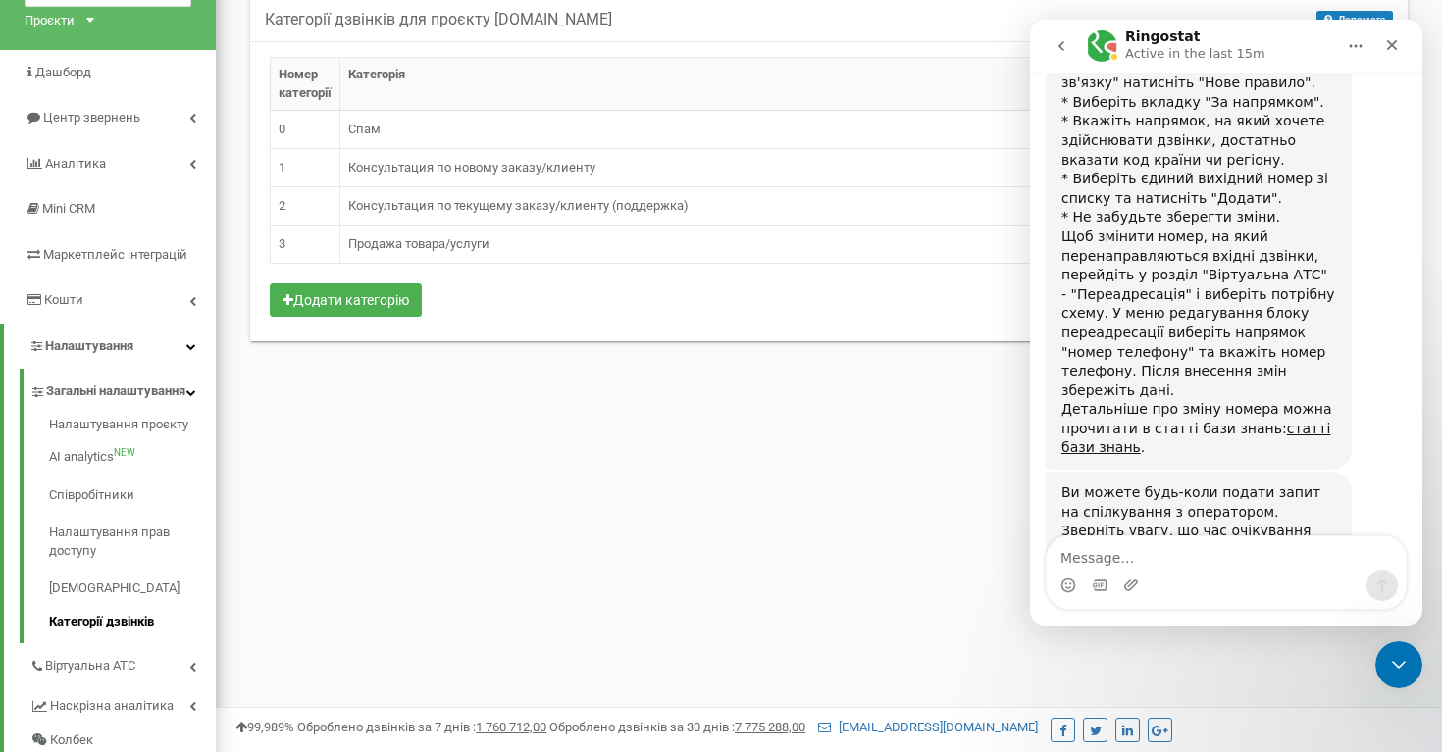
scroll to position [180, 0]
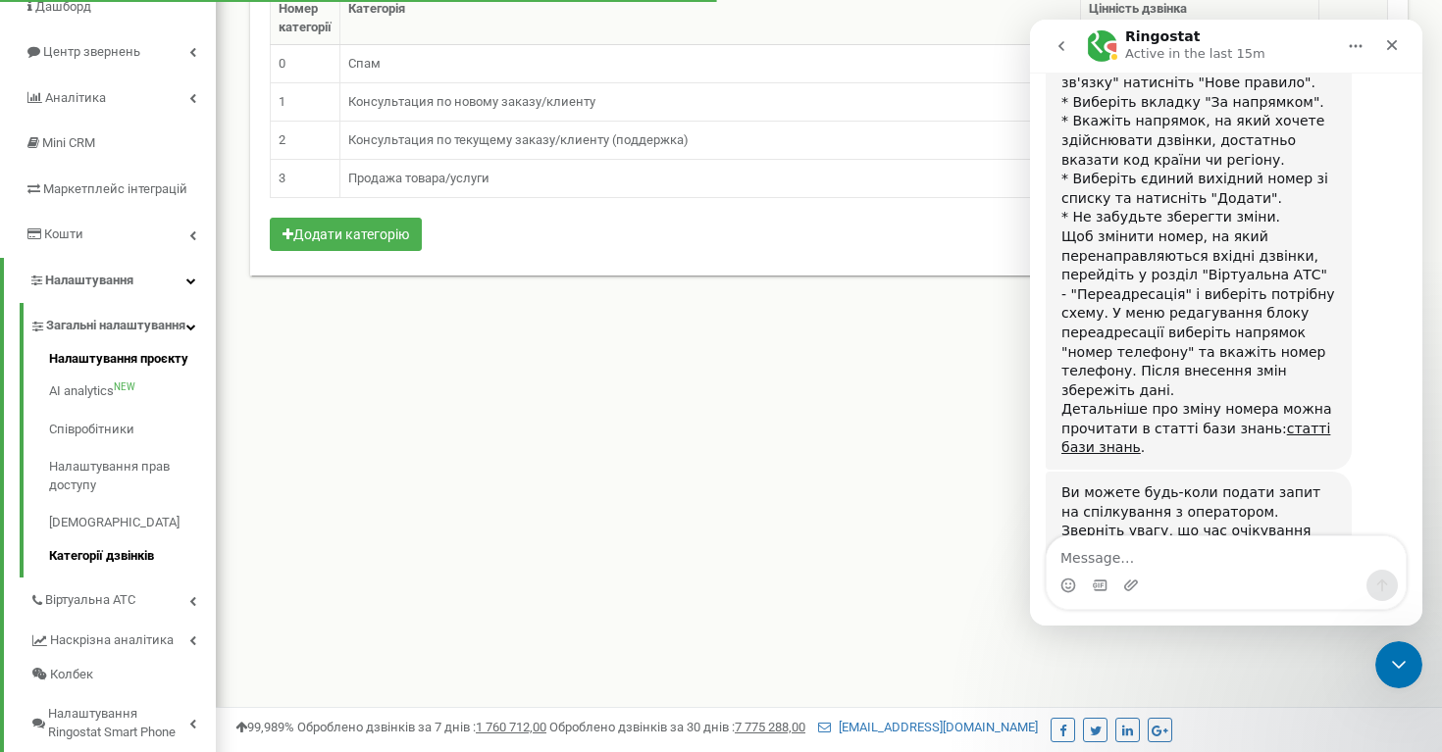
click at [143, 374] on link "Налаштування проєкту" at bounding box center [132, 362] width 167 height 24
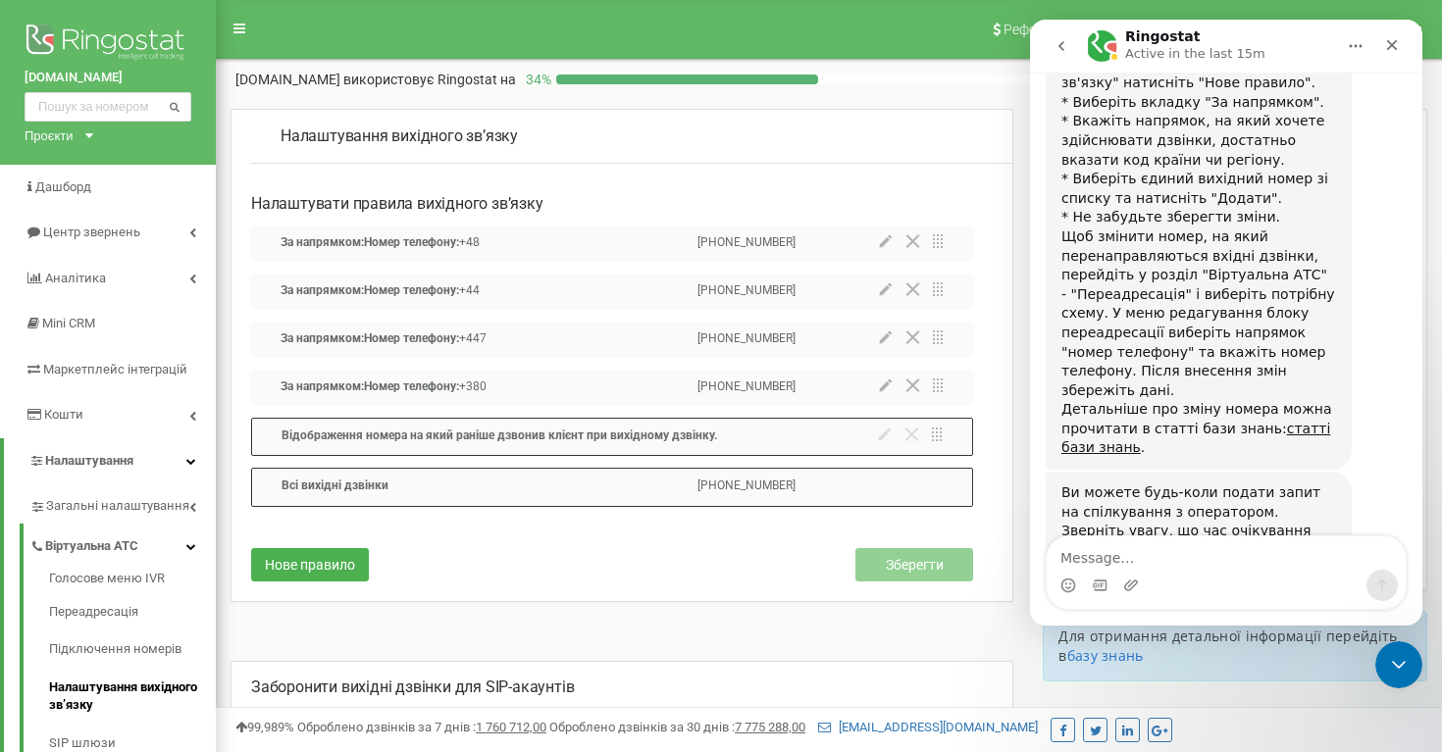
click at [883, 242] on icon at bounding box center [886, 241] width 12 height 12
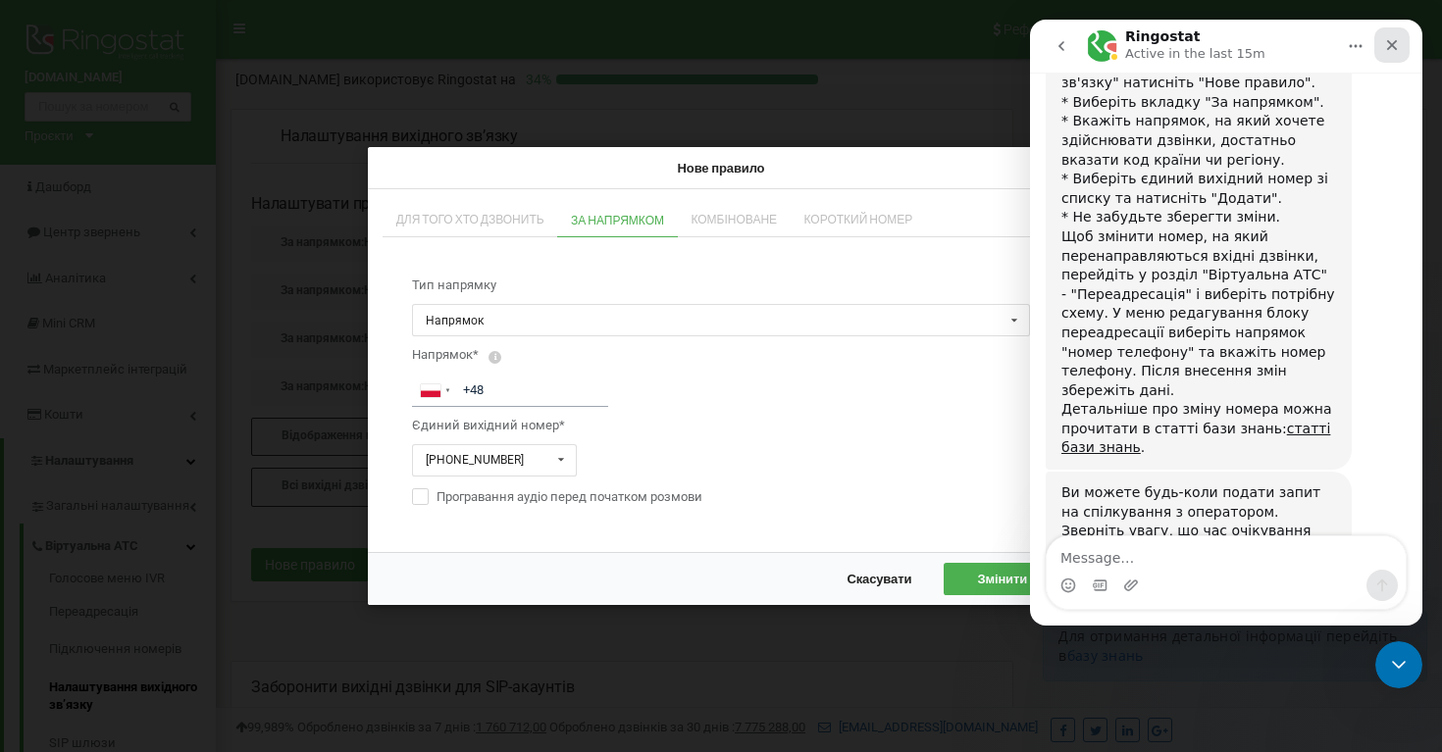
click at [1400, 37] on div "Close" at bounding box center [1391, 44] width 35 height 35
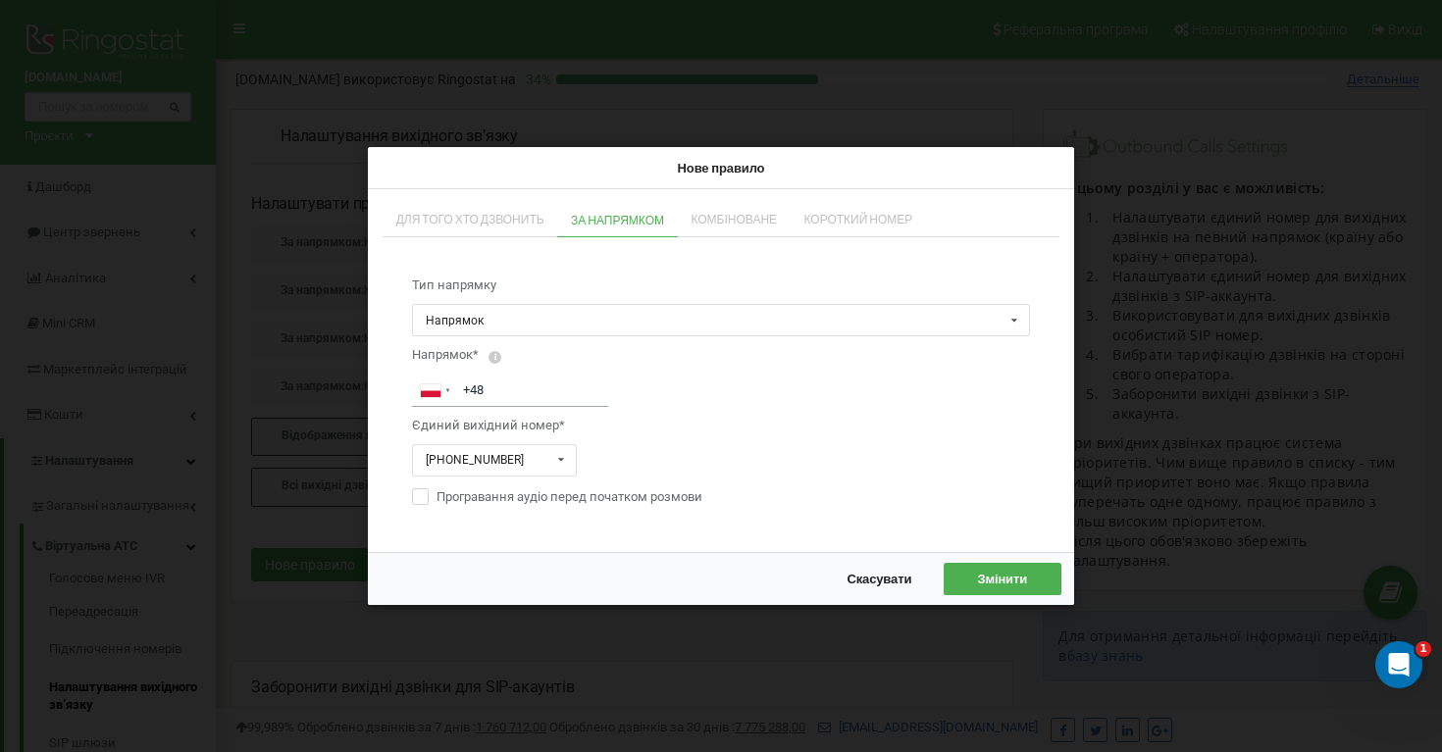
scroll to position [1030, 0]
click at [980, 330] on input "text" at bounding box center [722, 321] width 616 height 30
click at [978, 321] on input "text" at bounding box center [722, 321] width 616 height 30
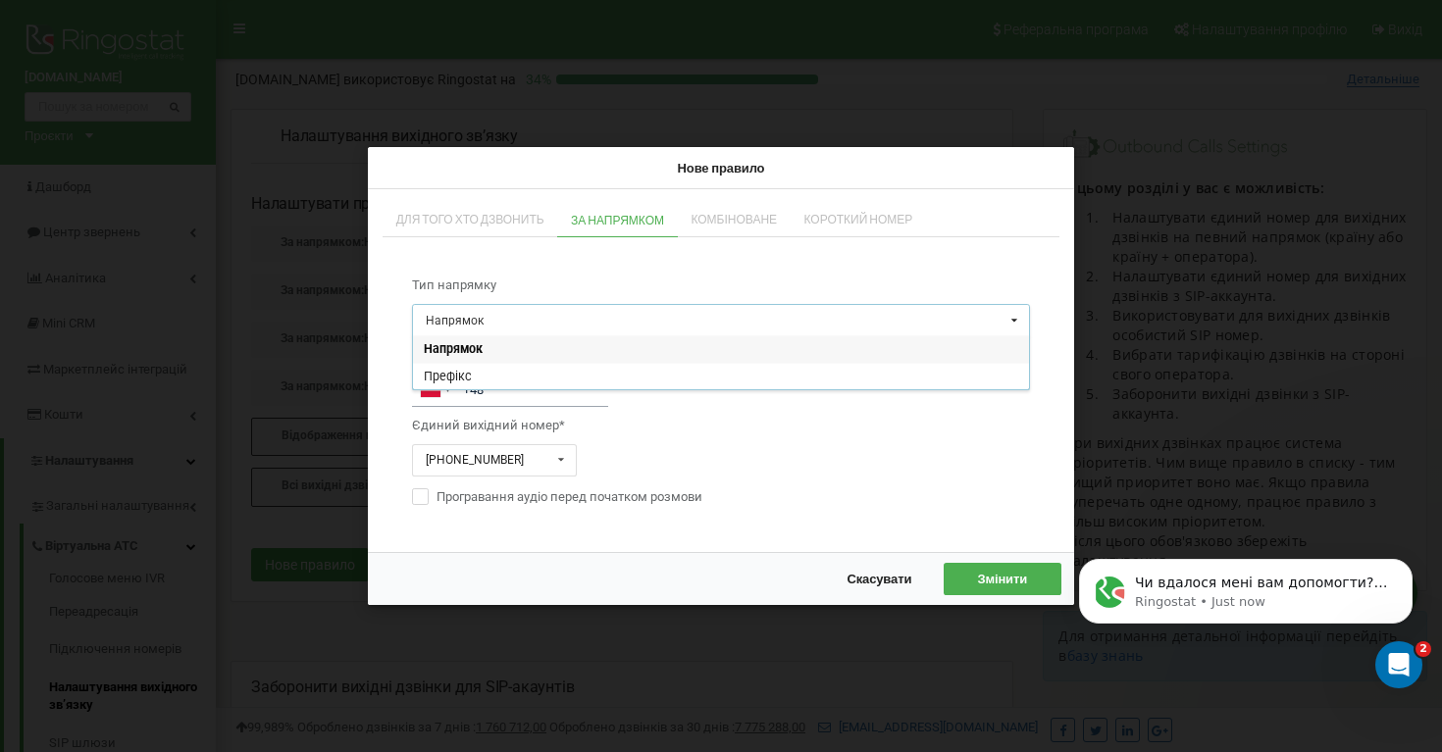
scroll to position [0, 0]
click at [1036, 252] on div "Тип напрямку Напрямок Напрямок Префікс Напрямок* [GEOGRAPHIC_DATA] + 1 [GEOGRAP…" at bounding box center [721, 391] width 677 height 289
click at [876, 586] on span "Скасувати" at bounding box center [878, 579] width 65 height 16
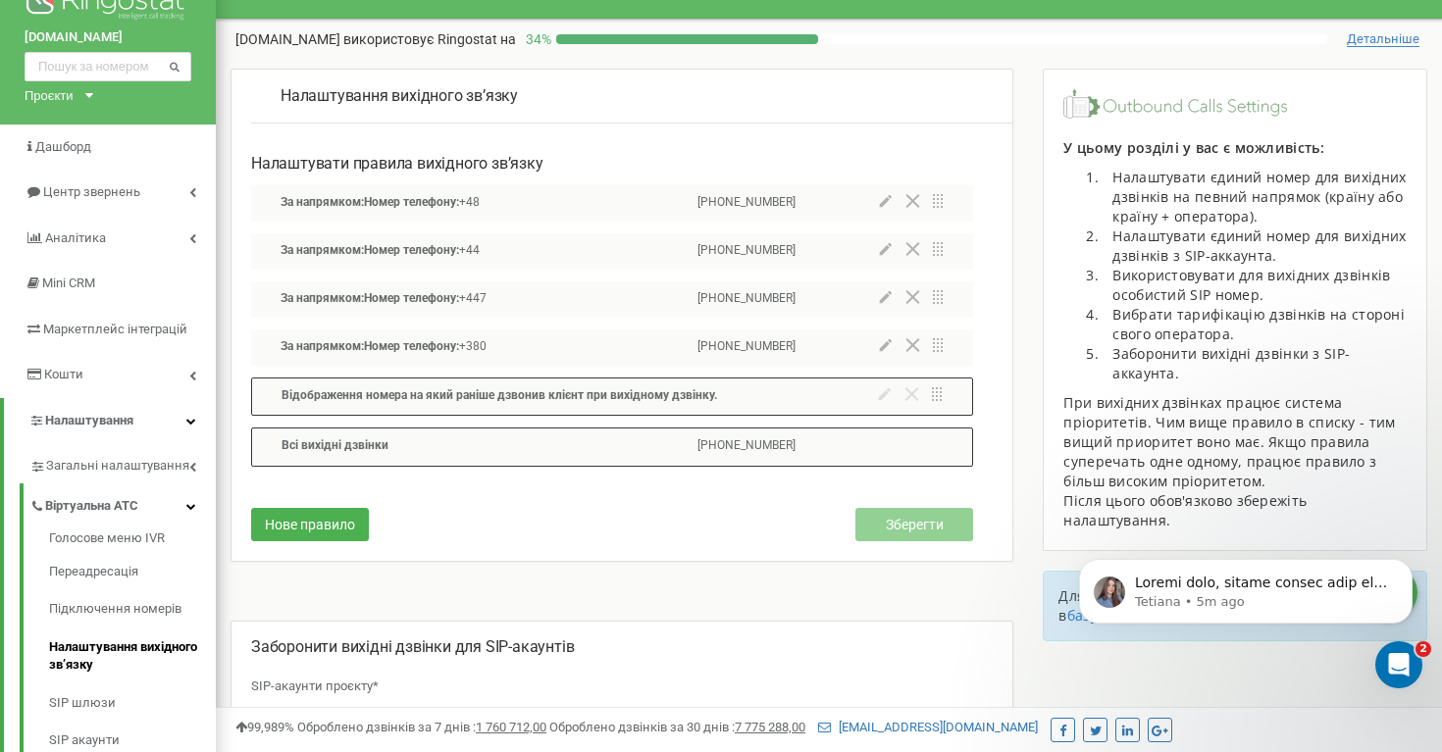
scroll to position [1553, 0]
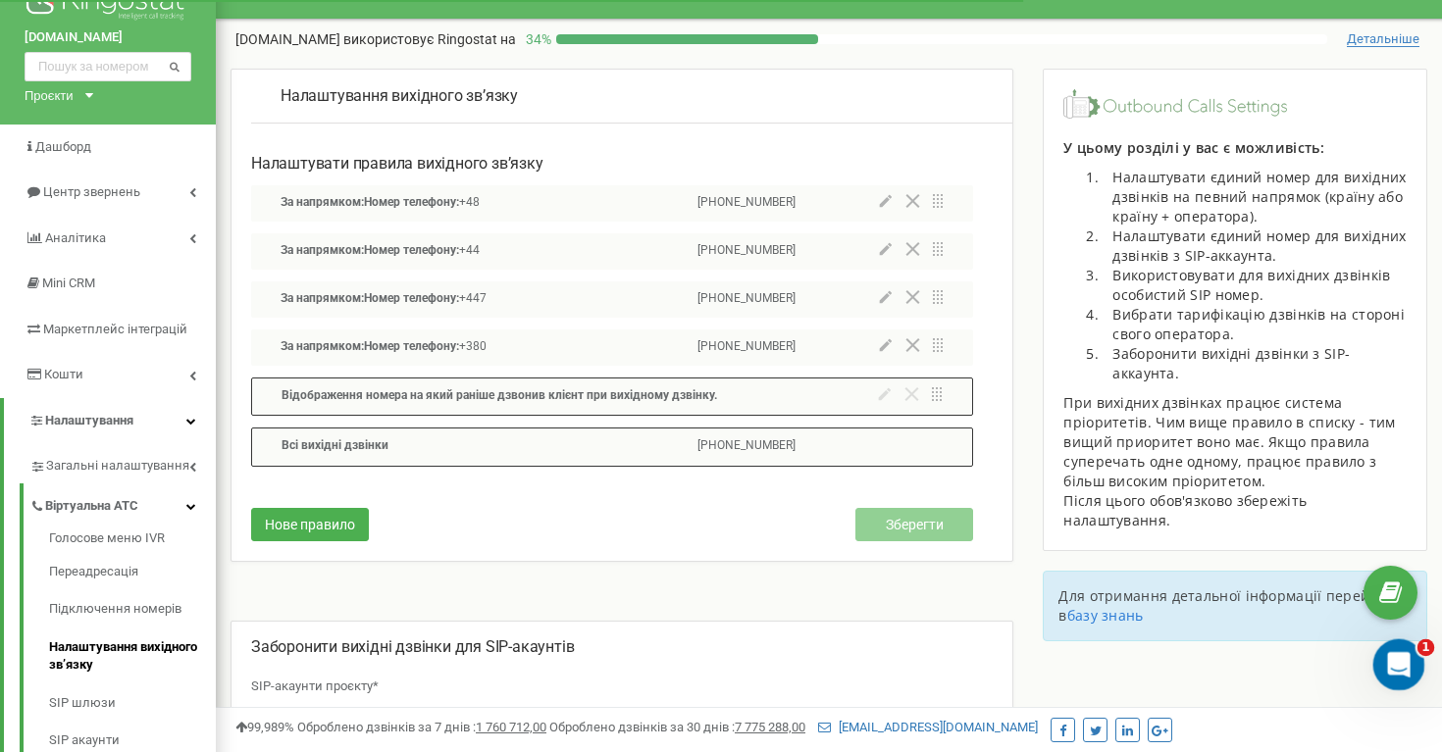
click at [1393, 658] on icon "Open Intercom Messenger" at bounding box center [1396, 662] width 32 height 32
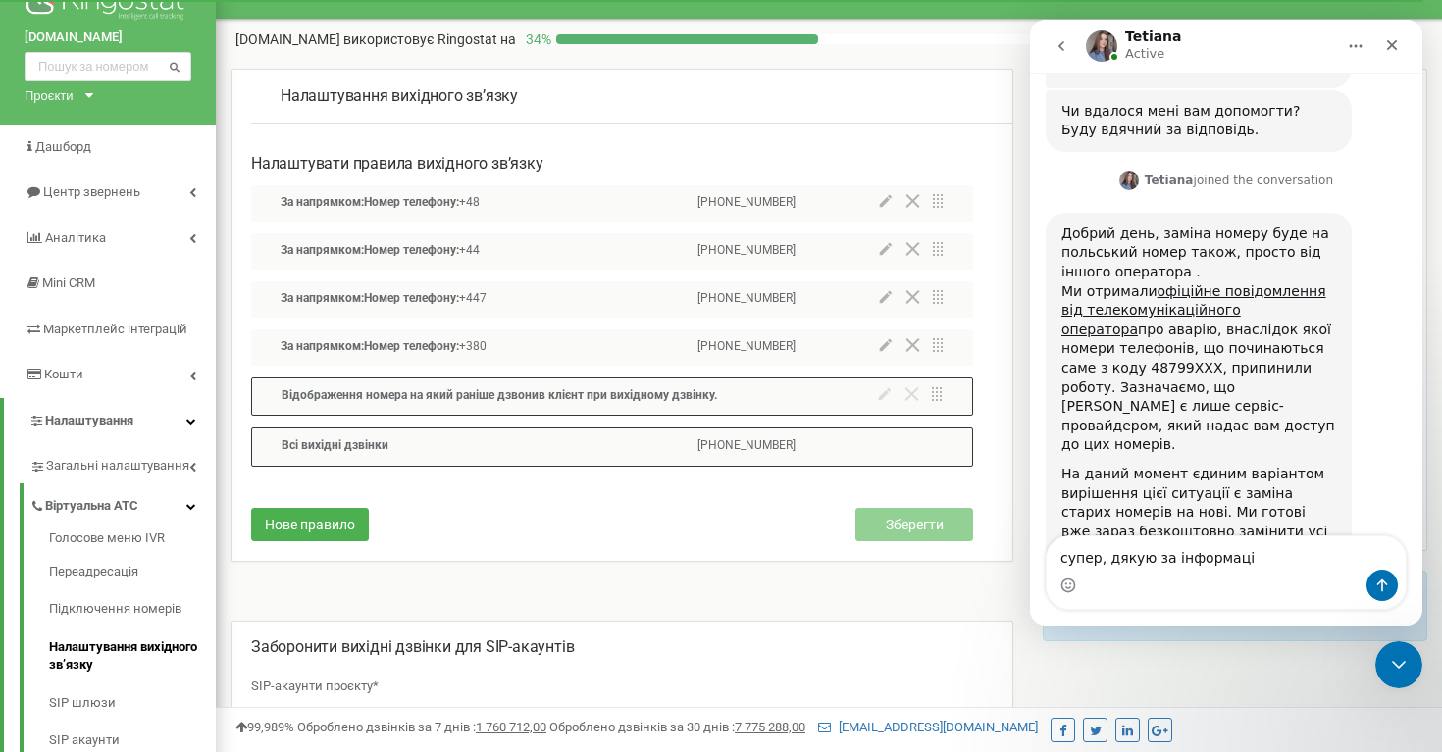
type textarea "супер, дякую за інформацію"
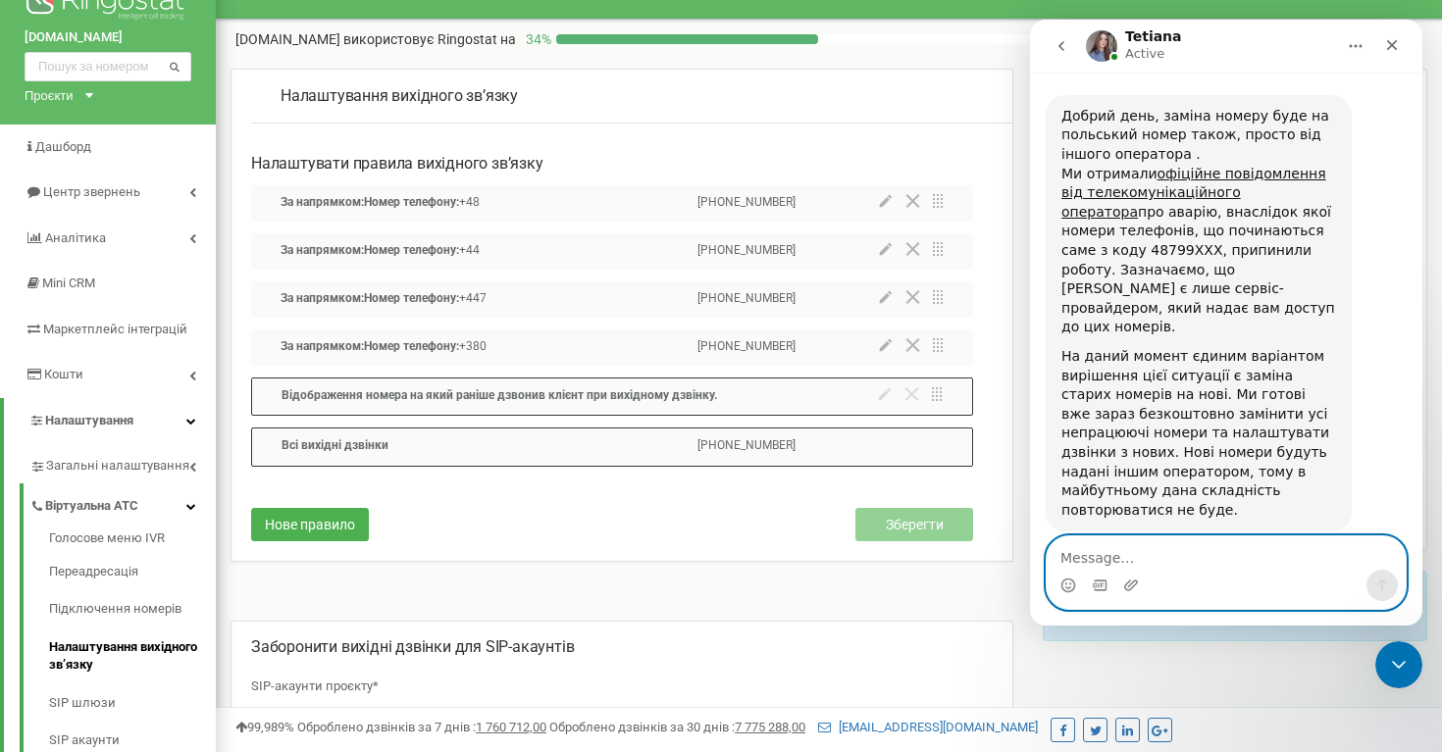
scroll to position [1689, 0]
